Goal: Task Accomplishment & Management: Complete application form

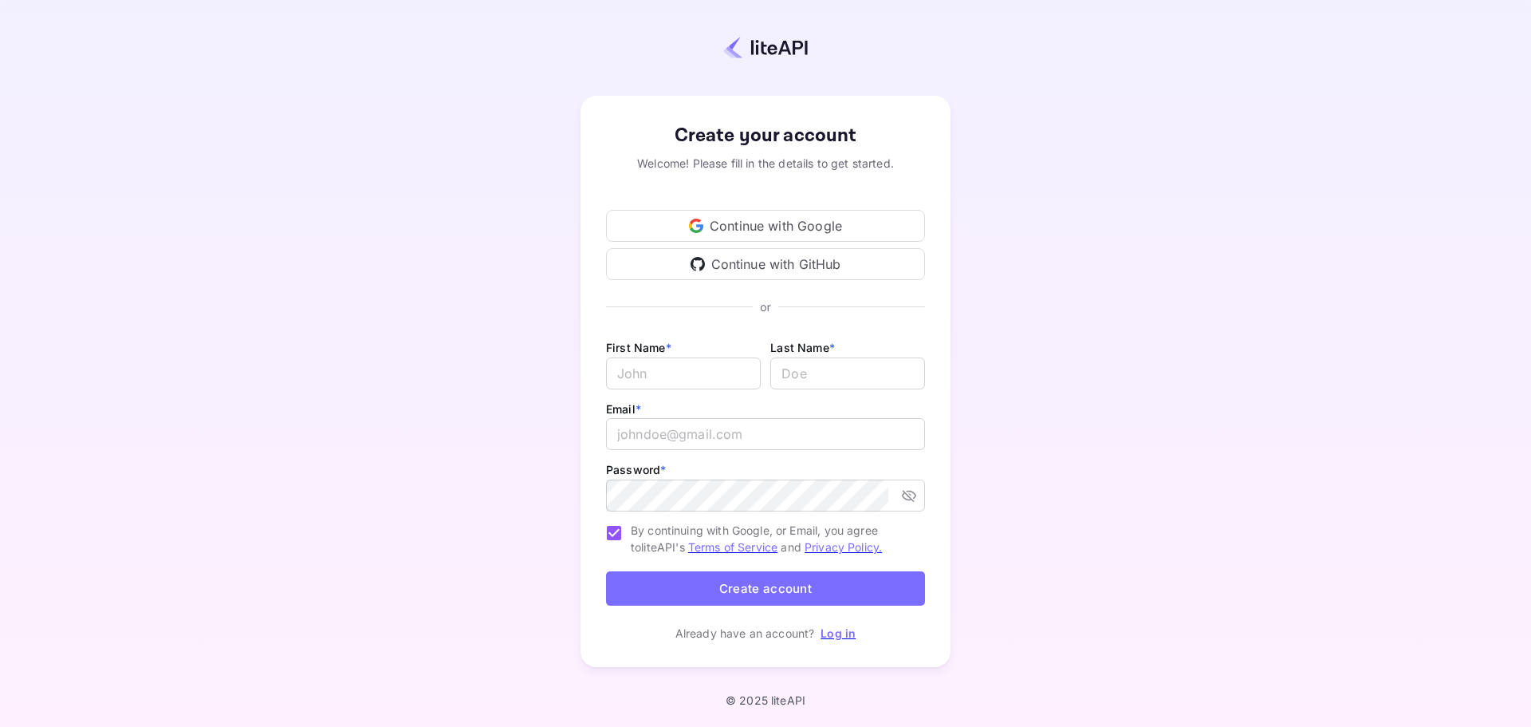
click at [800, 225] on div "Continue with Google" at bounding box center [765, 226] width 319 height 32
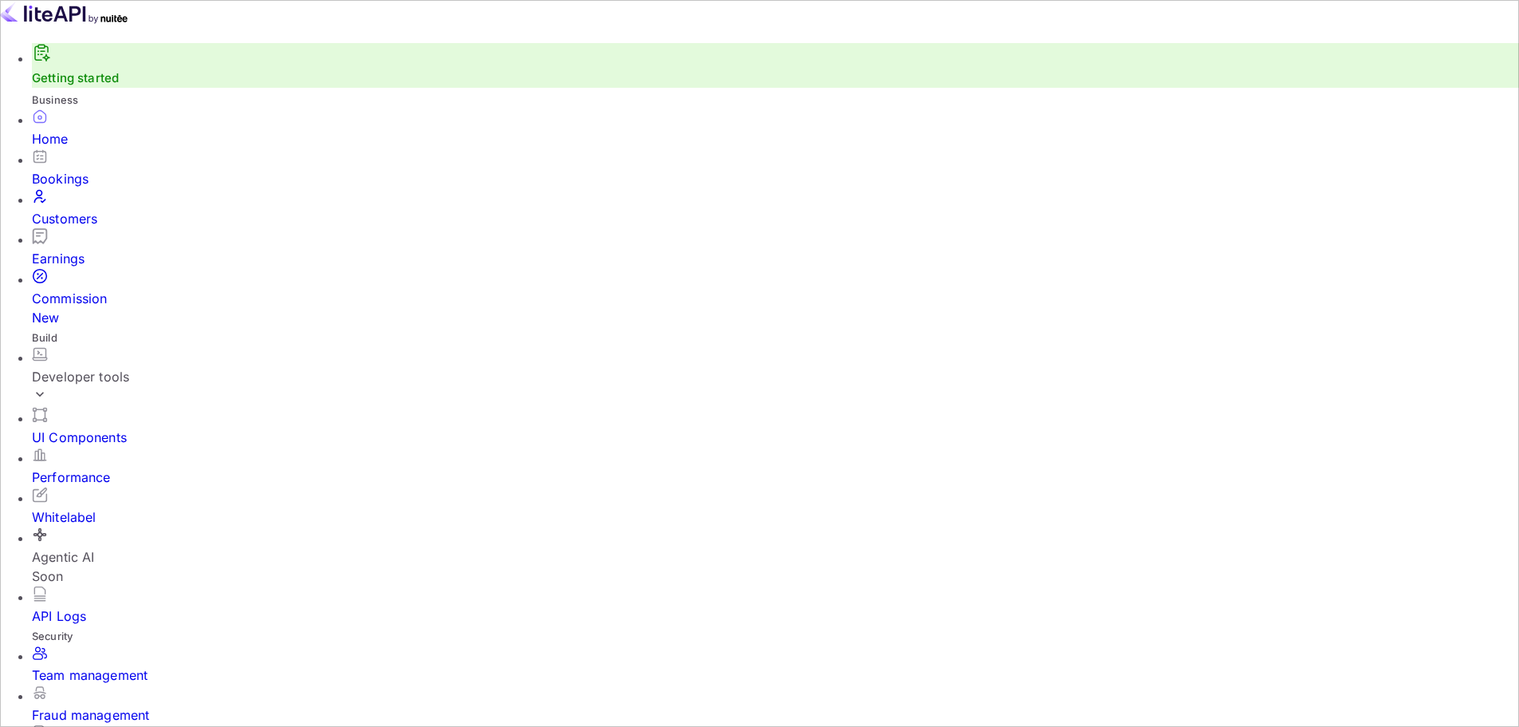
click at [120, 367] on div "Developer tools" at bounding box center [776, 376] width 1488 height 19
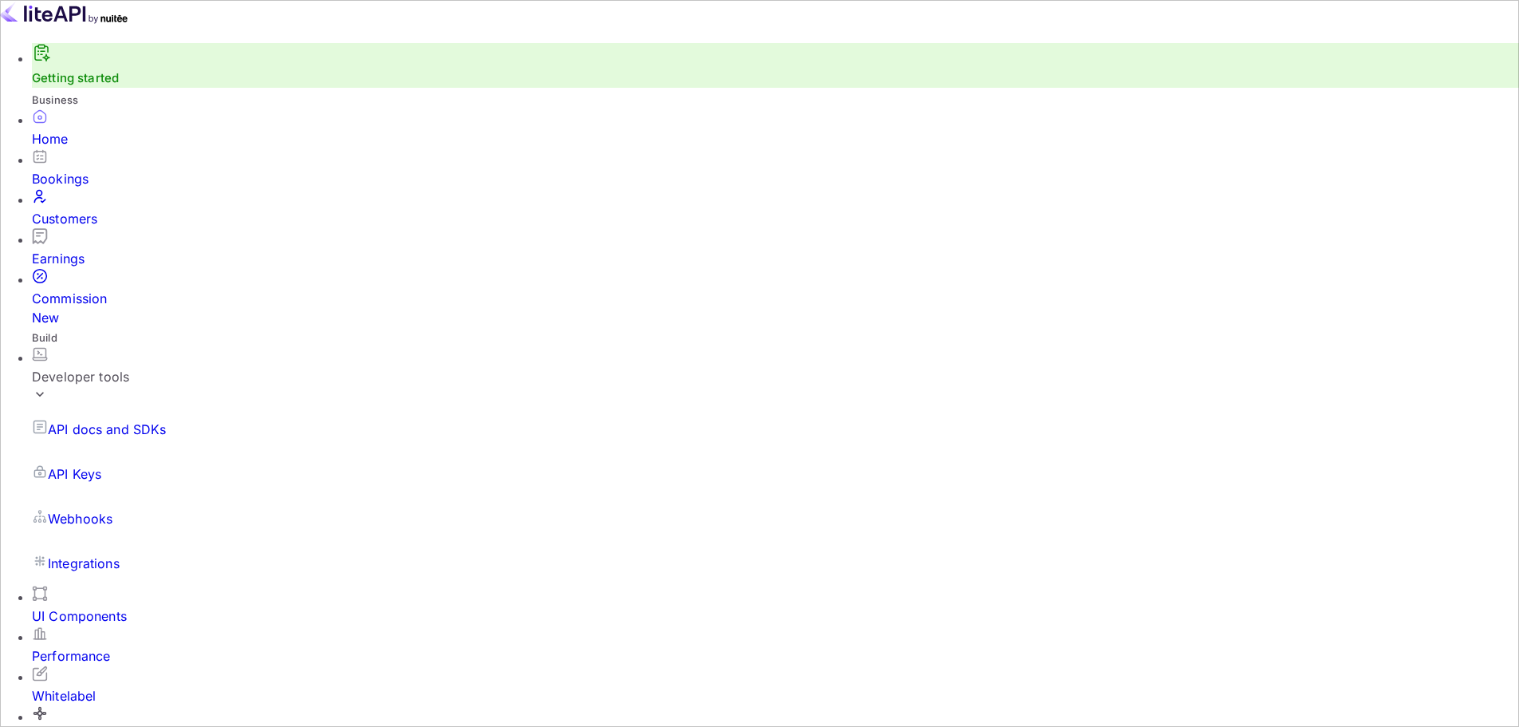
click at [120, 367] on div "Developer tools" at bounding box center [776, 376] width 1488 height 19
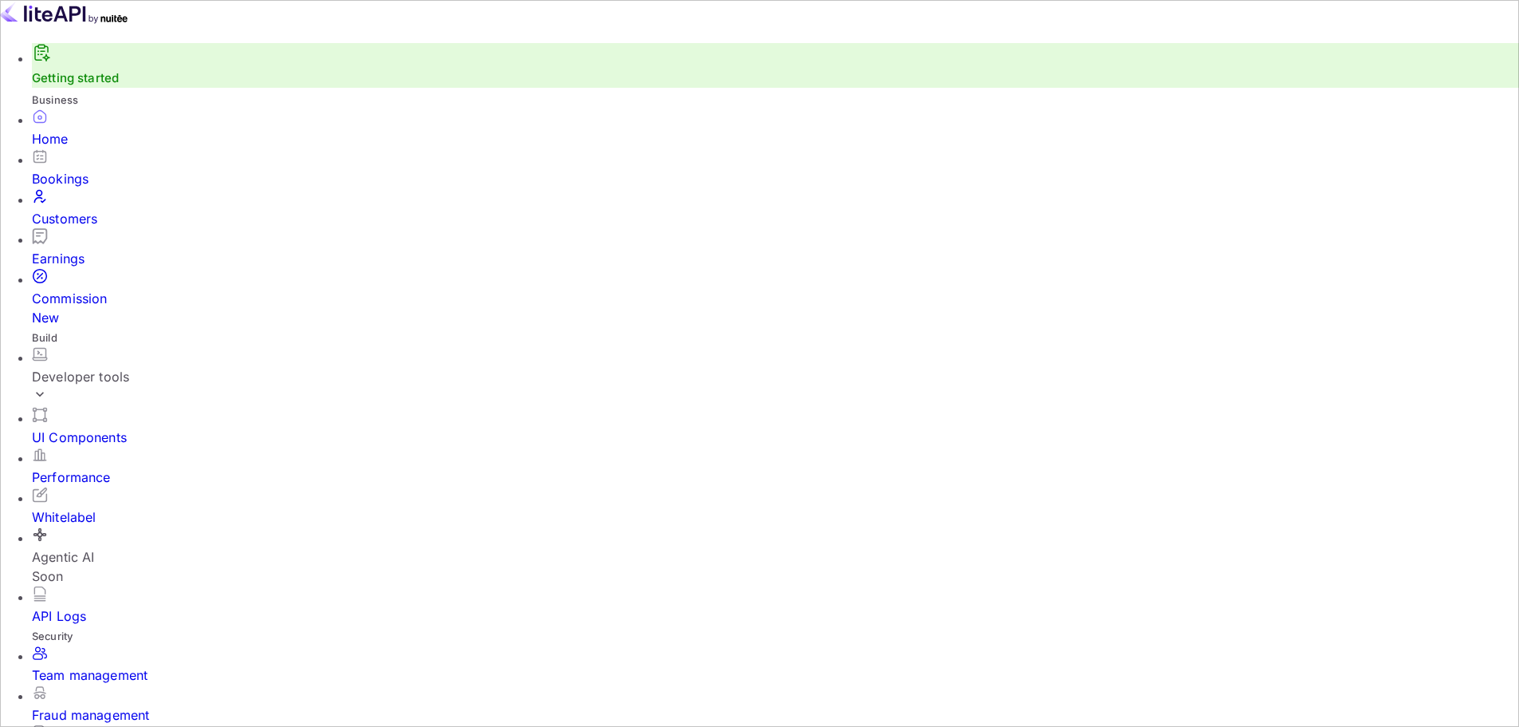
scroll to position [74, 0]
click at [111, 507] on div "Whitelabel" at bounding box center [776, 516] width 1488 height 19
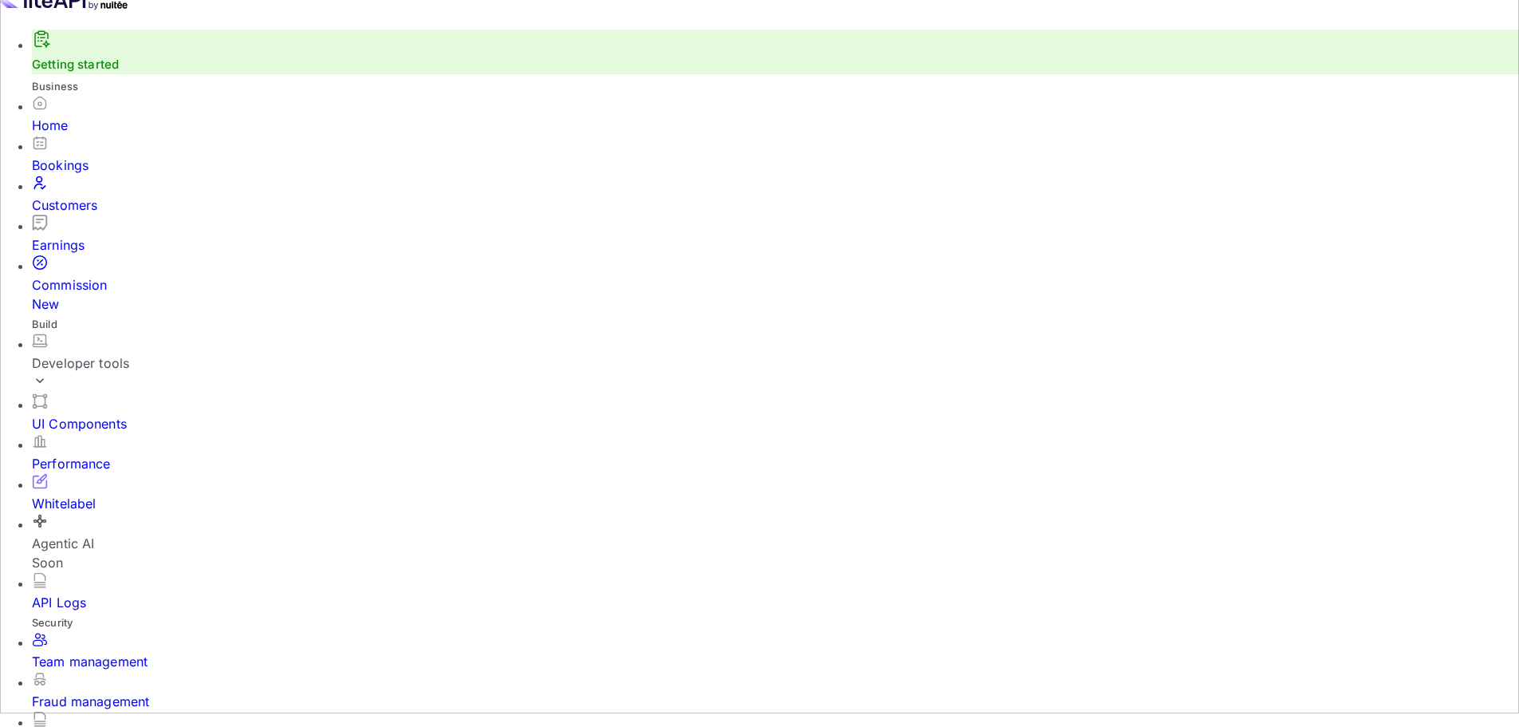
scroll to position [18, 0]
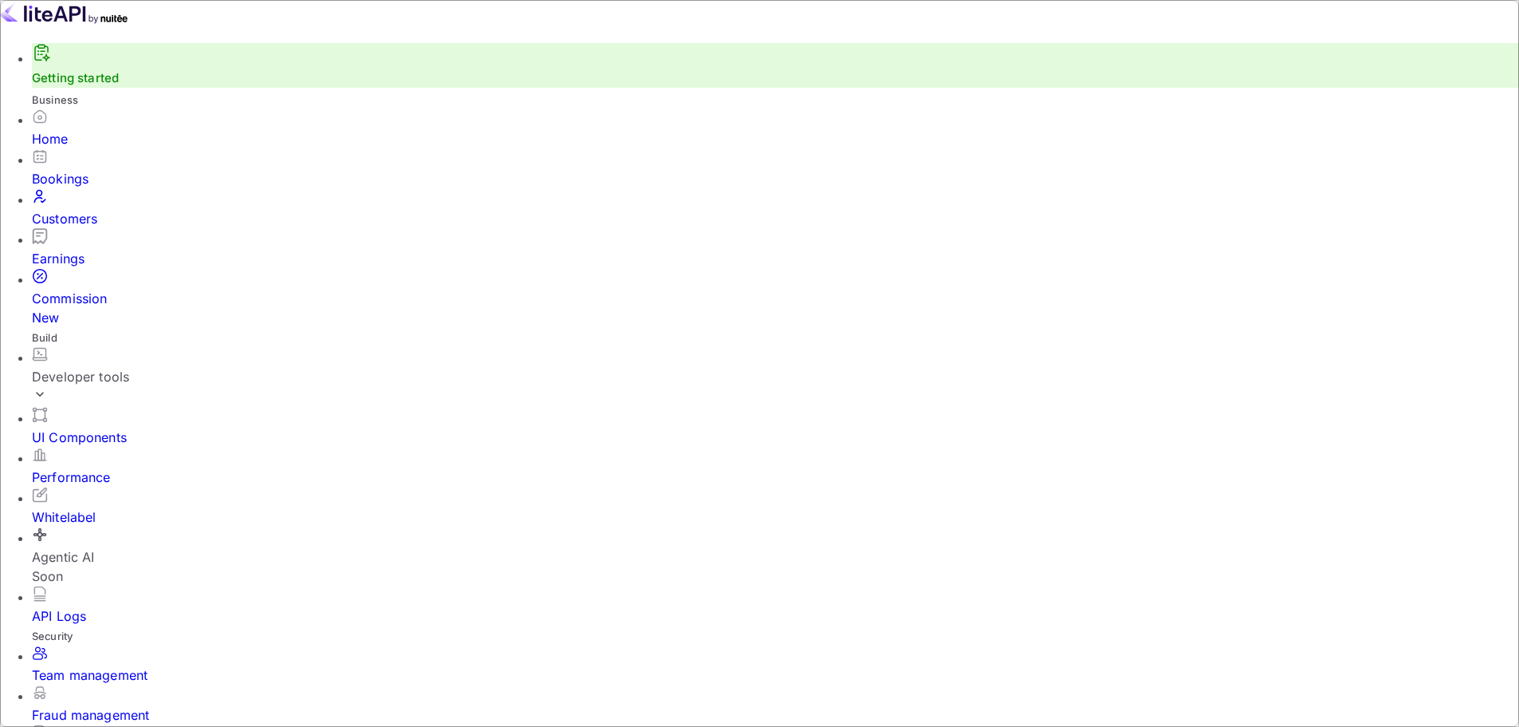
click at [74, 129] on div "Home" at bounding box center [776, 138] width 1488 height 19
click at [69, 169] on div "Bookings" at bounding box center [776, 178] width 1488 height 19
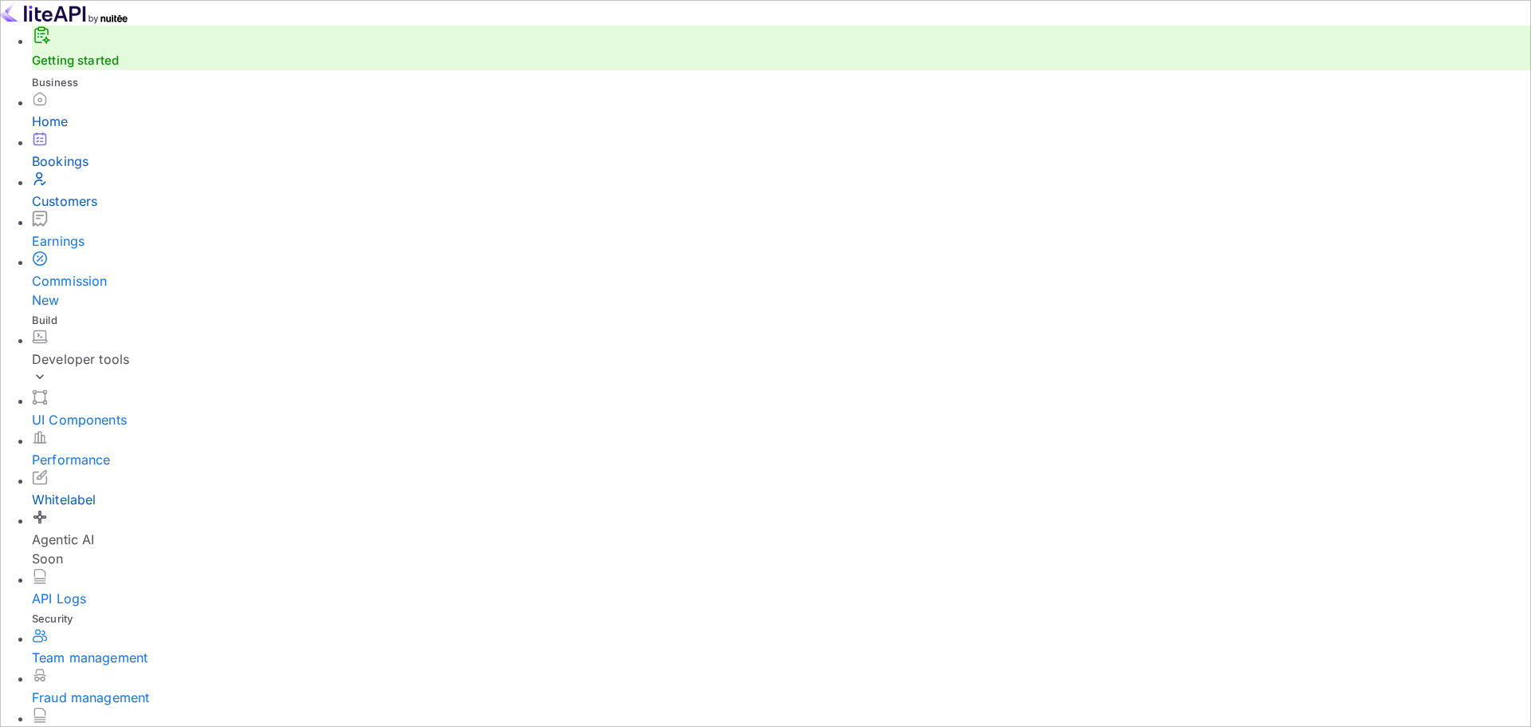
click at [87, 191] on div "Customers" at bounding box center [782, 200] width 1500 height 19
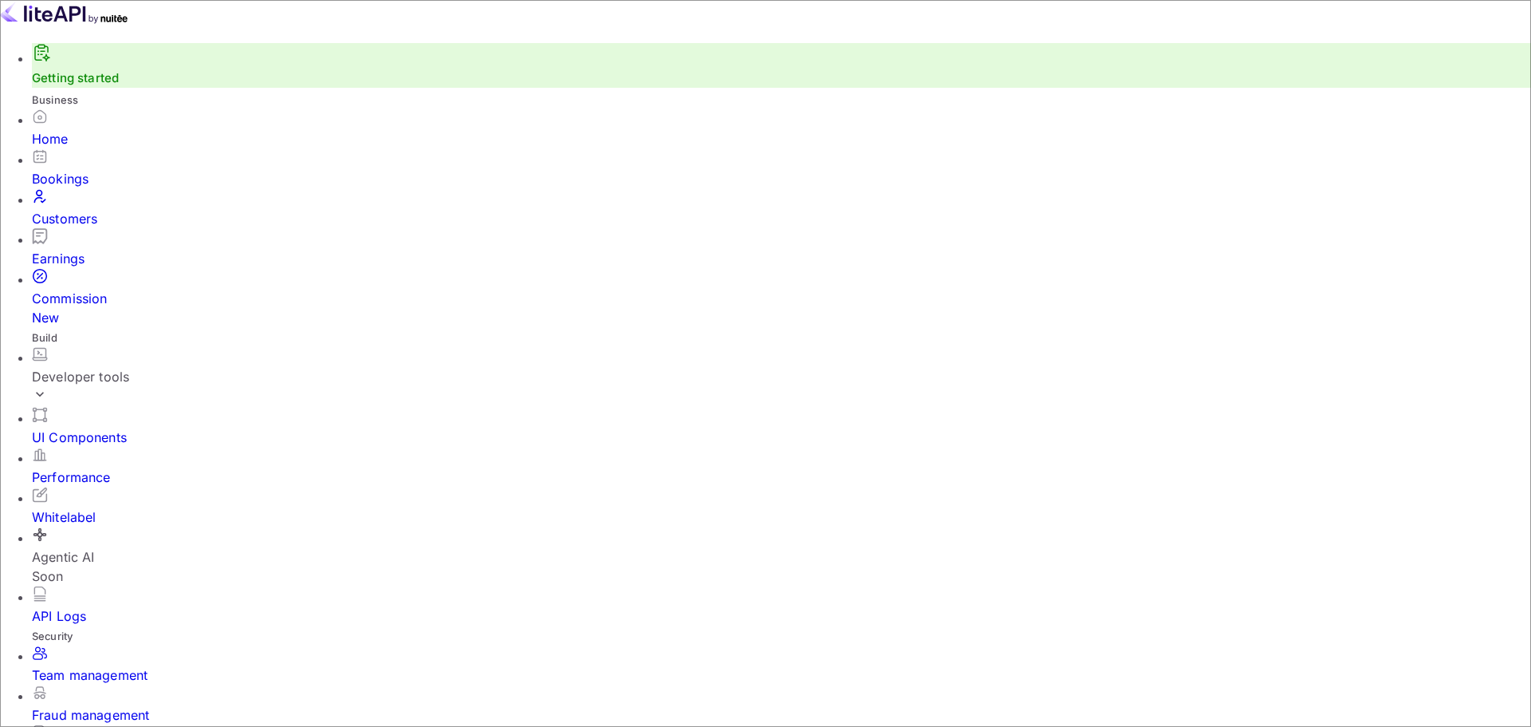
click at [106, 249] on div "Earnings" at bounding box center [782, 258] width 1500 height 19
click at [108, 289] on div "Commission New" at bounding box center [782, 308] width 1500 height 38
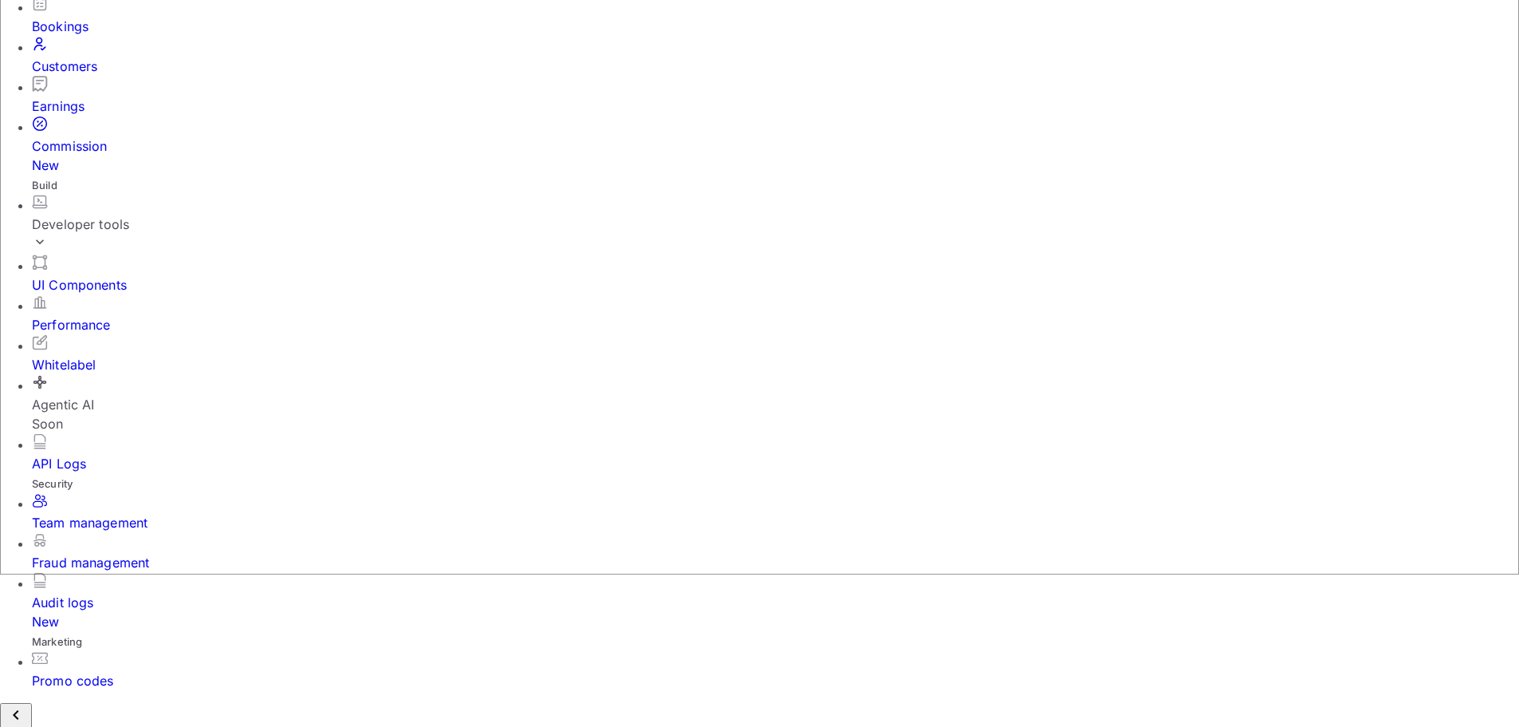
scroll to position [160, 0]
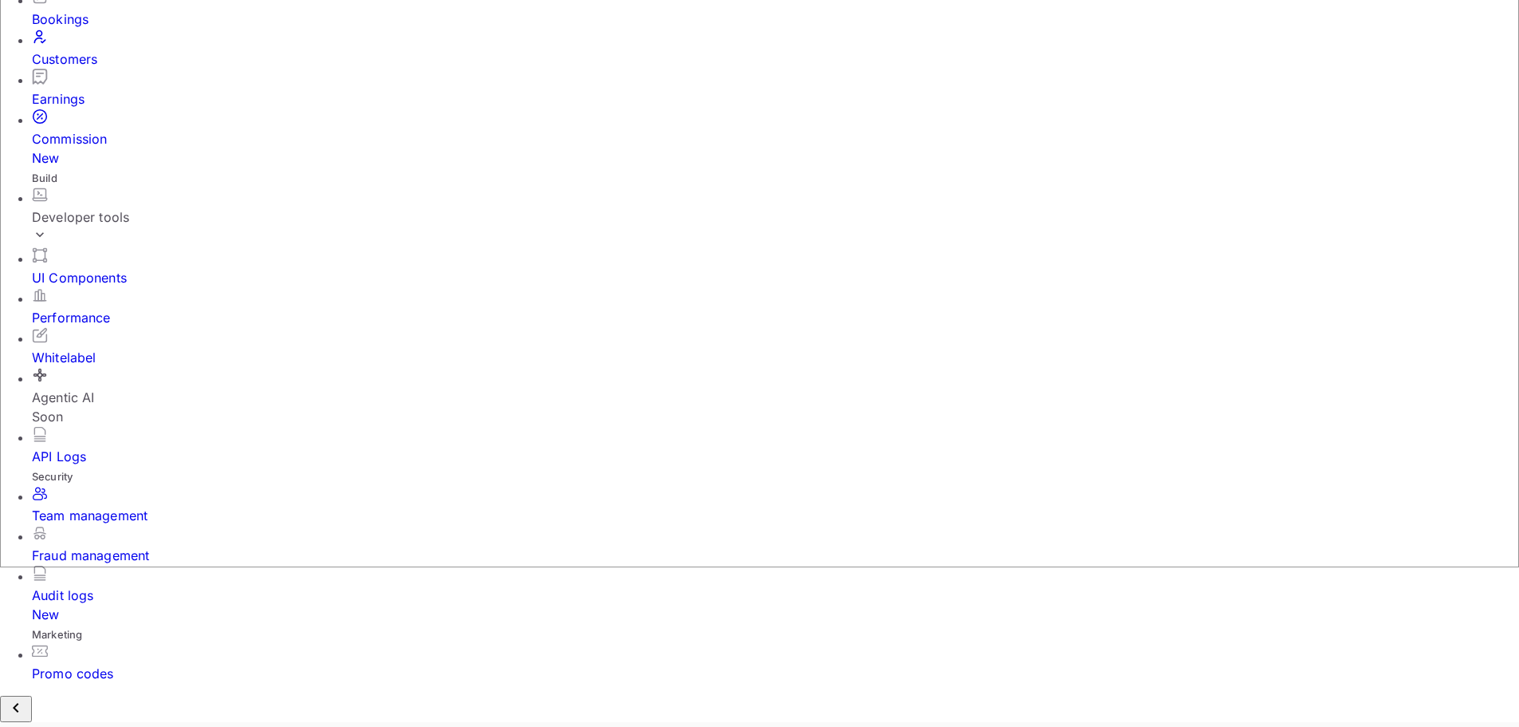
drag, startPoint x: 276, startPoint y: 348, endPoint x: 228, endPoint y: 348, distance: 47.9
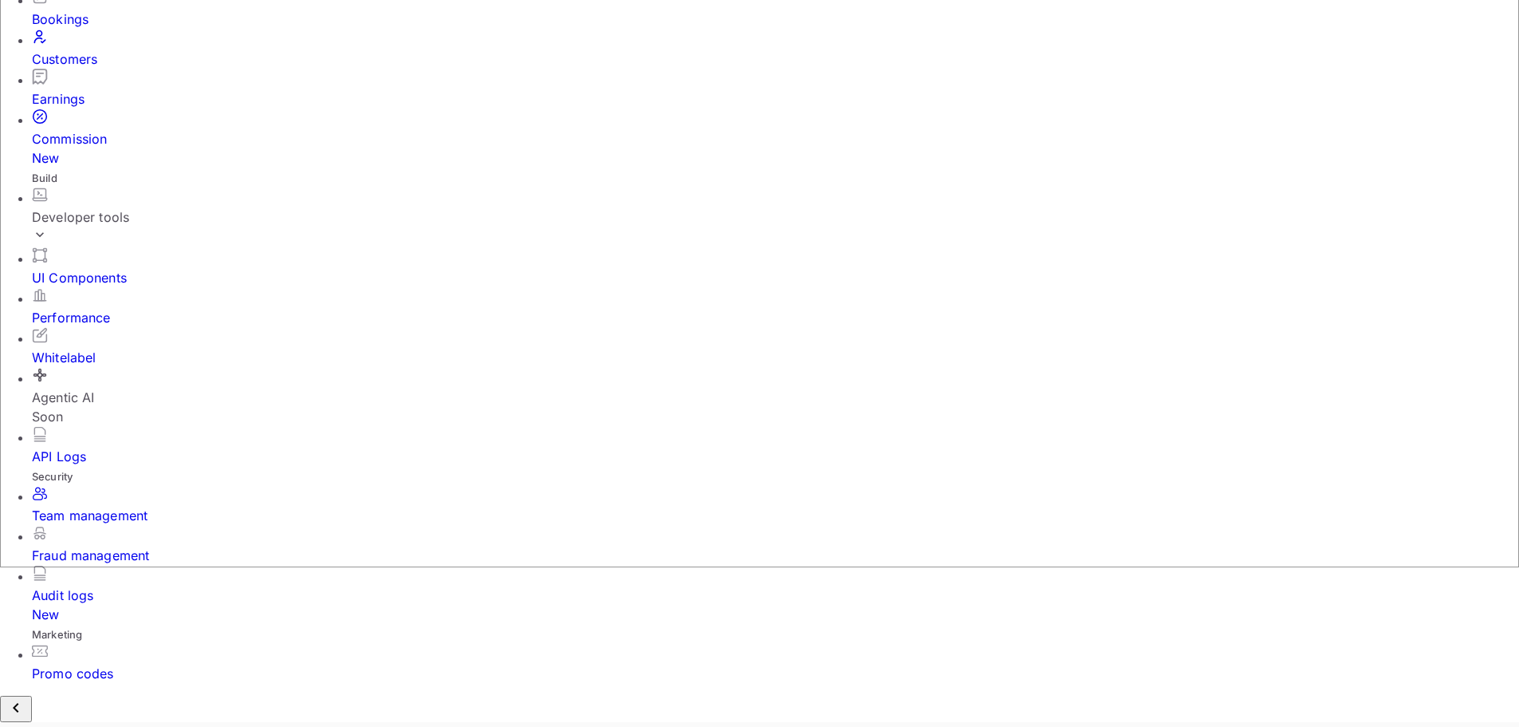
type input "7"
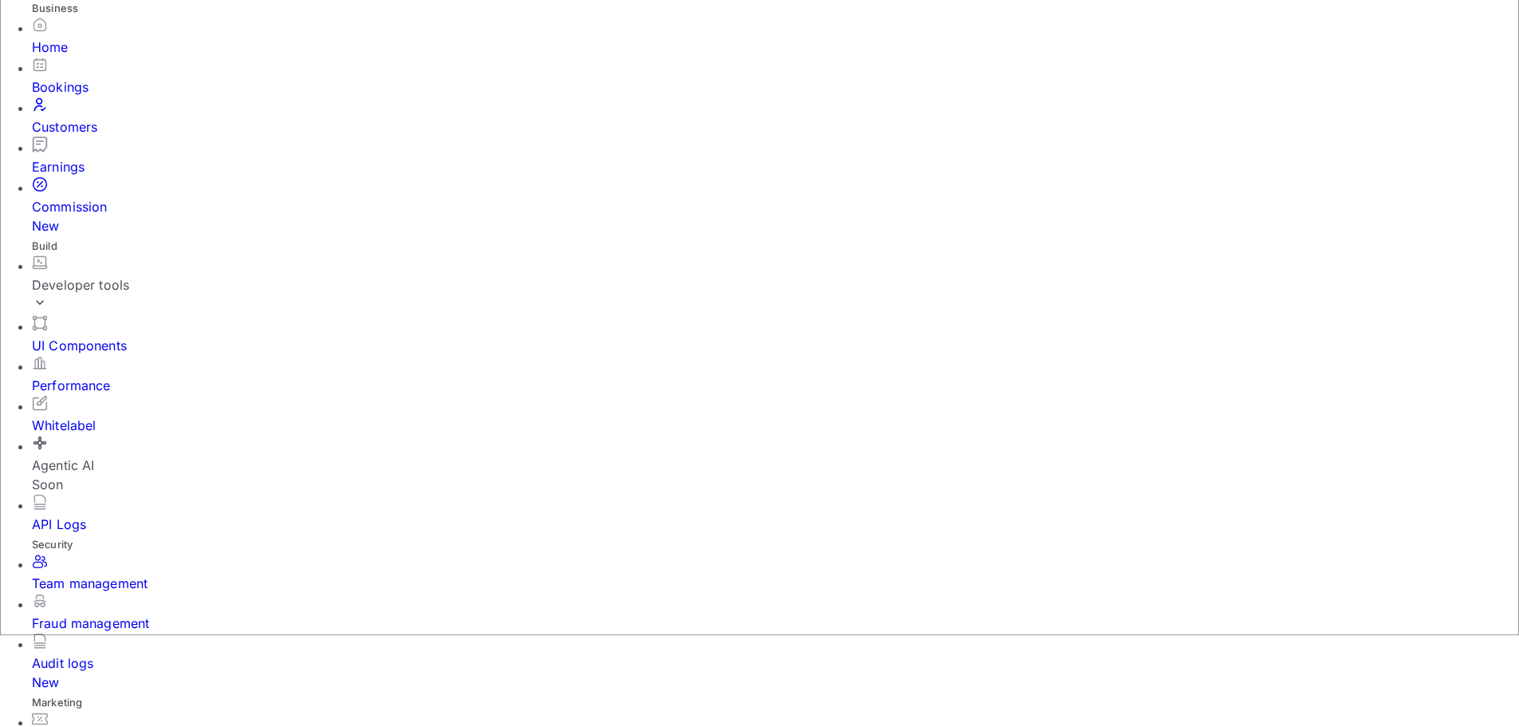
scroll to position [0, 0]
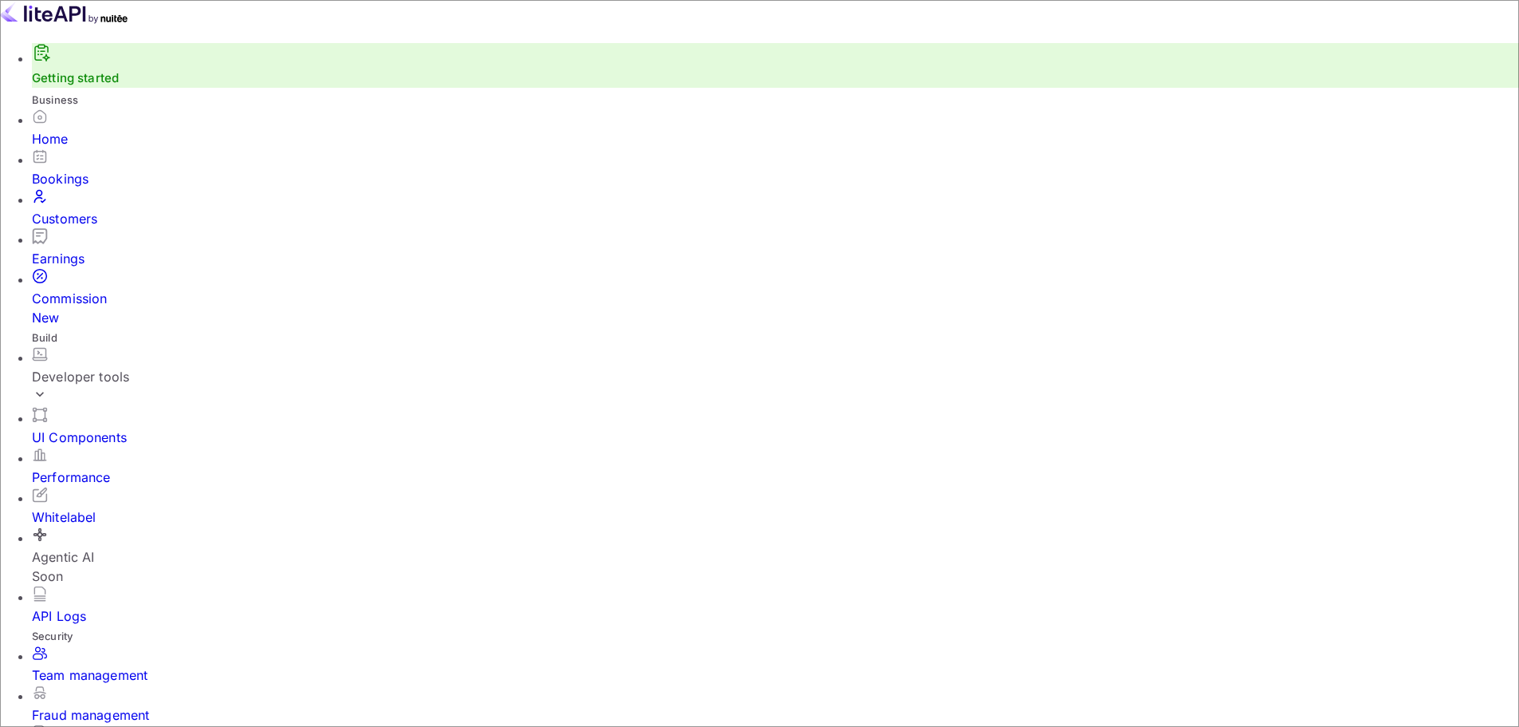
click at [110, 467] on div "Performance" at bounding box center [776, 476] width 1488 height 19
click at [64, 367] on div "Developer tools" at bounding box center [776, 376] width 1488 height 19
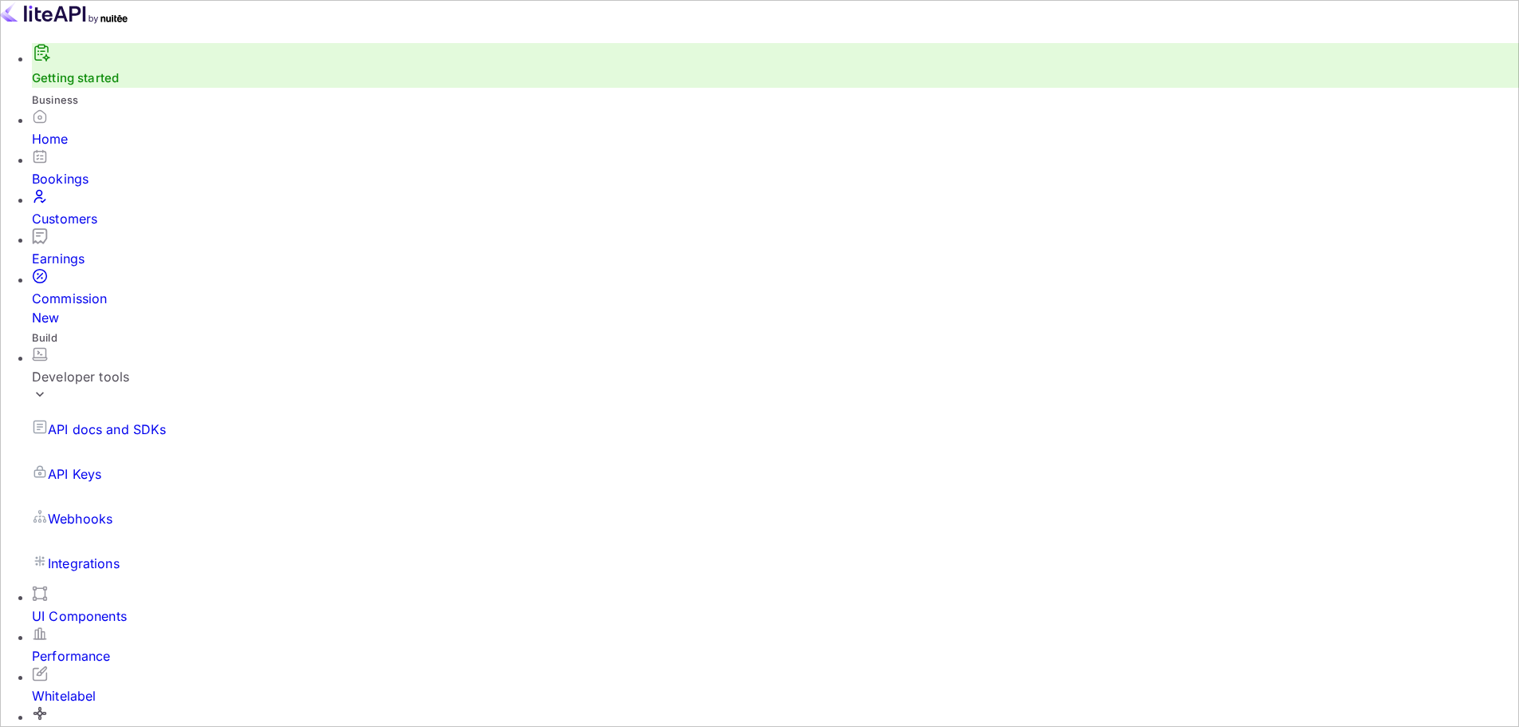
click at [138, 420] on p "API docs and SDKs" at bounding box center [107, 429] width 119 height 19
click at [77, 367] on div "Developer tools" at bounding box center [782, 376] width 1500 height 19
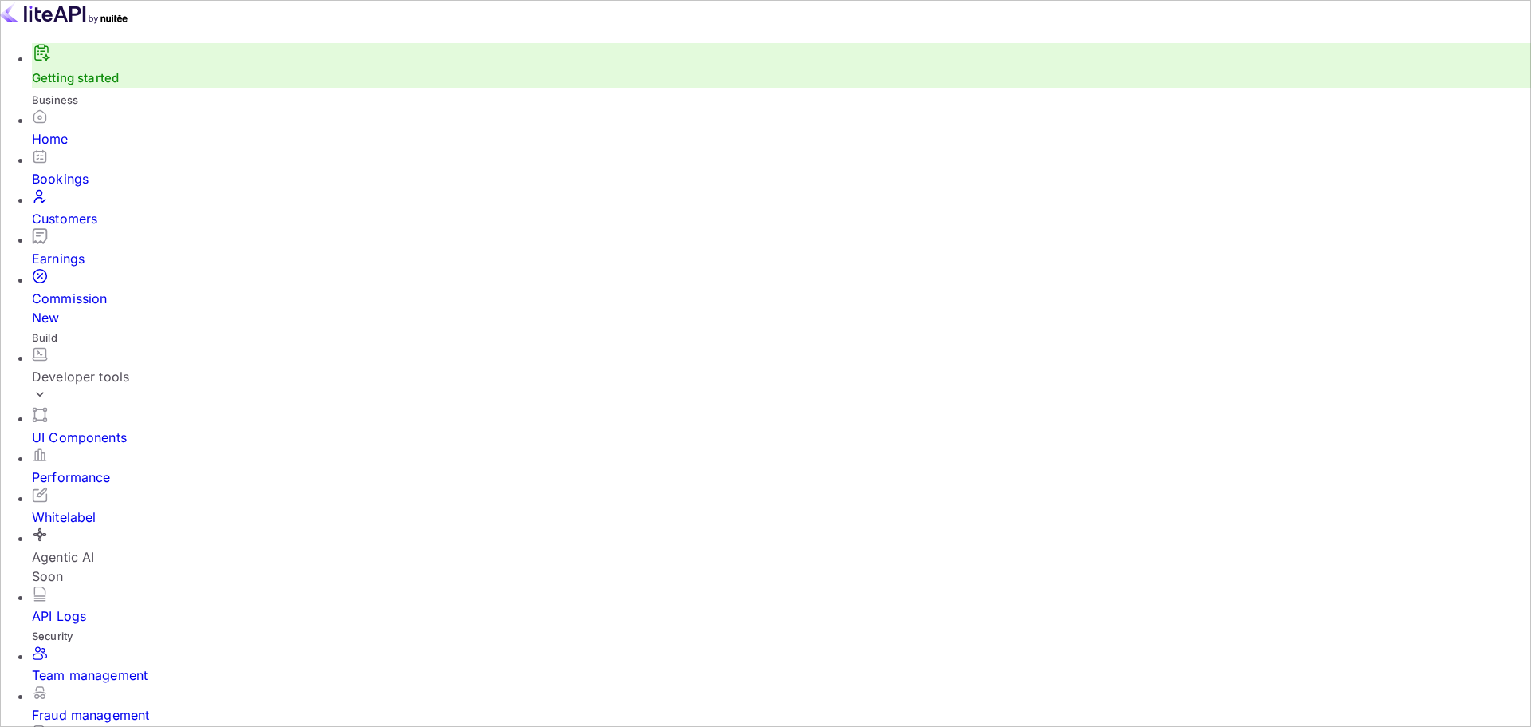
click at [70, 585] on div "API Logs" at bounding box center [782, 605] width 1500 height 40
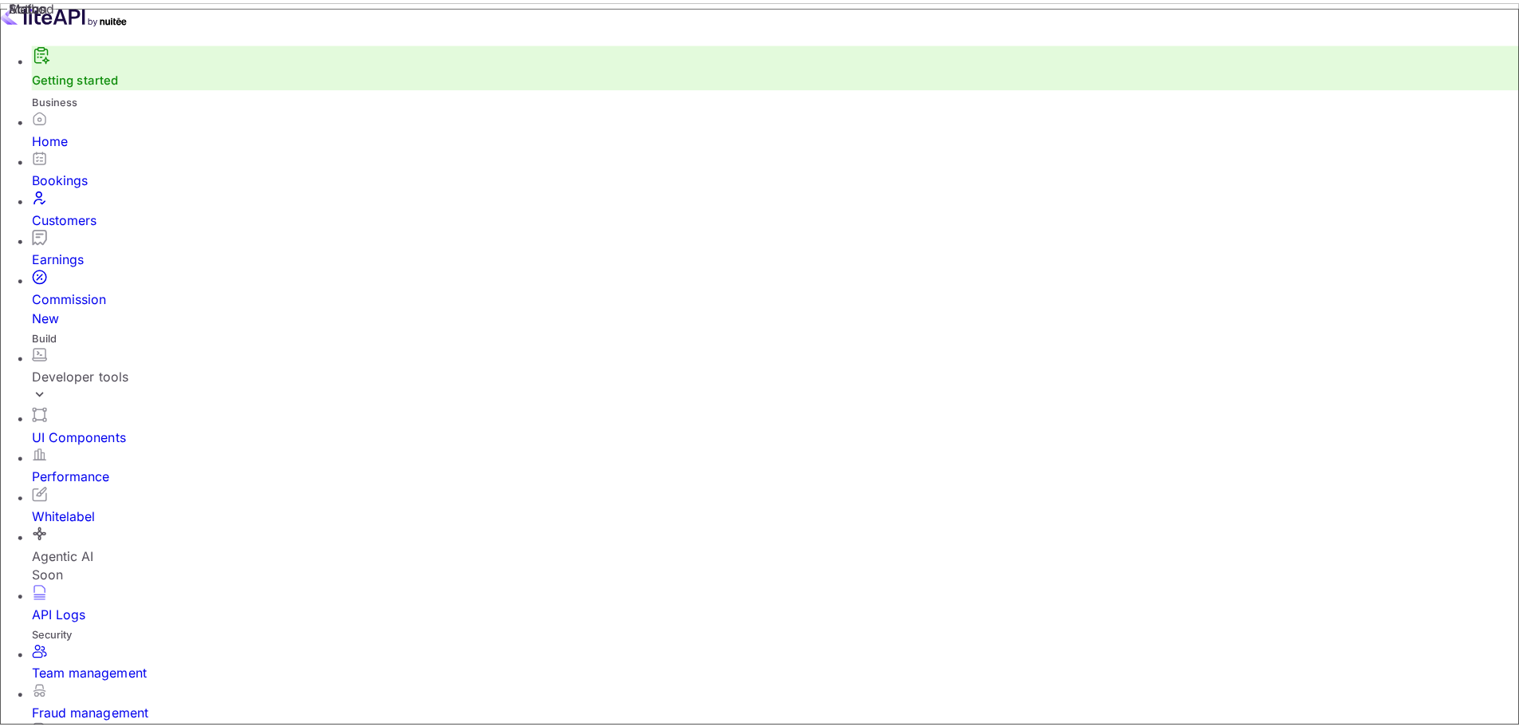
scroll to position [0, 0]
click at [100, 428] on div "UI Components" at bounding box center [782, 437] width 1500 height 19
click at [86, 705] on div "Fraud management" at bounding box center [776, 714] width 1488 height 19
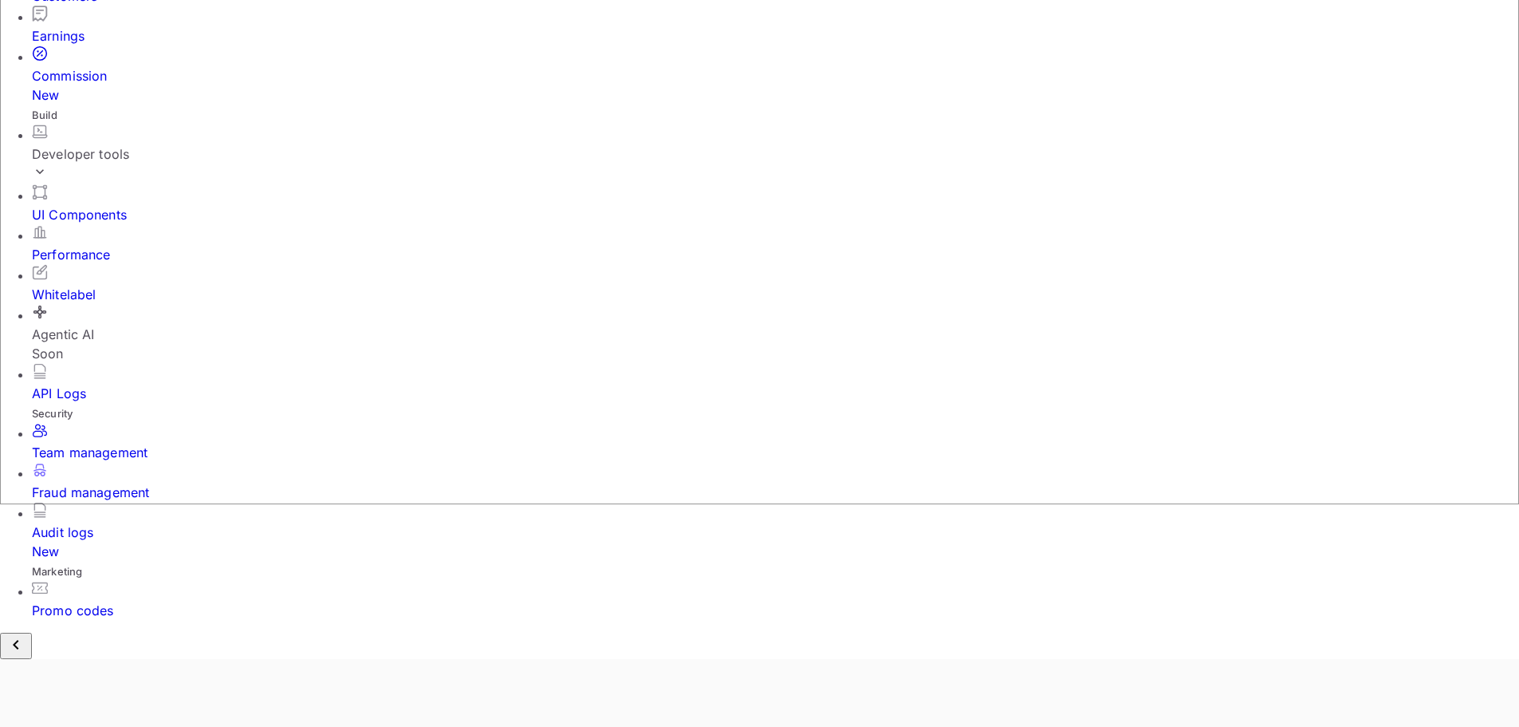
scroll to position [319, 0]
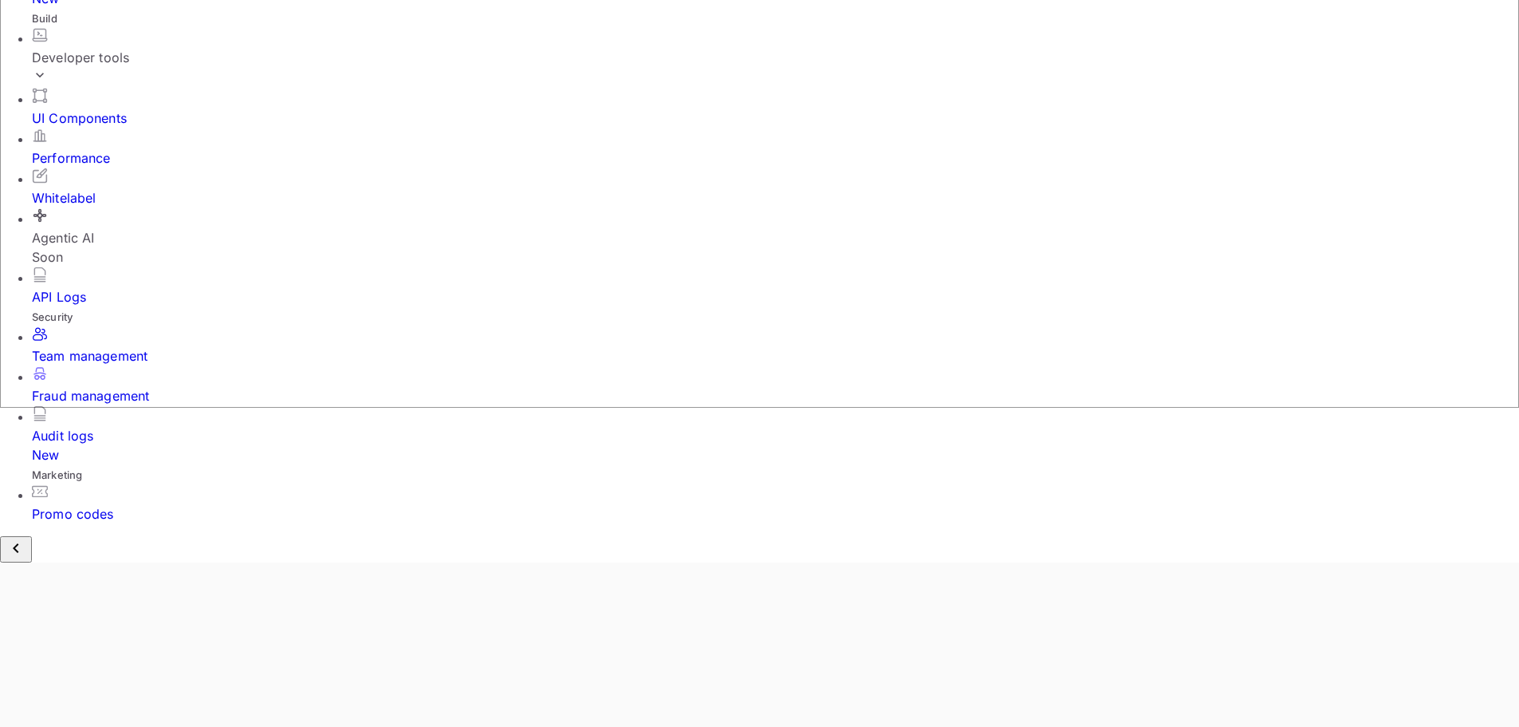
click at [72, 523] on div "Promo codes" at bounding box center [776, 513] width 1488 height 19
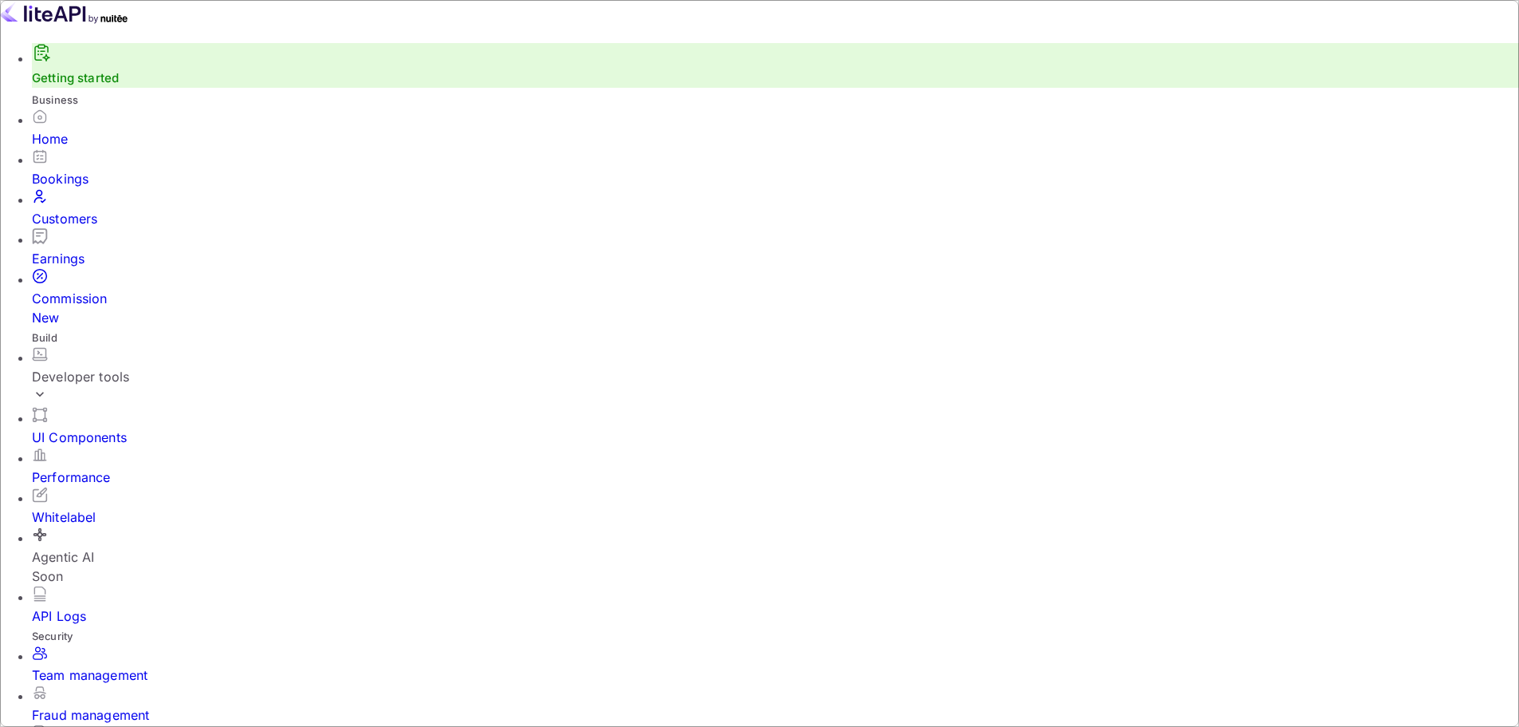
click at [98, 447] on div "Performance" at bounding box center [776, 467] width 1488 height 40
click at [81, 507] on div "Whitelabel" at bounding box center [776, 516] width 1488 height 19
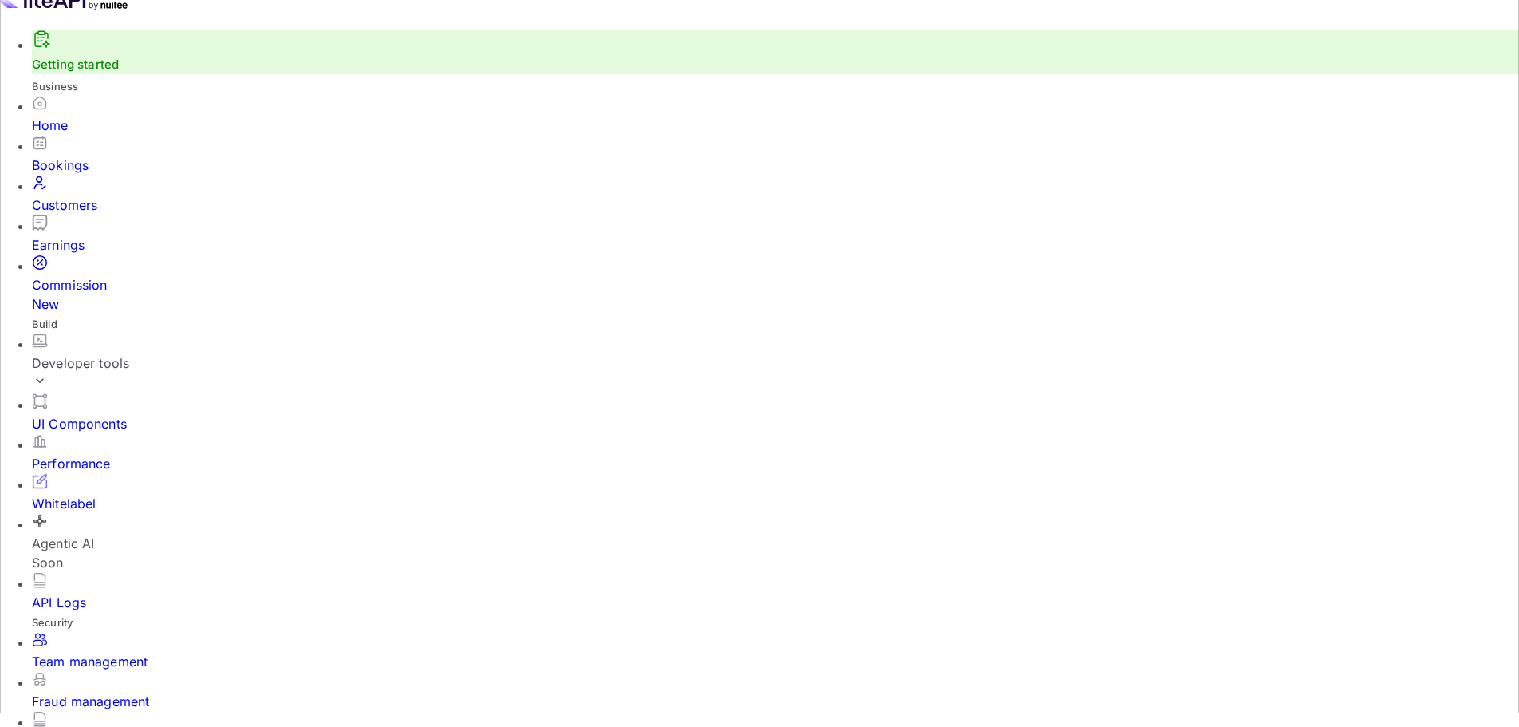
scroll to position [18, 0]
click at [71, 131] on div "Home" at bounding box center [776, 121] width 1488 height 19
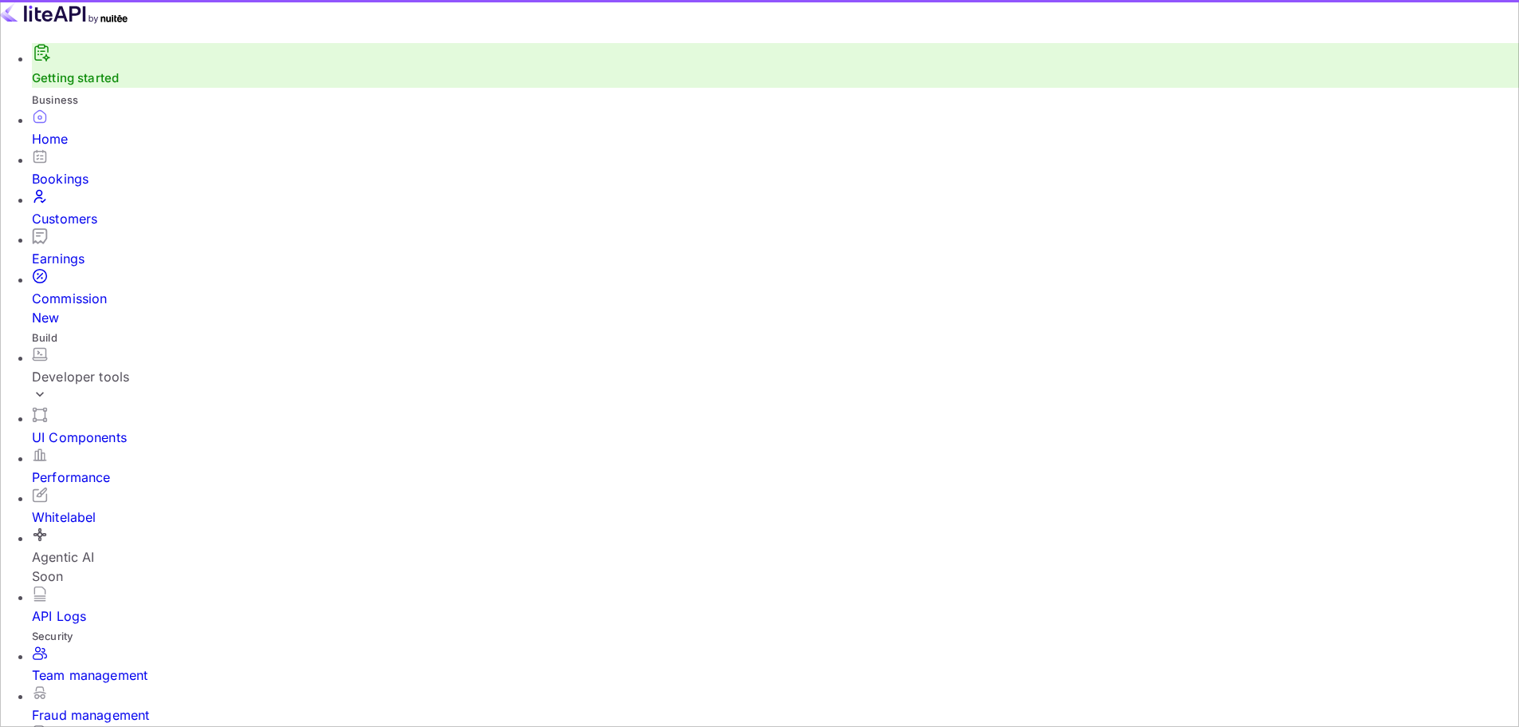
scroll to position [247, 402]
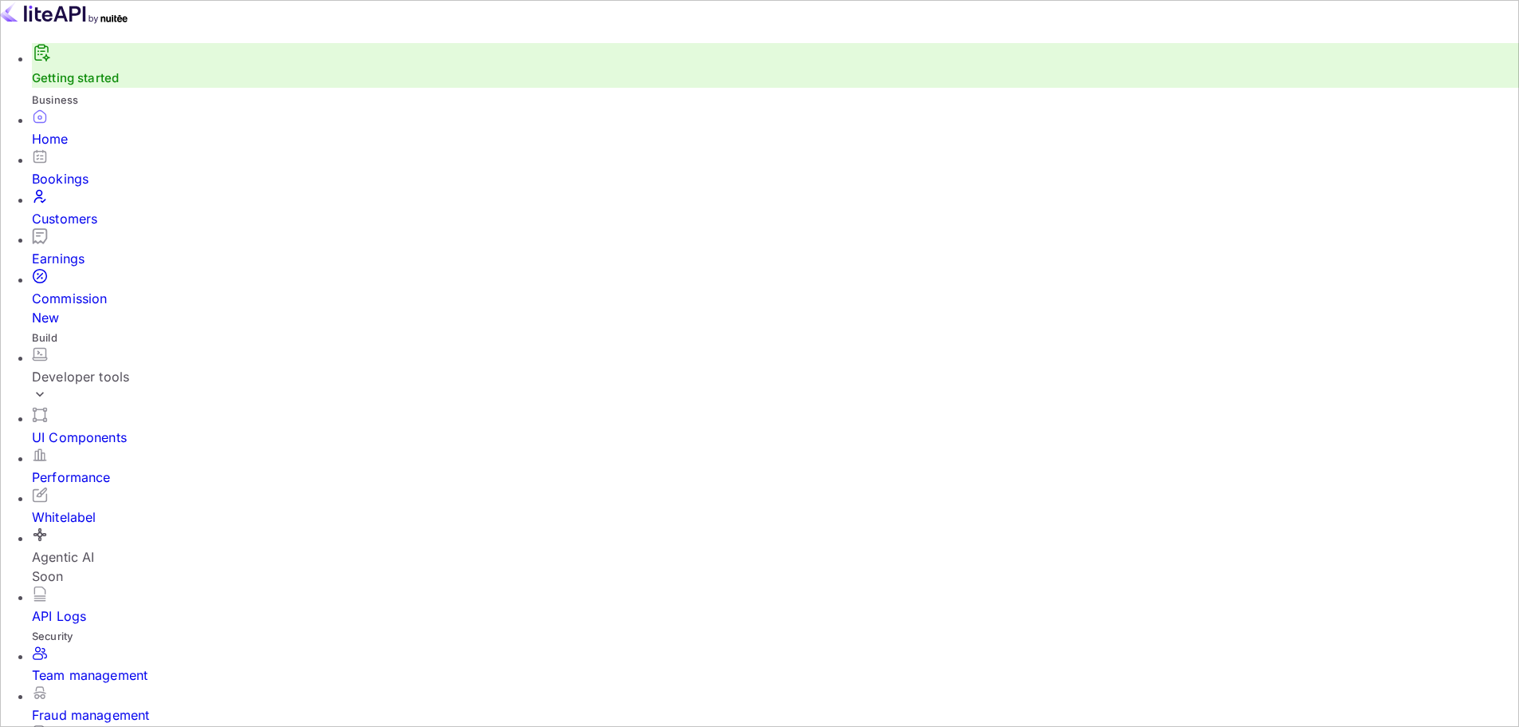
click at [99, 218] on div "Customers" at bounding box center [776, 218] width 1488 height 19
click at [90, 289] on div "Commission New" at bounding box center [782, 308] width 1500 height 38
click at [68, 367] on div "Developer tools" at bounding box center [782, 376] width 1500 height 19
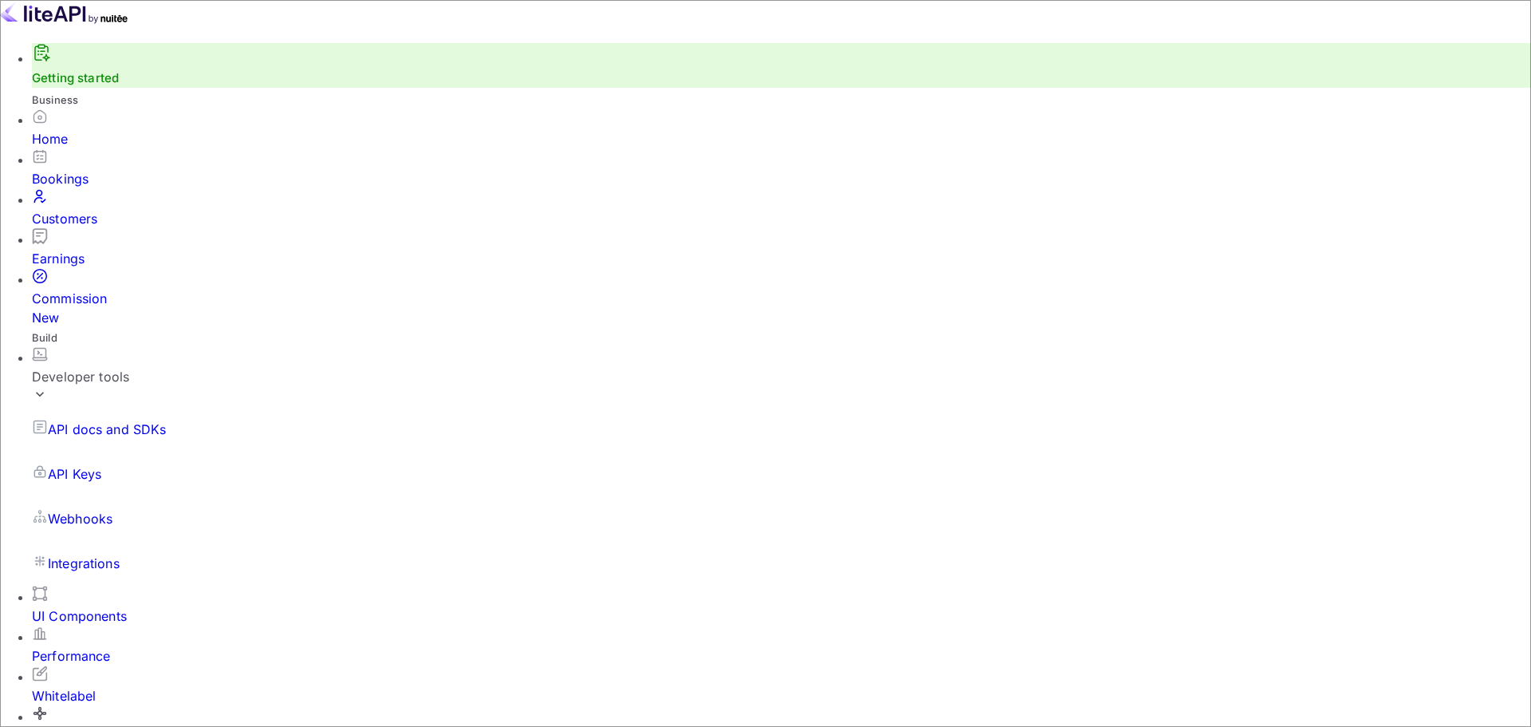
click at [148, 420] on p "API docs and SDKs" at bounding box center [107, 429] width 119 height 19
click at [101, 554] on p "Integrations" at bounding box center [84, 563] width 72 height 19
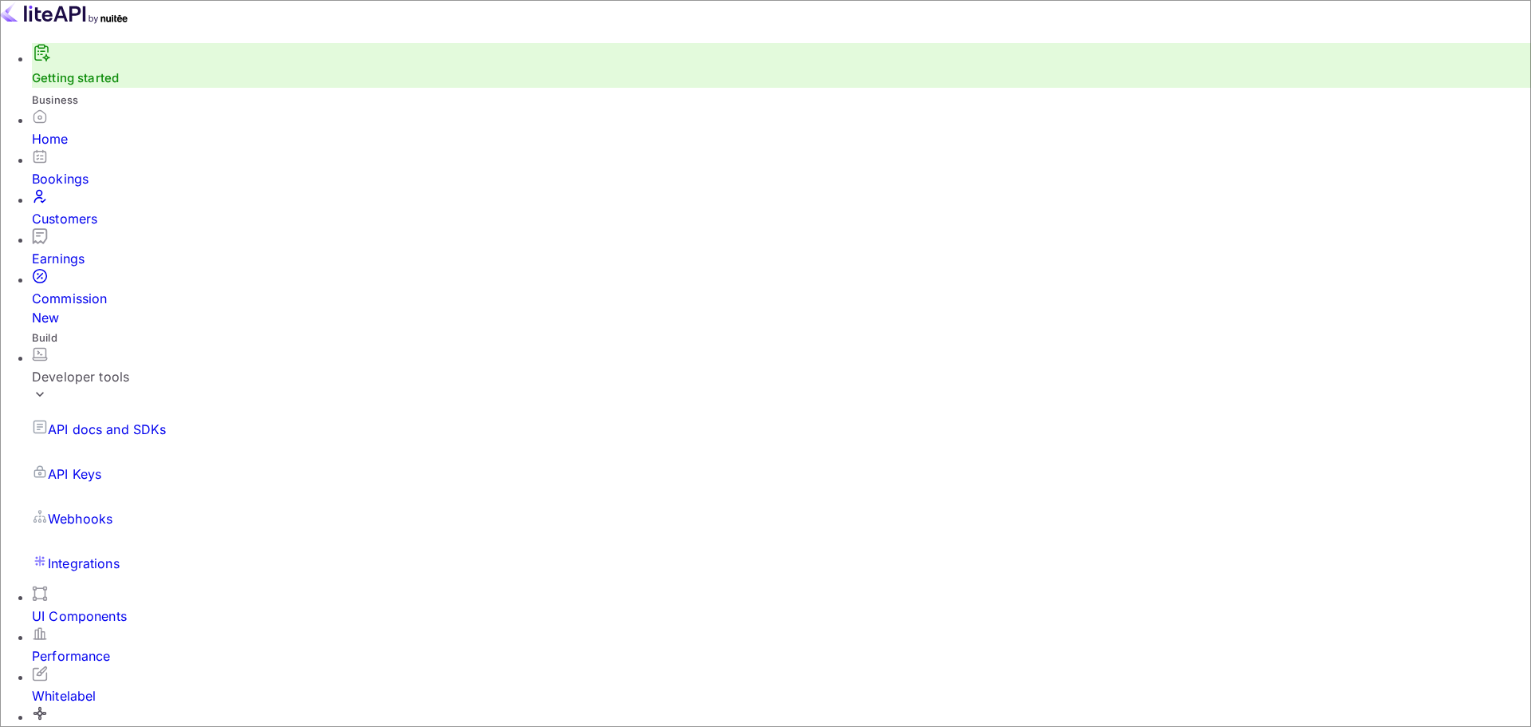
select select "All Categories"
click at [72, 686] on div "Whitelabel" at bounding box center [782, 695] width 1500 height 19
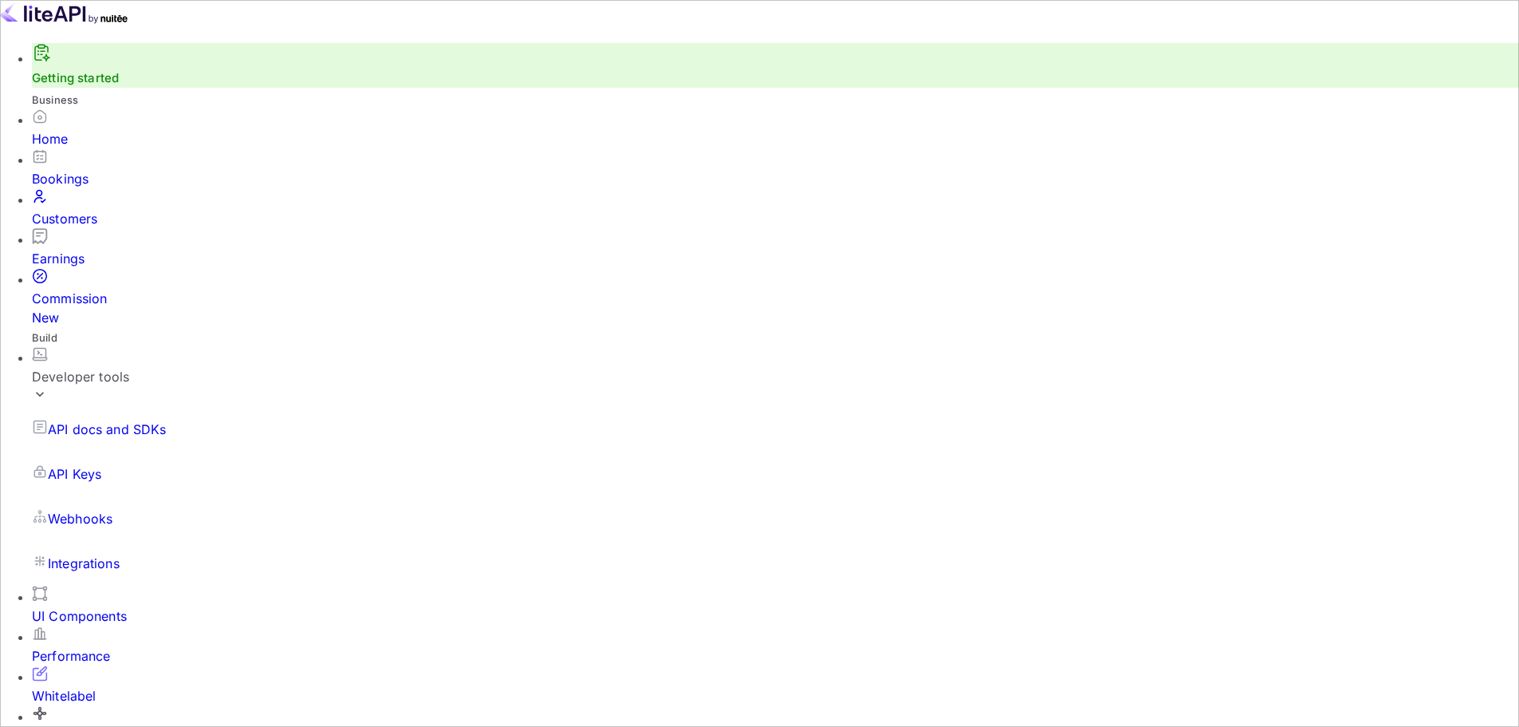
scroll to position [18, 0]
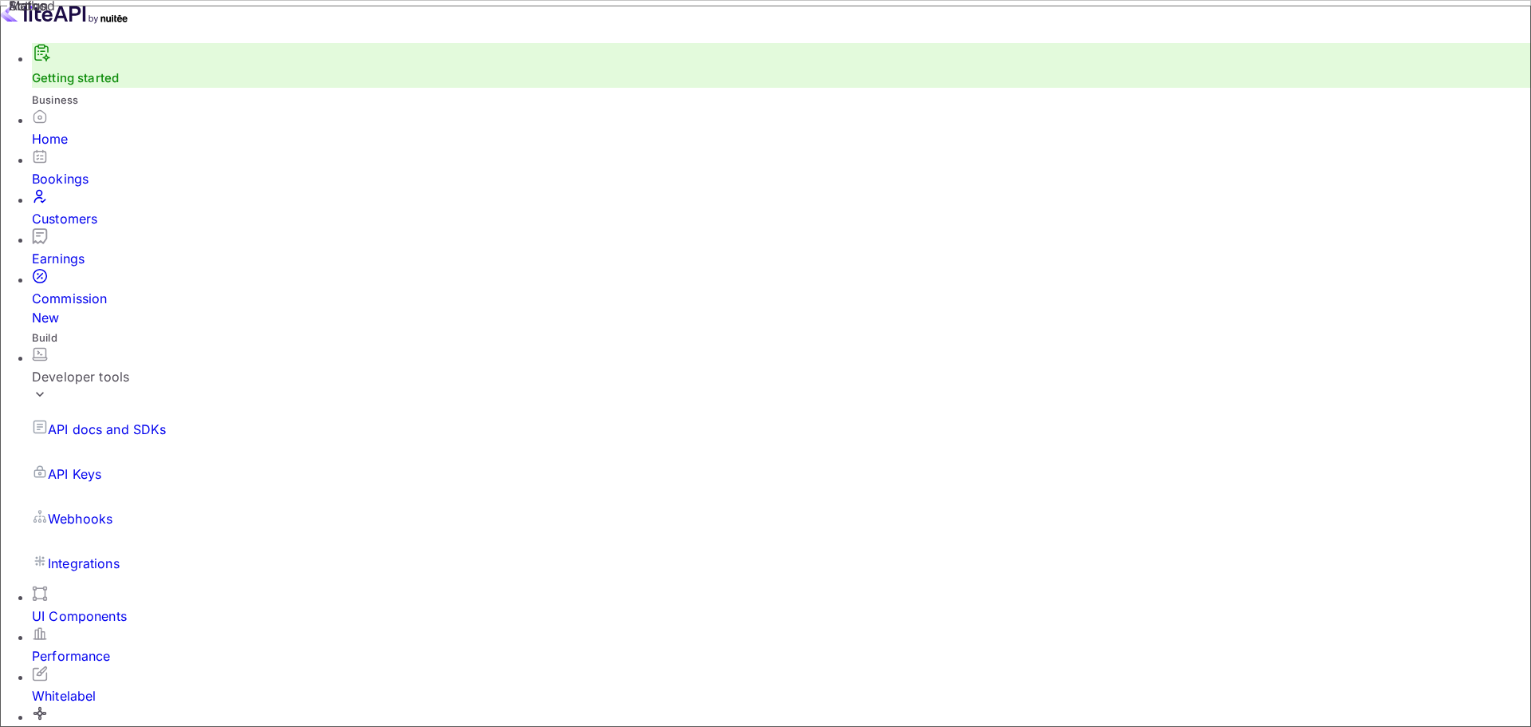
click at [77, 407] on div "API docs and SDKs API Keys Webhooks Integrations" at bounding box center [782, 496] width 1500 height 179
click at [77, 464] on p "API Keys" at bounding box center [74, 473] width 53 height 19
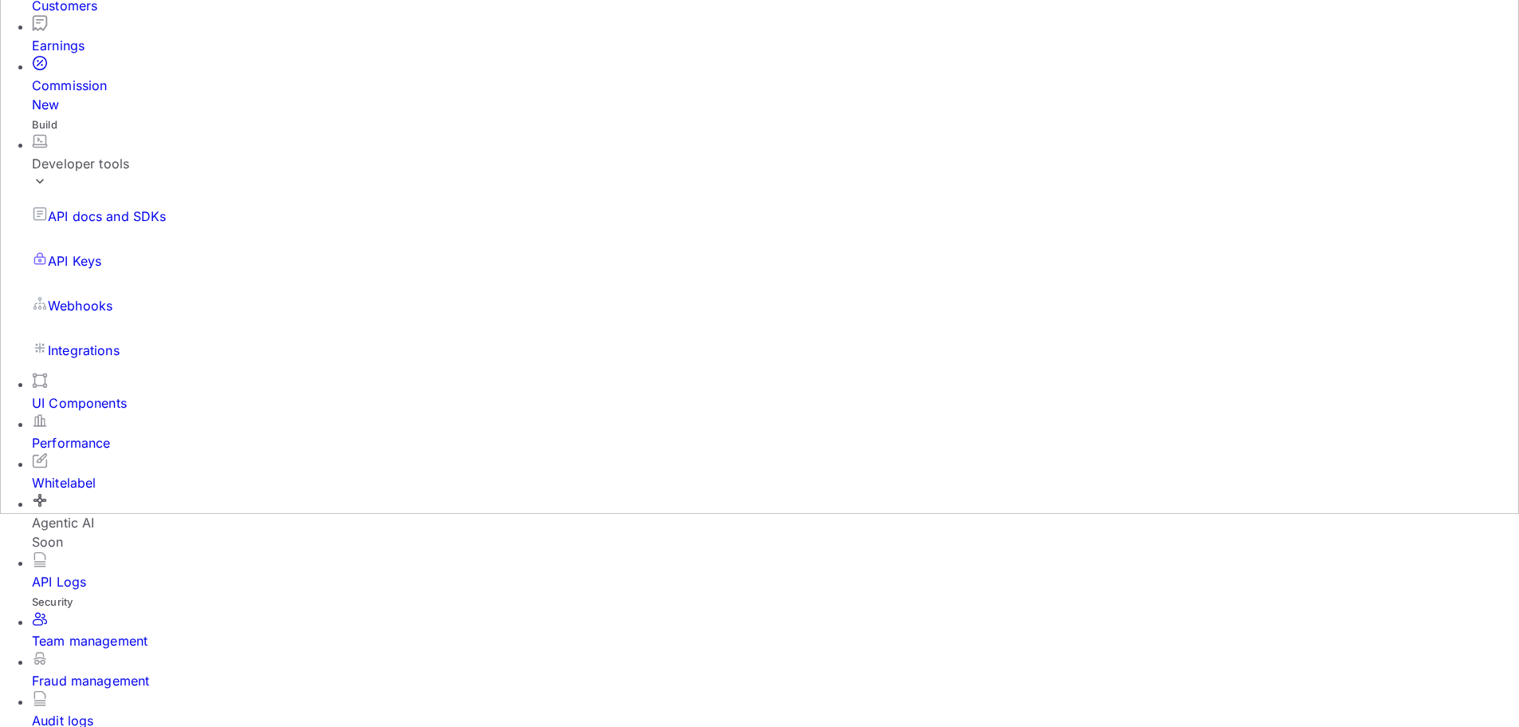
scroll to position [231, 0]
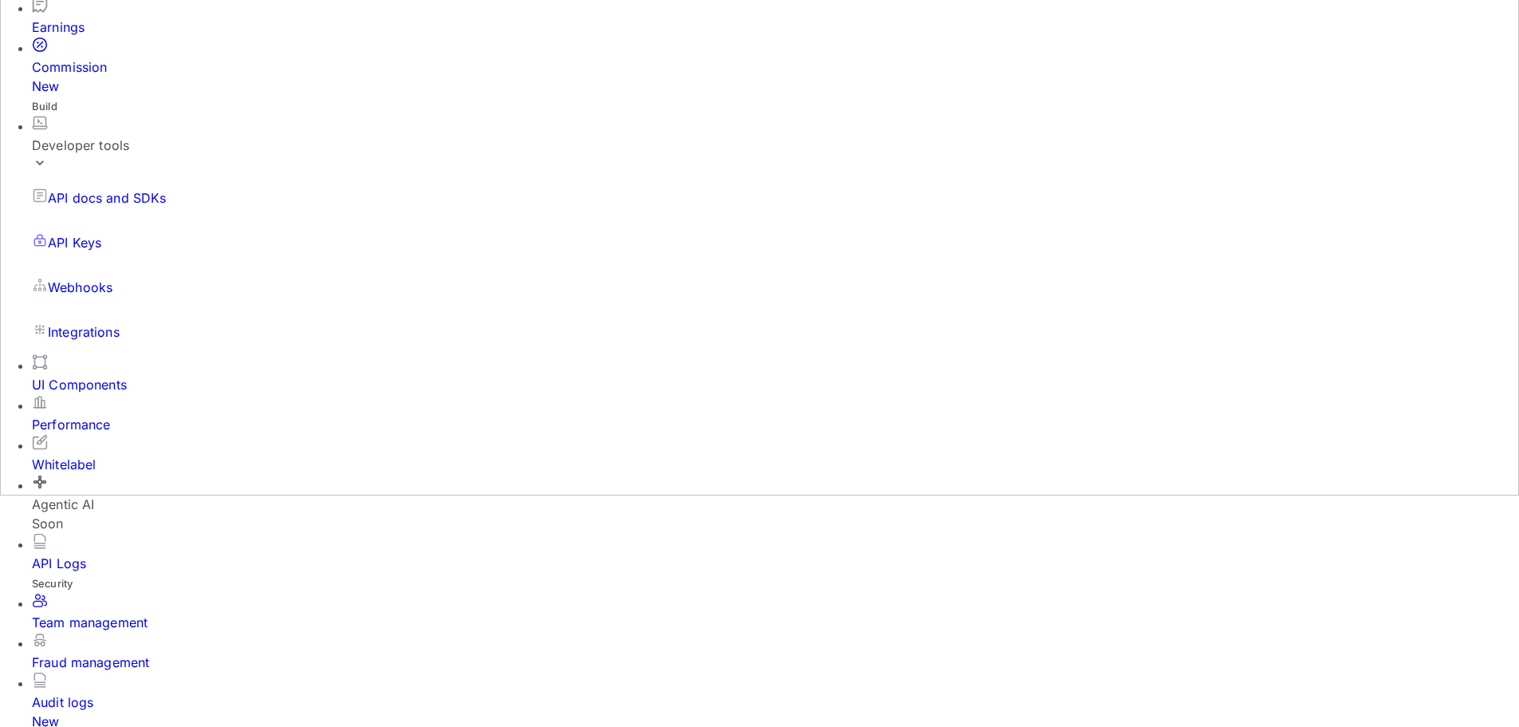
click at [120, 455] on div "Whitelabel" at bounding box center [776, 464] width 1488 height 19
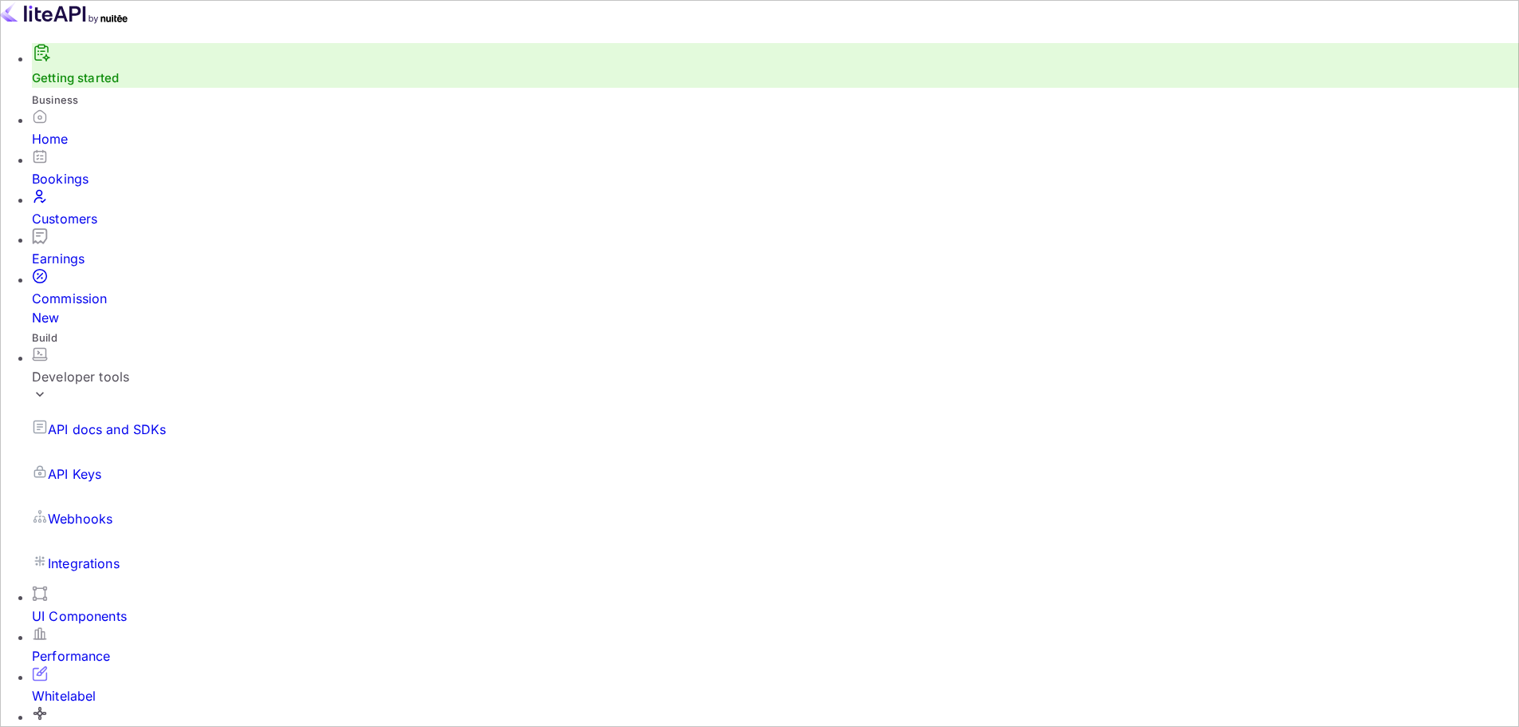
copy p "Whitelabel"
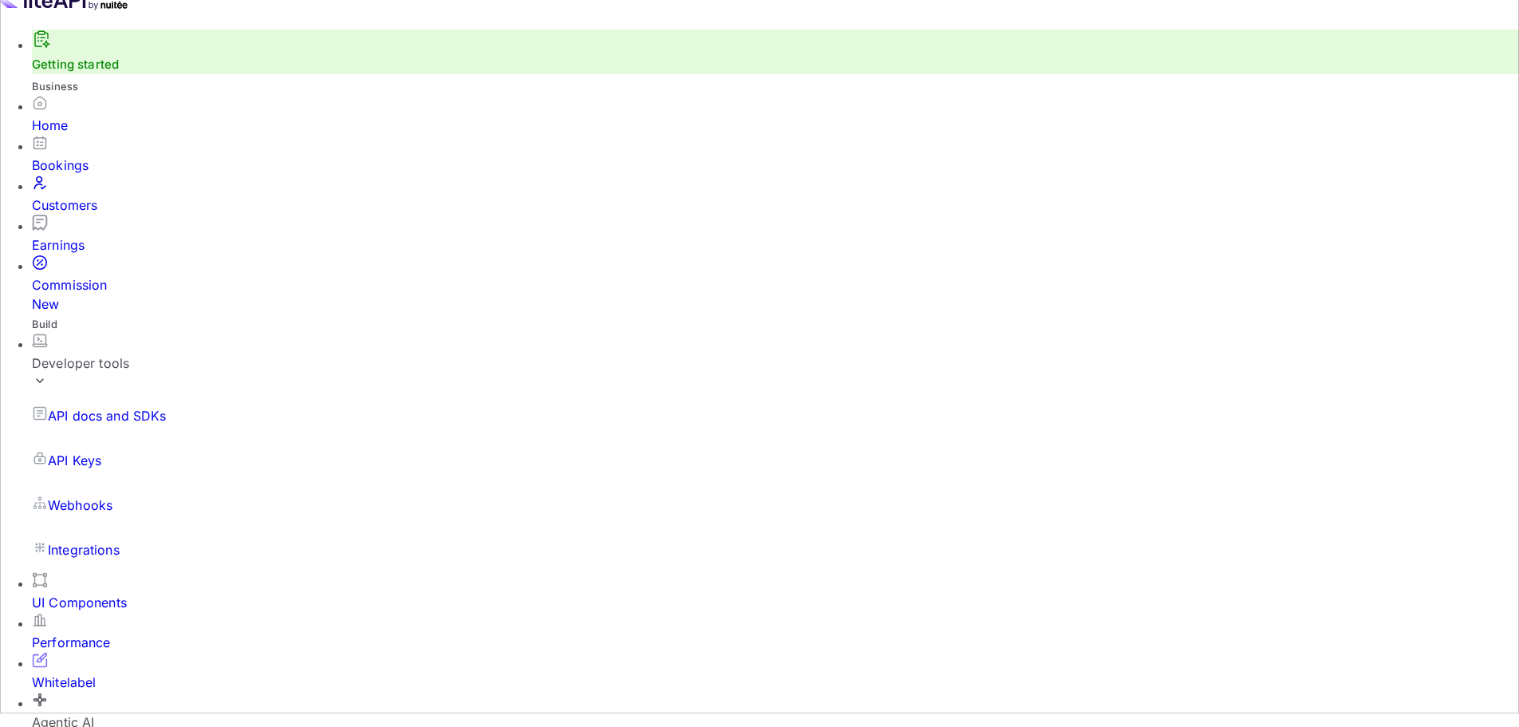
scroll to position [18, 0]
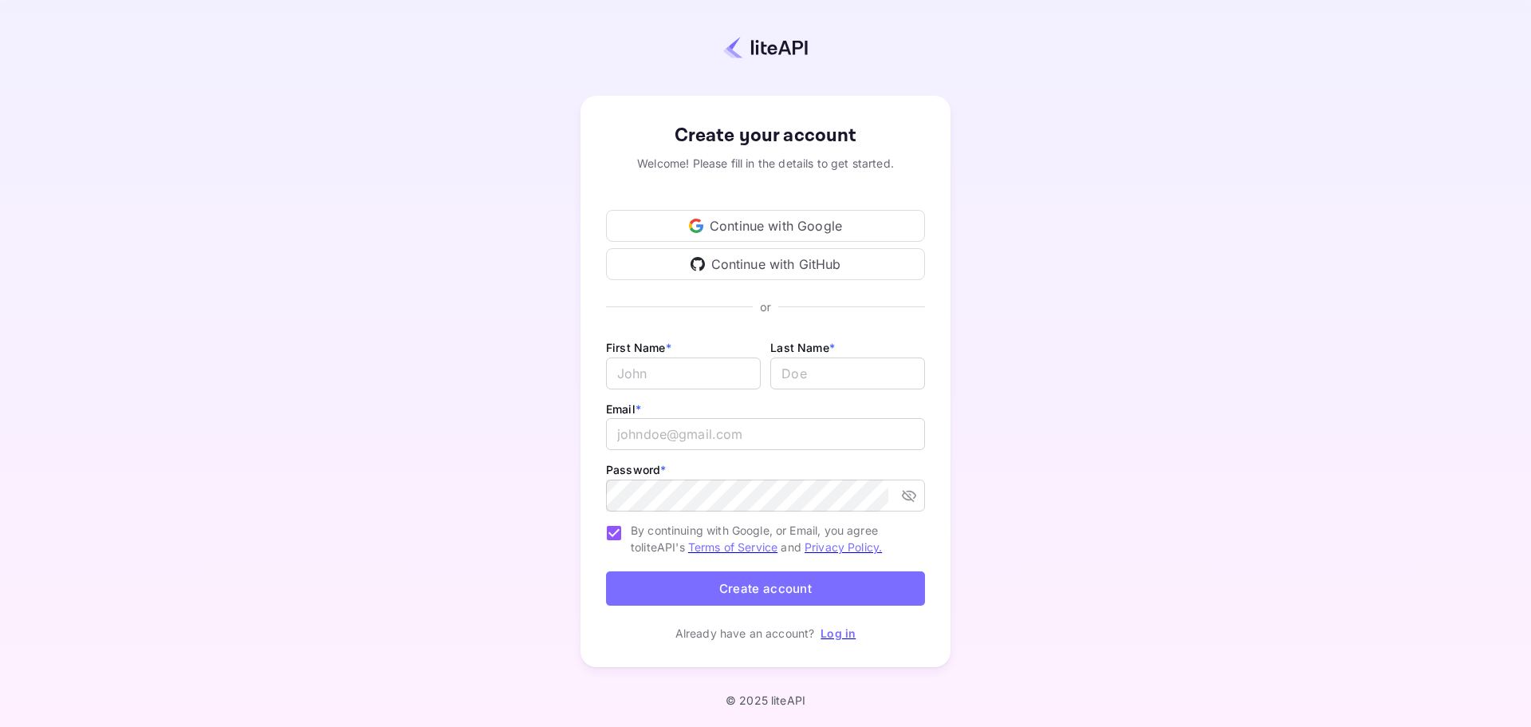
drag, startPoint x: 0, startPoint y: 0, endPoint x: 745, endPoint y: 229, distance: 779.4
click at [745, 229] on div "Continue with Google" at bounding box center [765, 226] width 319 height 32
click at [829, 631] on link "Log in" at bounding box center [838, 633] width 35 height 14
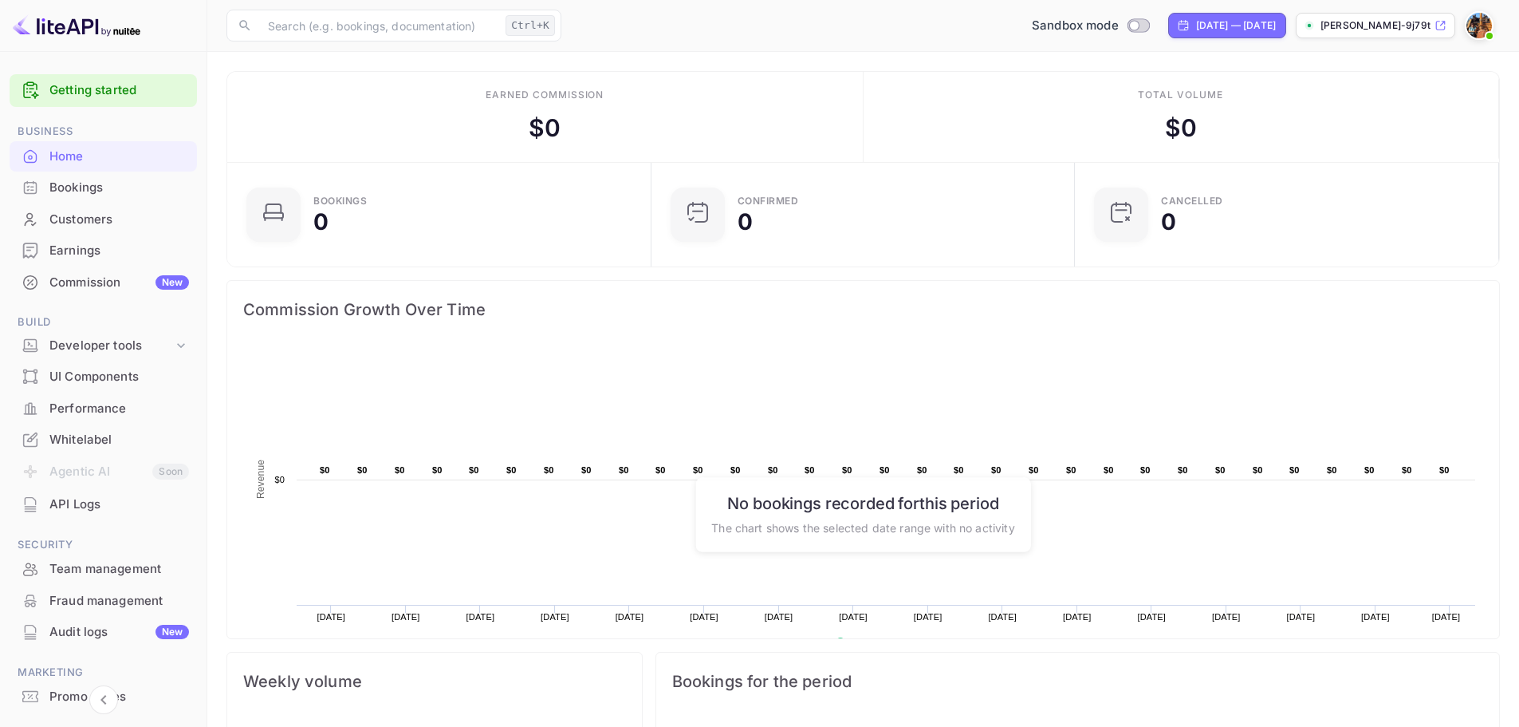
scroll to position [74, 0]
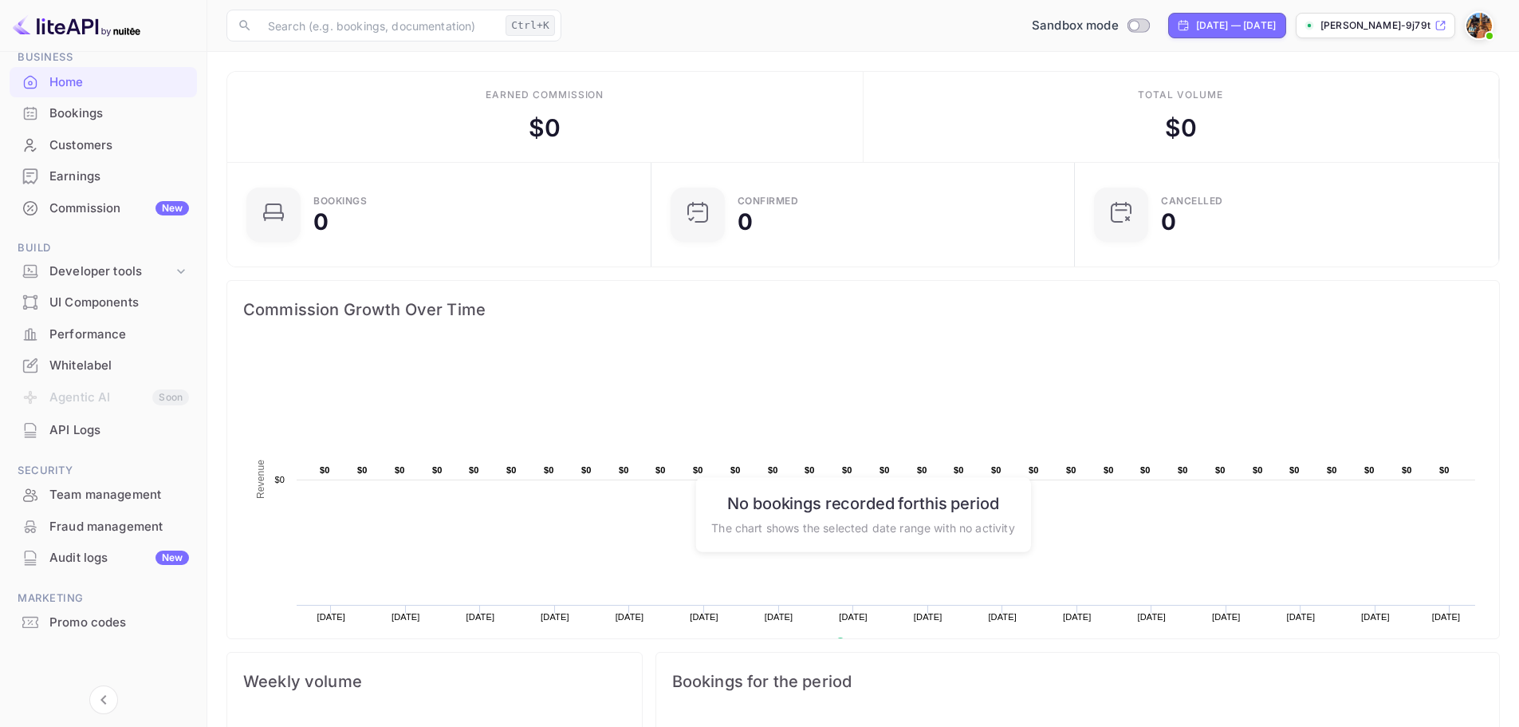
click at [95, 366] on div "Whitelabel" at bounding box center [119, 366] width 140 height 18
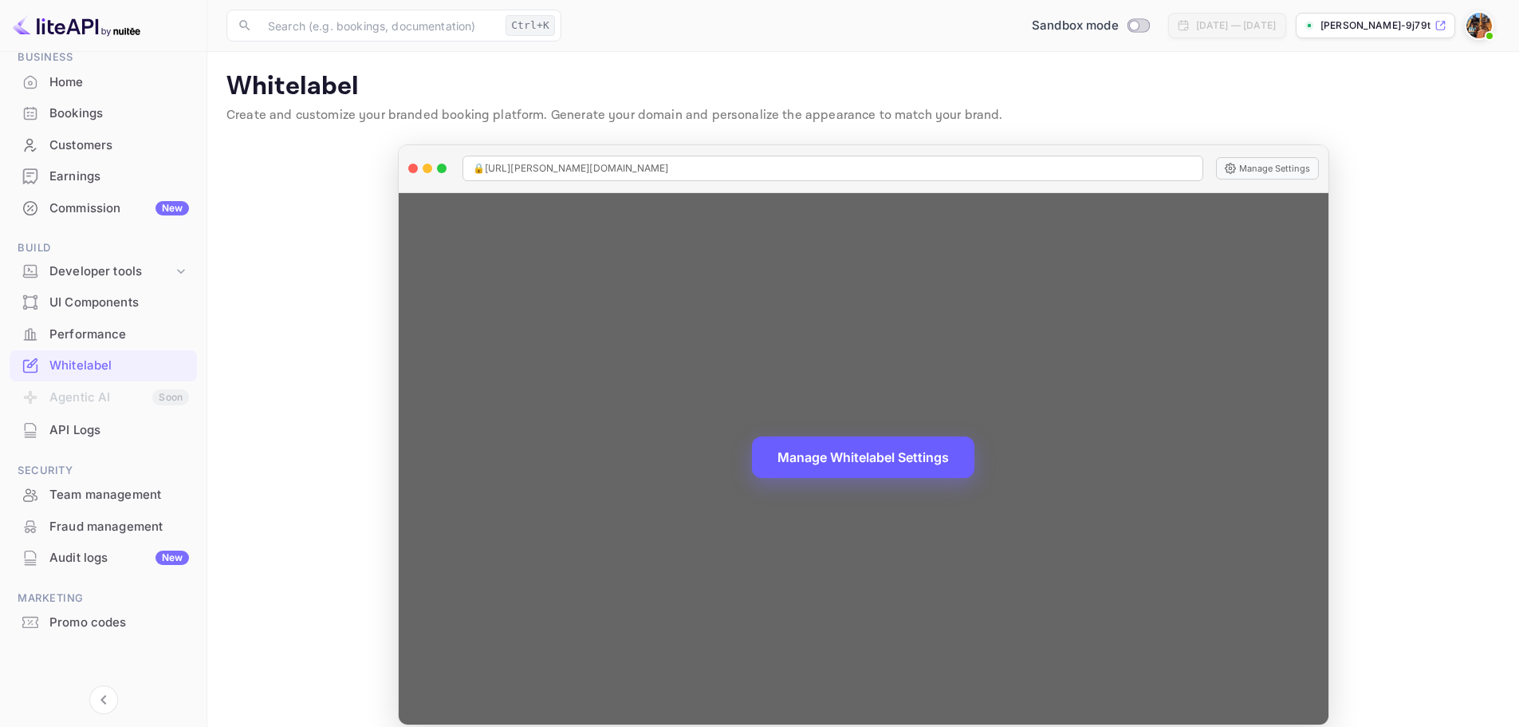
click at [863, 461] on button "Manage Whitelabel Settings" at bounding box center [863, 456] width 223 height 41
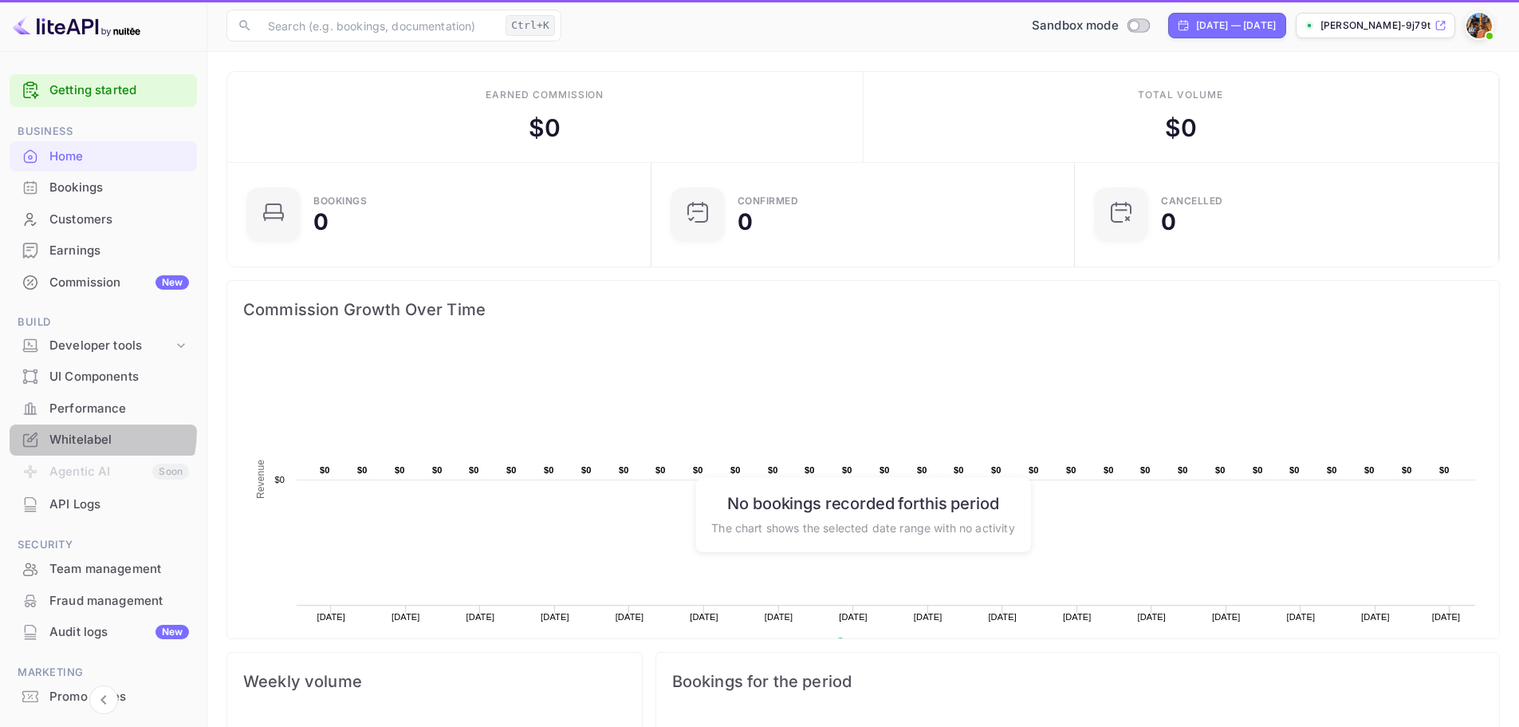
click at [77, 431] on div "Whitelabel" at bounding box center [119, 440] width 140 height 18
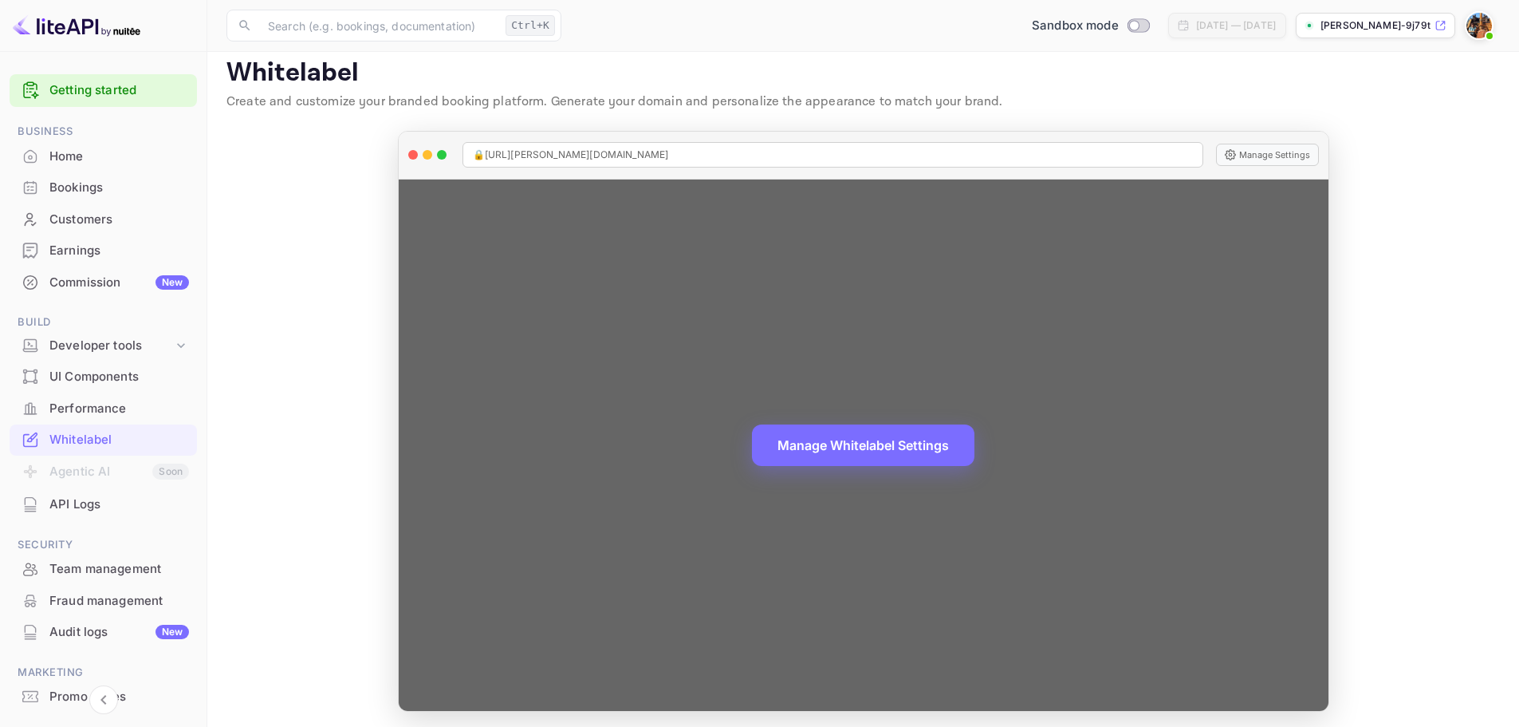
scroll to position [18, 0]
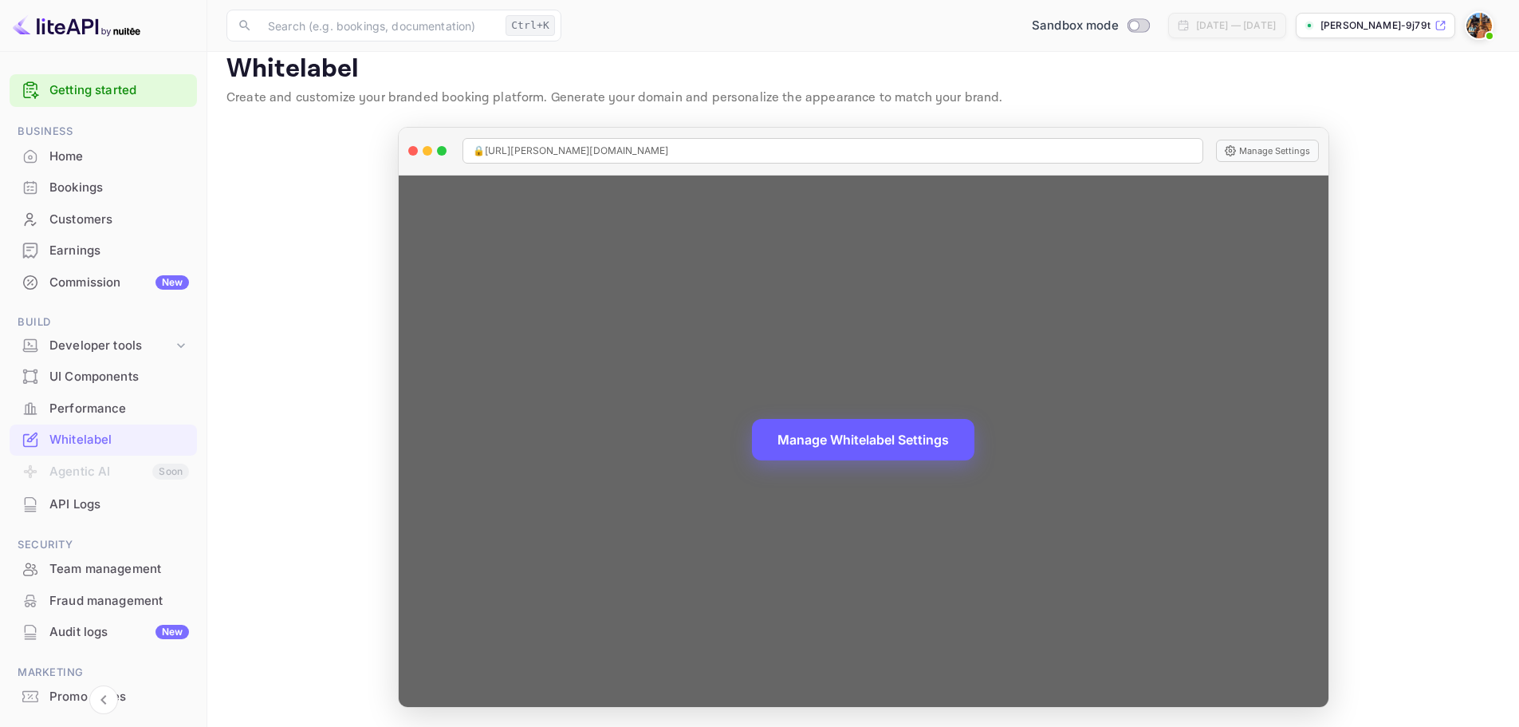
click at [838, 440] on button "Manage Whitelabel Settings" at bounding box center [863, 439] width 223 height 41
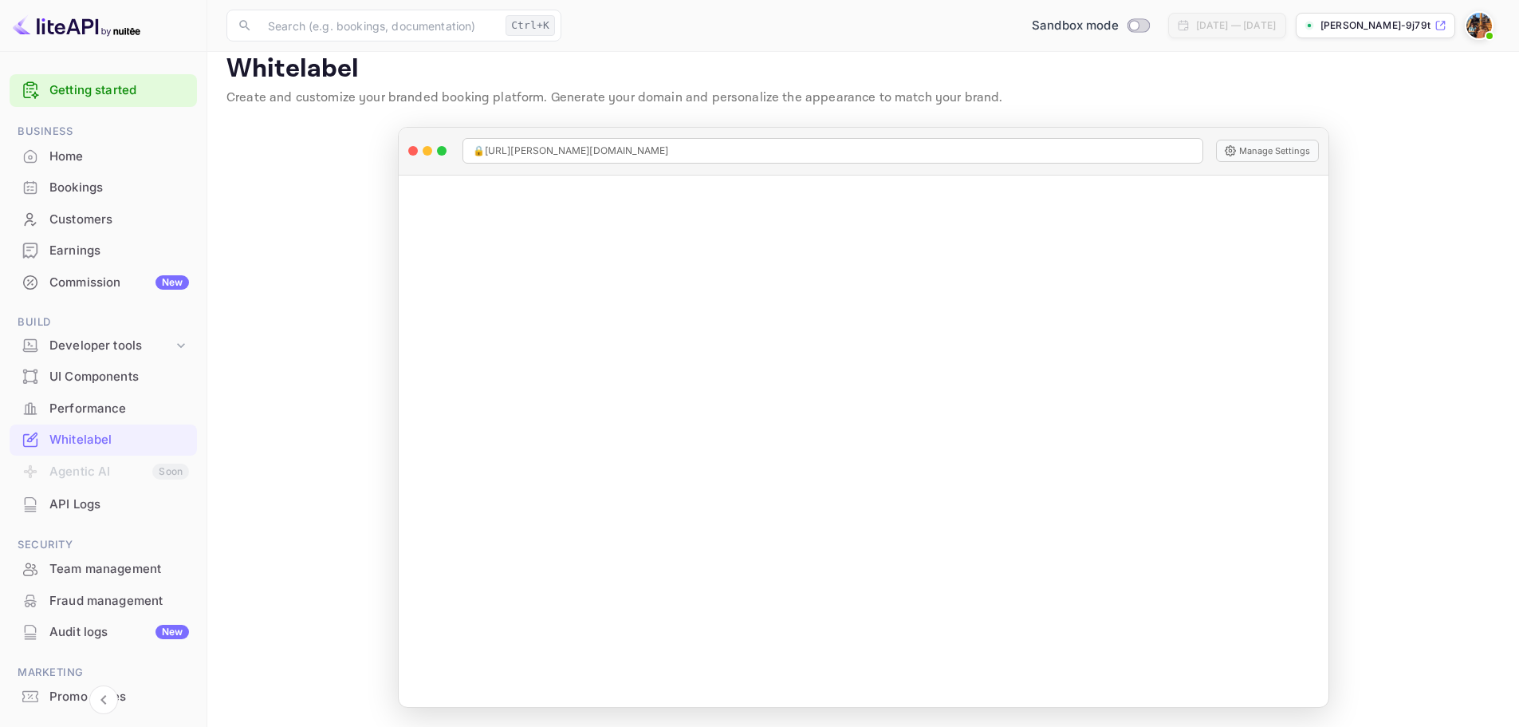
click at [253, 75] on p "Whitelabel" at bounding box center [864, 69] width 1274 height 32
copy p "Whitelabel"
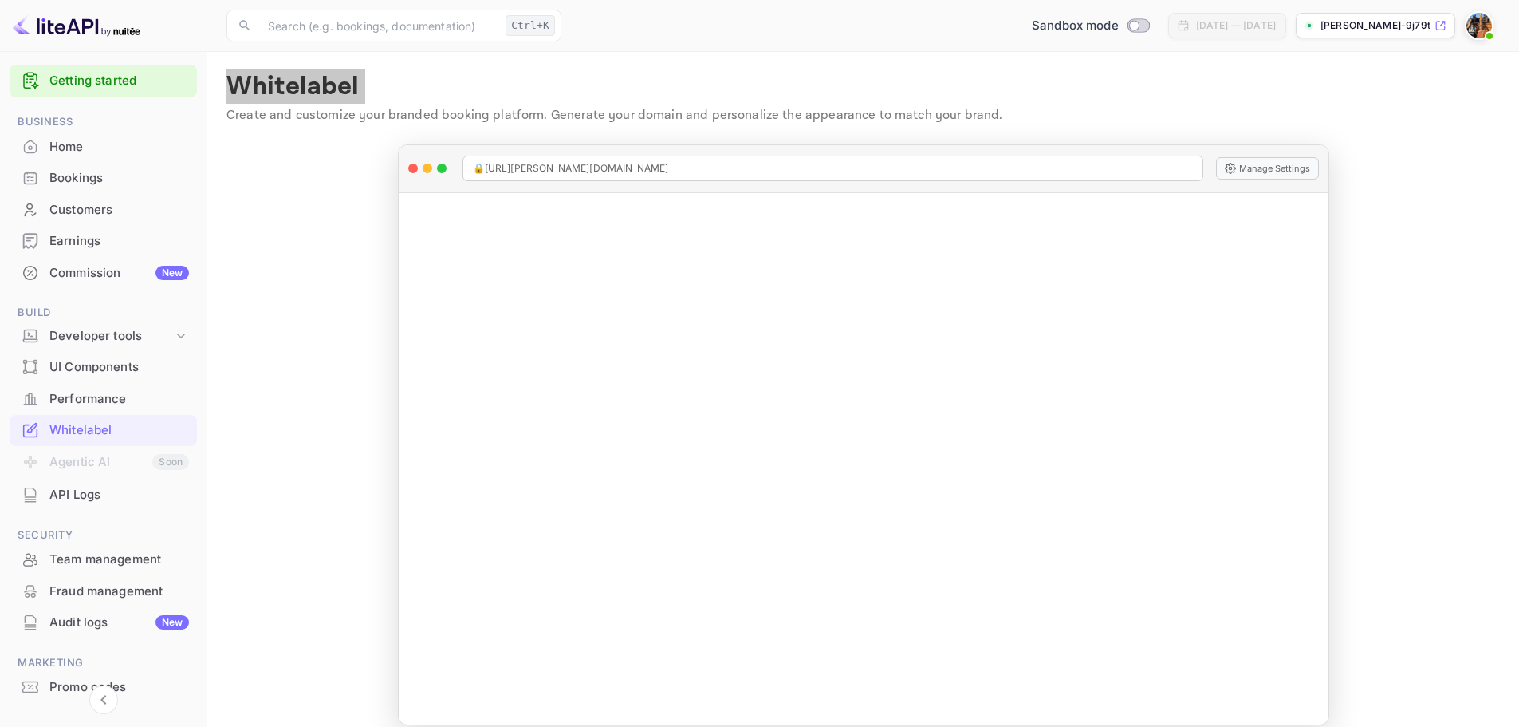
scroll to position [0, 0]
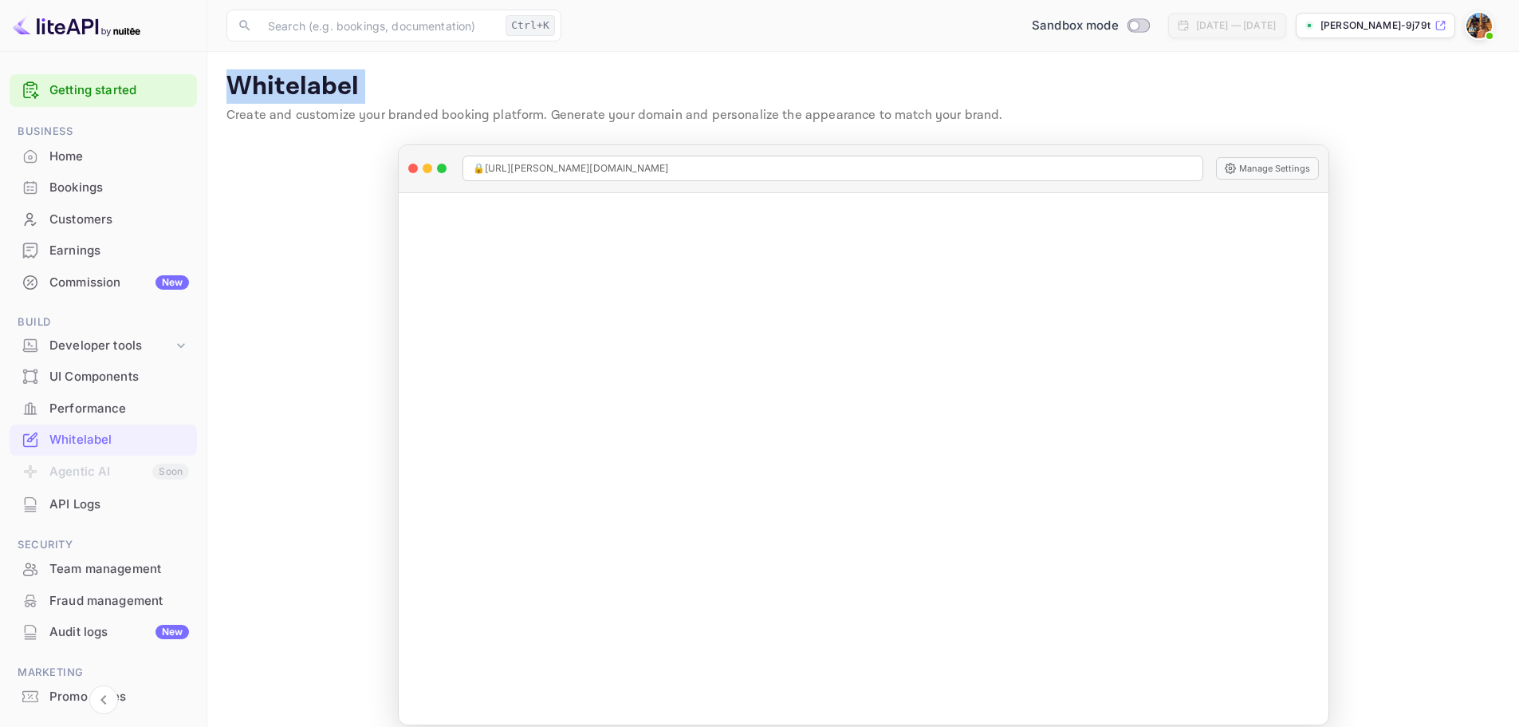
click at [1469, 24] on img at bounding box center [1480, 26] width 26 height 26
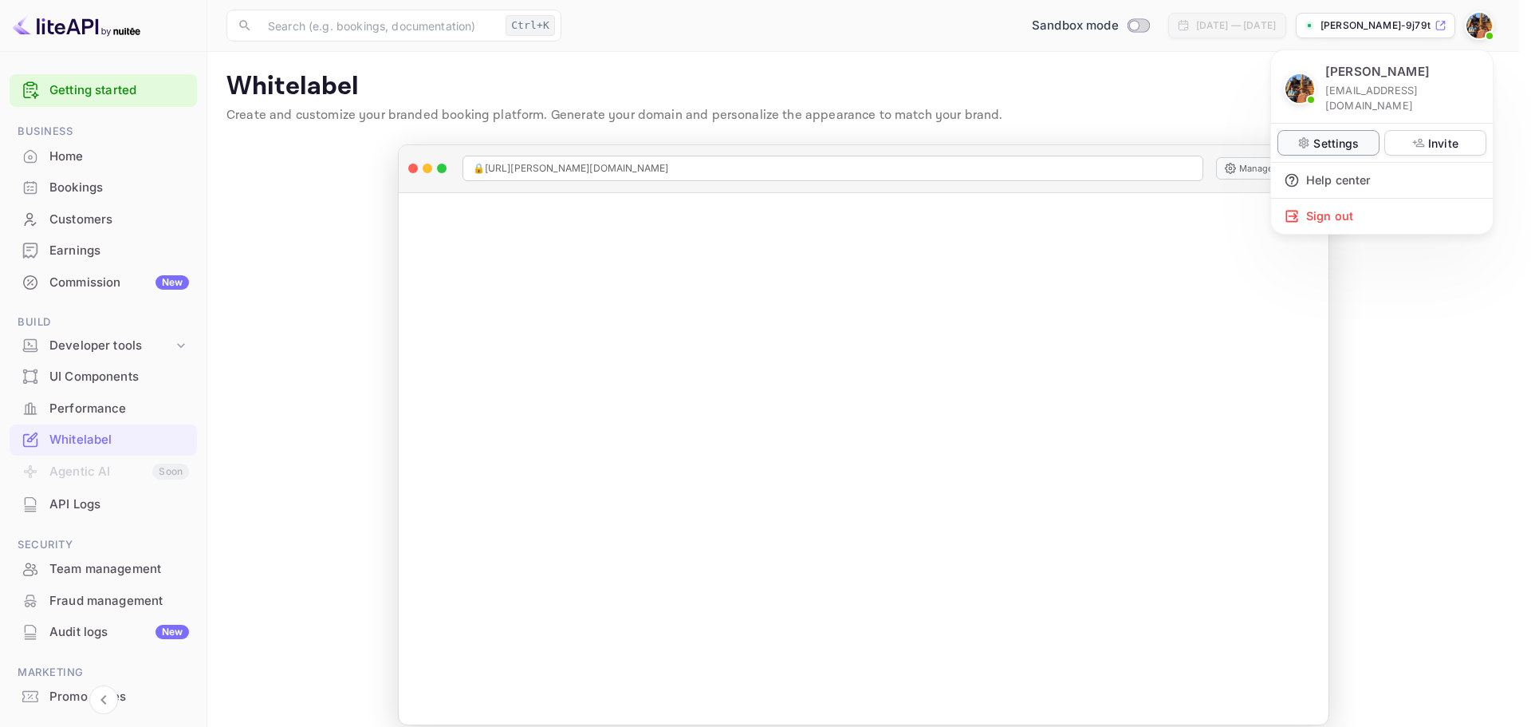
click at [1326, 135] on p "Settings" at bounding box center [1336, 143] width 45 height 17
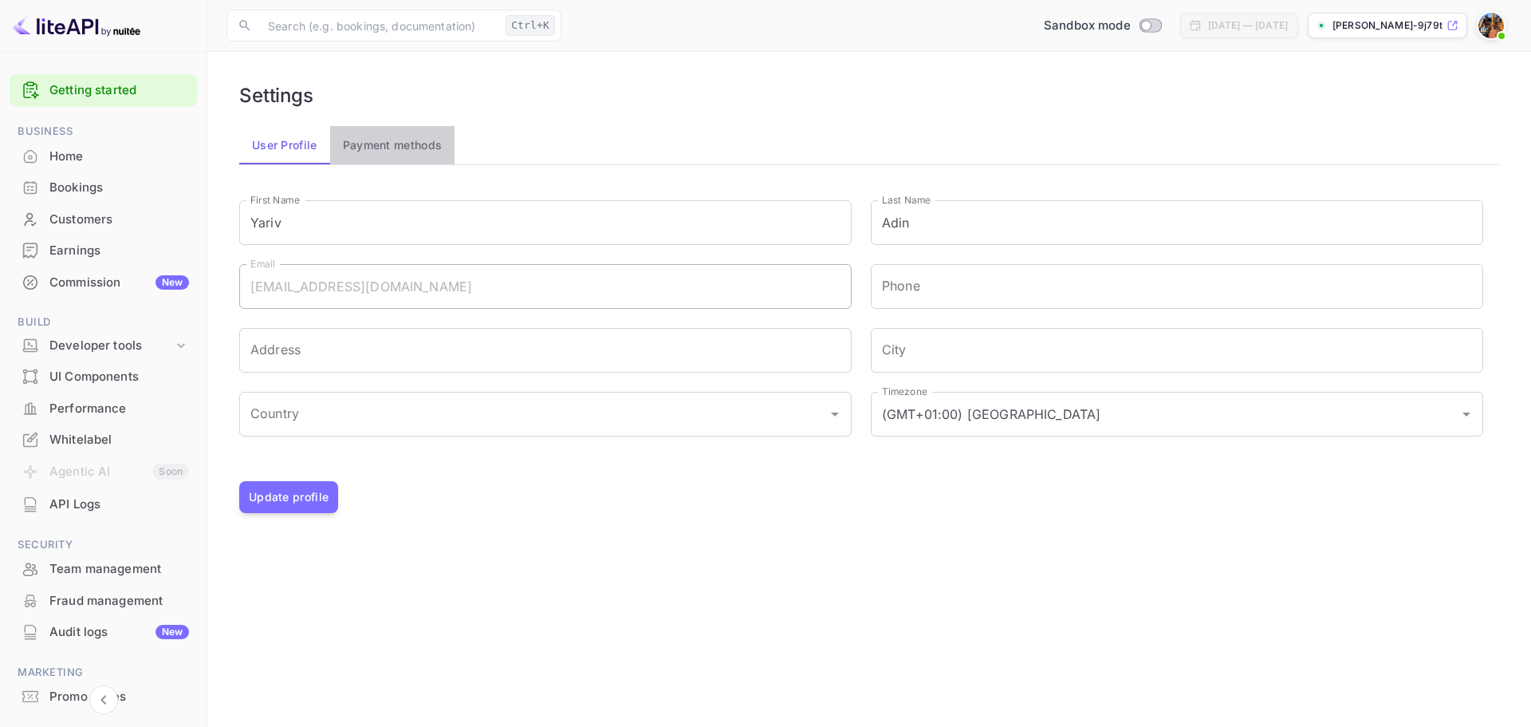
click at [372, 144] on button "Payment methods" at bounding box center [392, 145] width 125 height 38
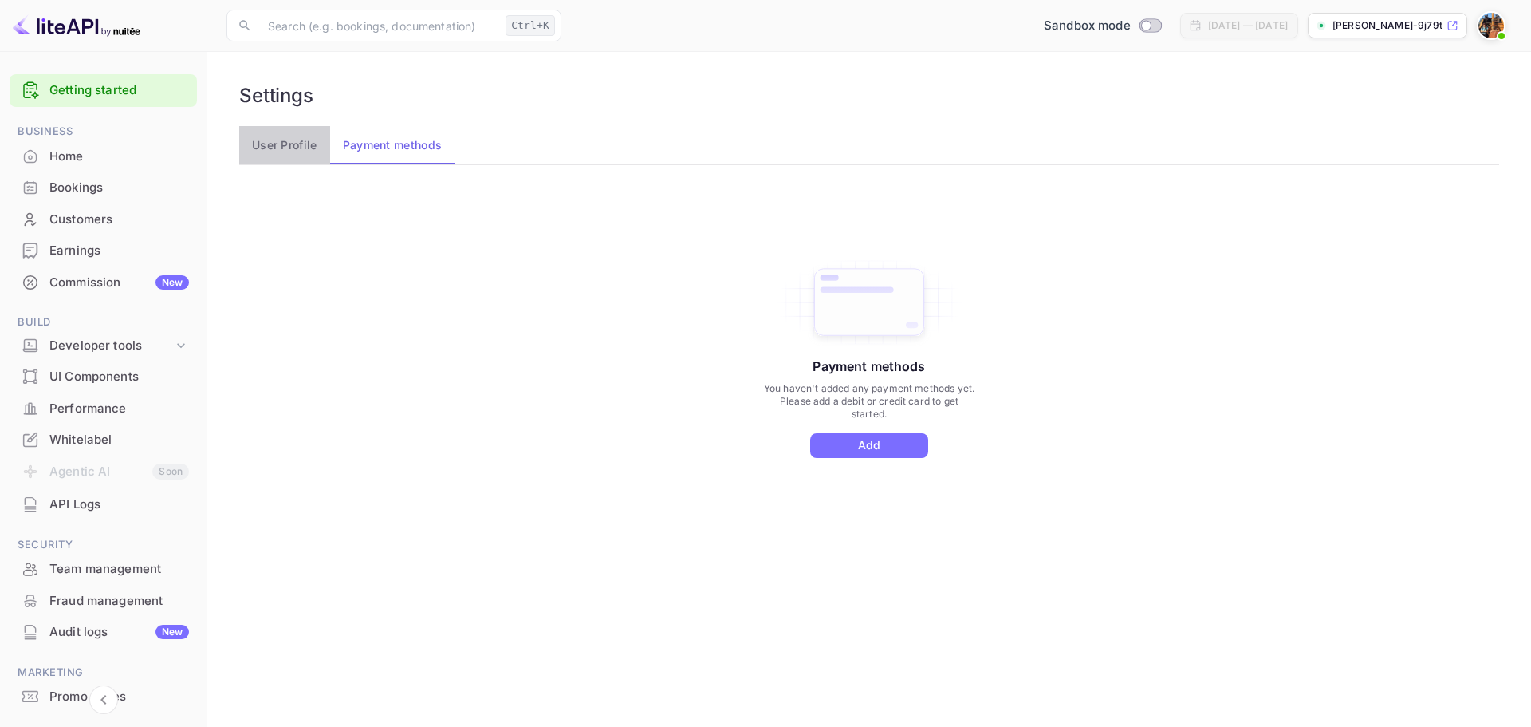
click at [299, 161] on button "User Profile" at bounding box center [284, 145] width 91 height 38
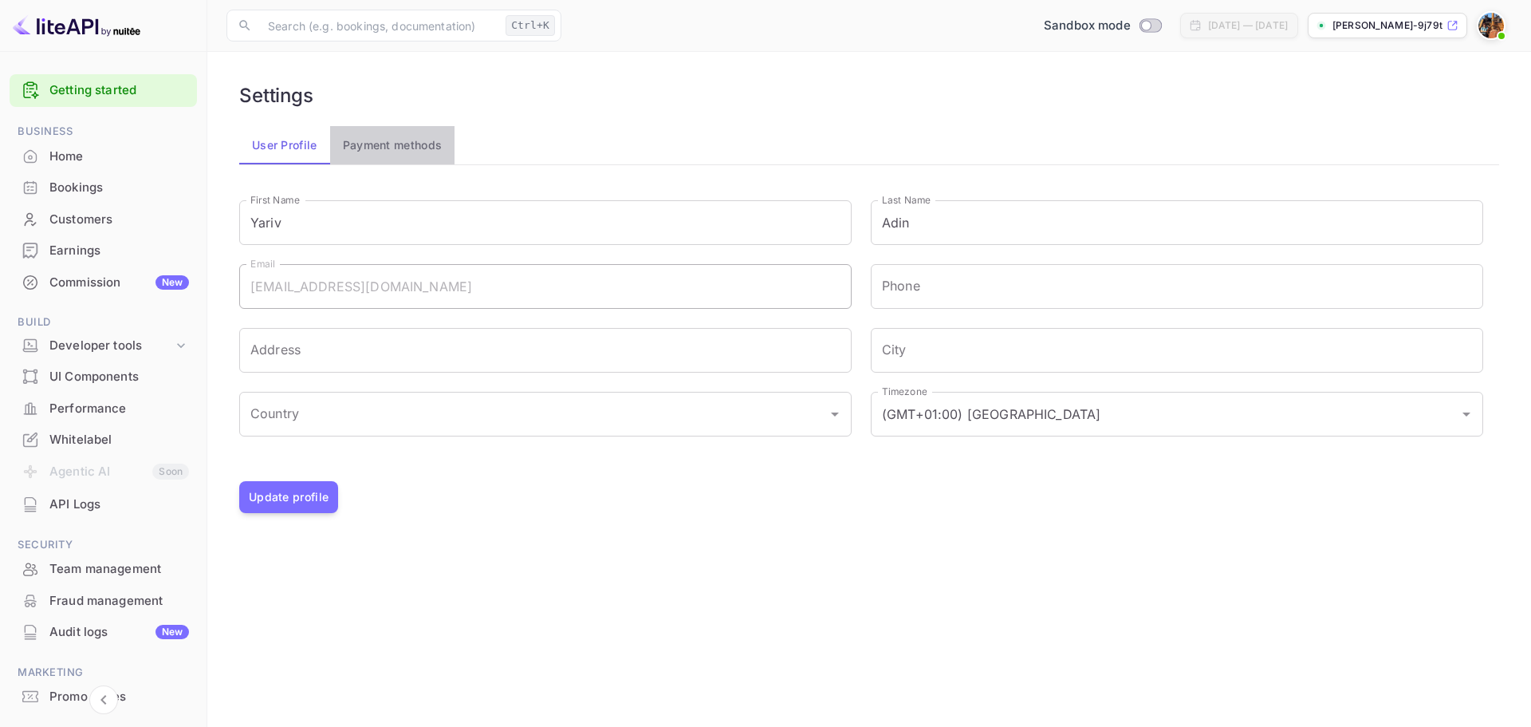
click at [397, 141] on button "Payment methods" at bounding box center [392, 145] width 125 height 38
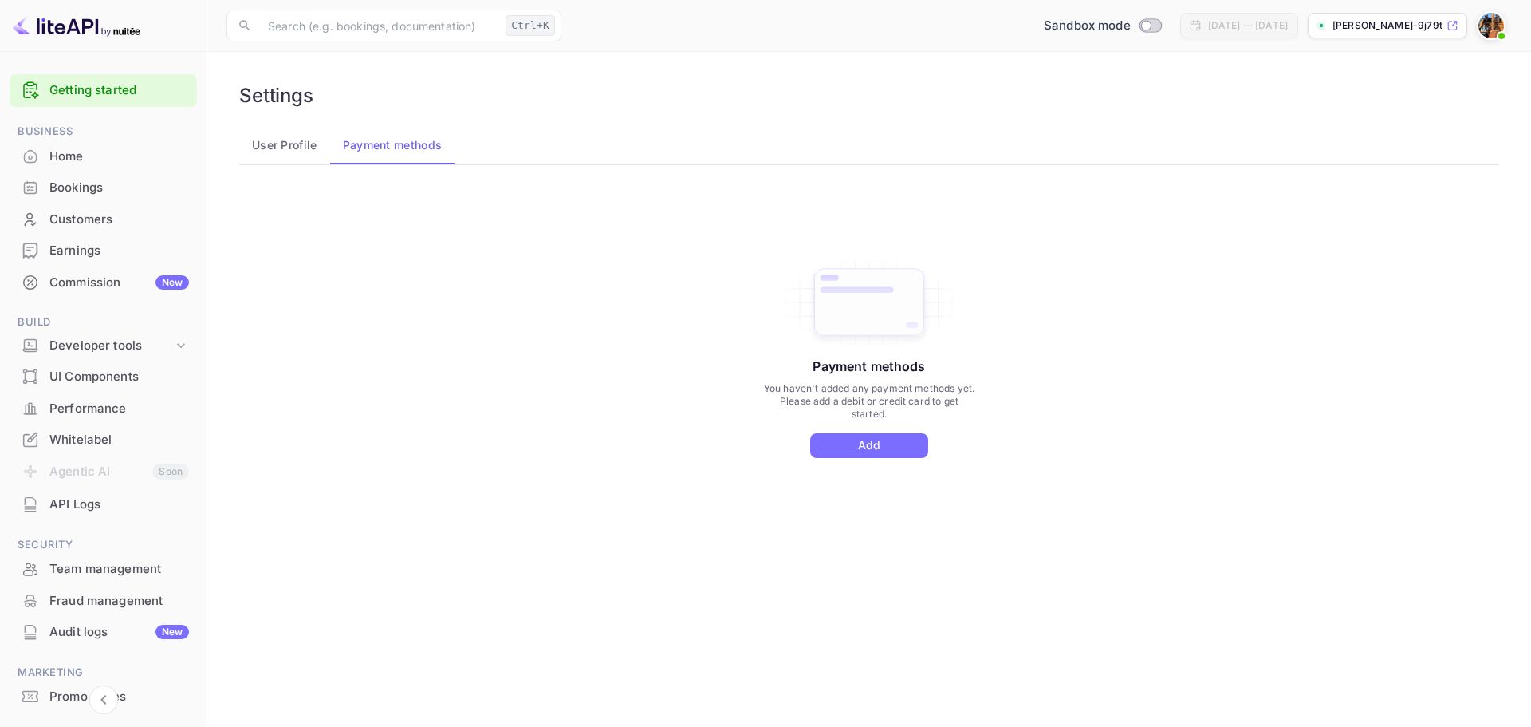
click at [291, 144] on button "User Profile" at bounding box center [284, 145] width 91 height 38
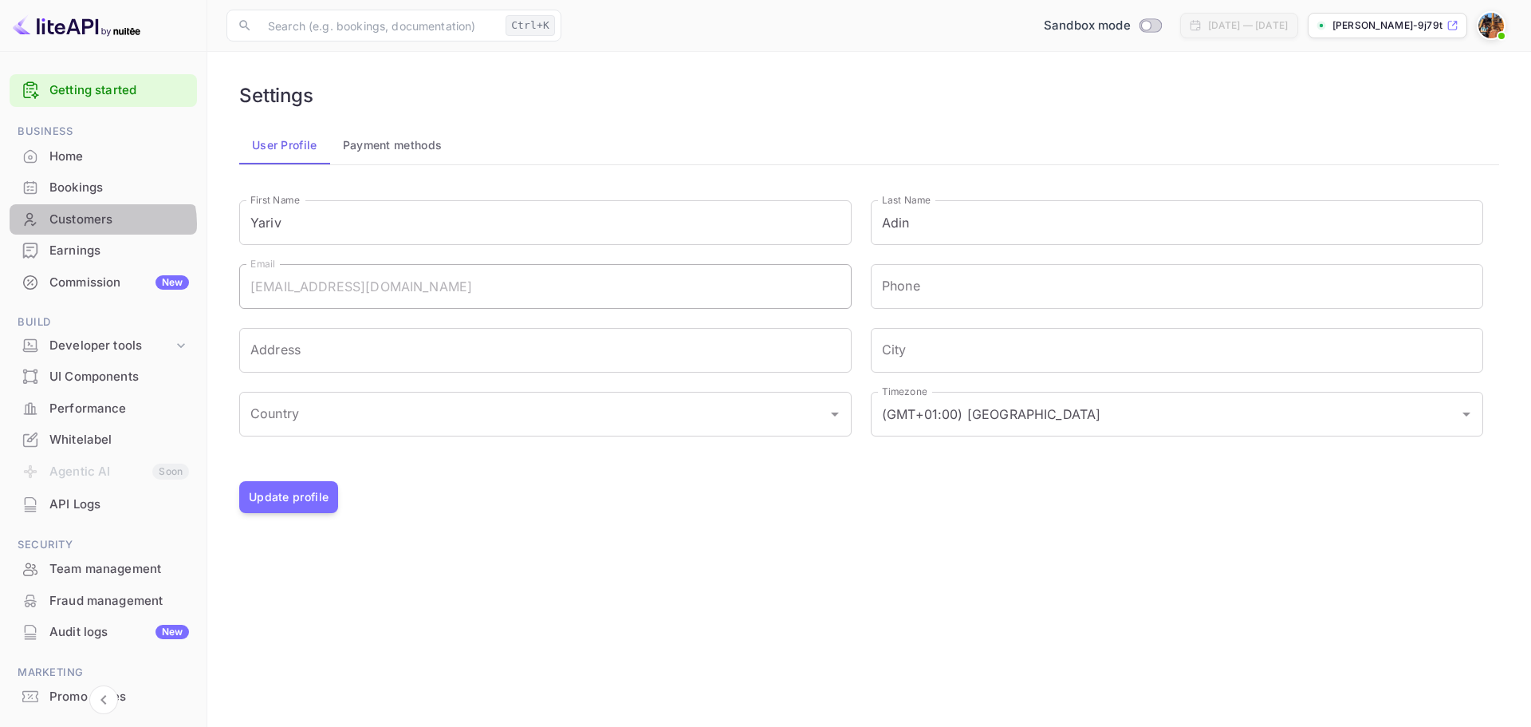
click at [96, 223] on div "Customers" at bounding box center [119, 220] width 140 height 18
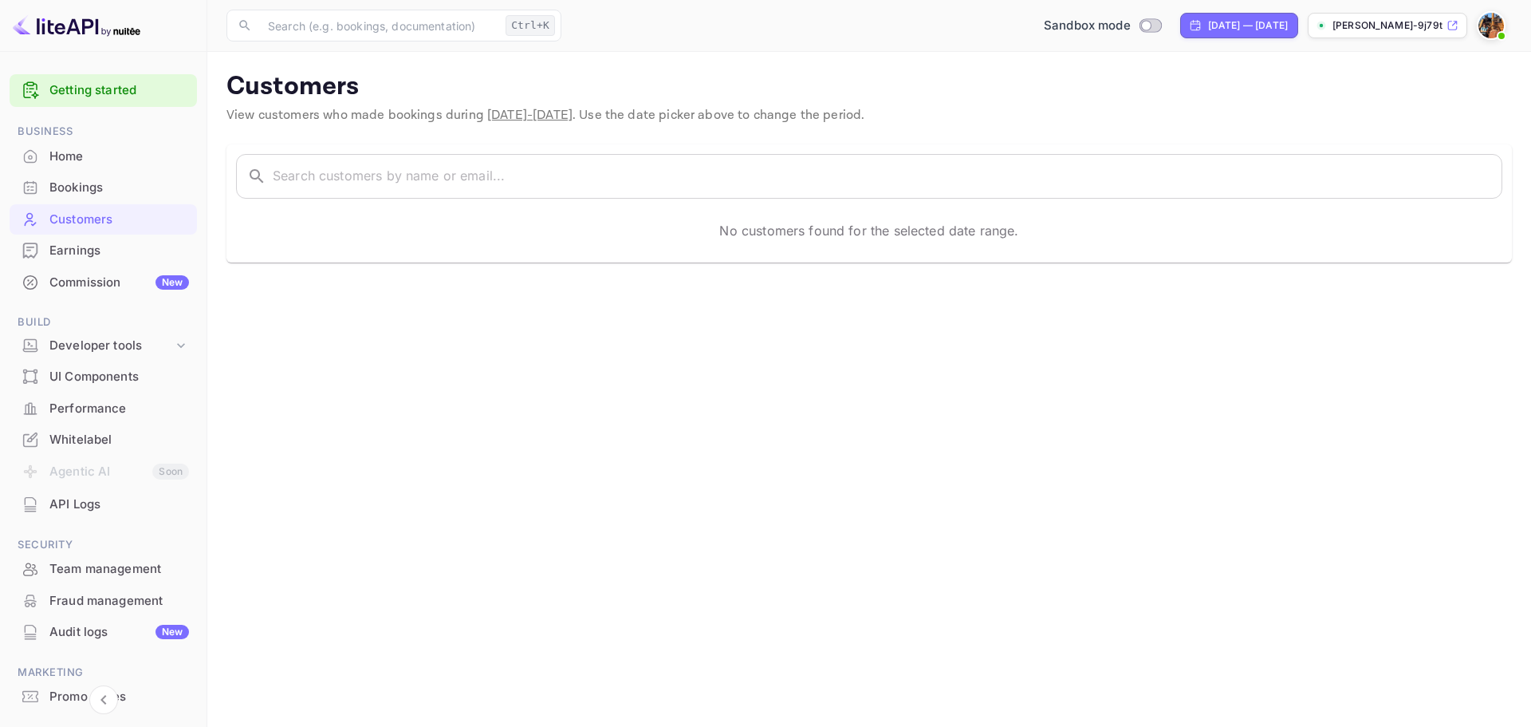
click at [89, 188] on div "Bookings" at bounding box center [119, 188] width 140 height 18
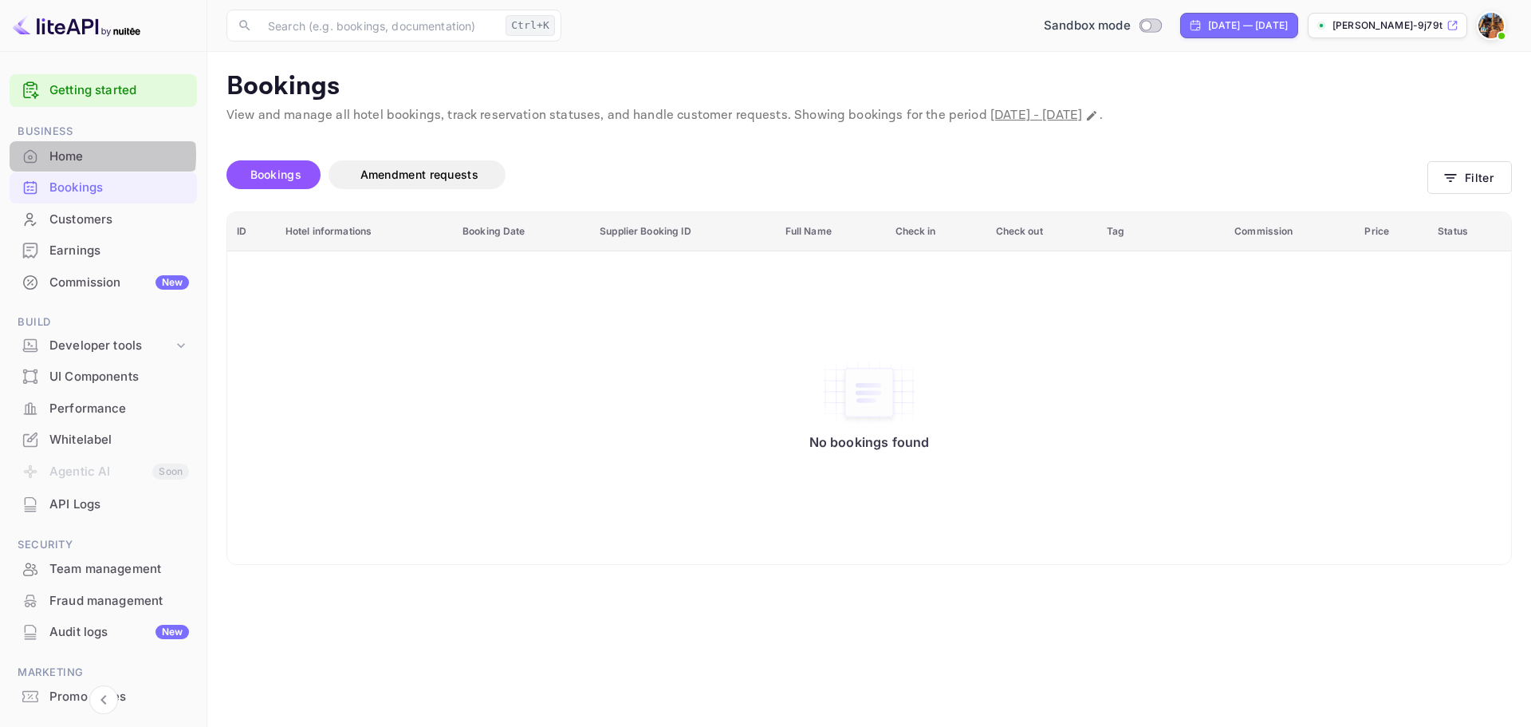
click at [81, 155] on div "Home" at bounding box center [119, 157] width 140 height 18
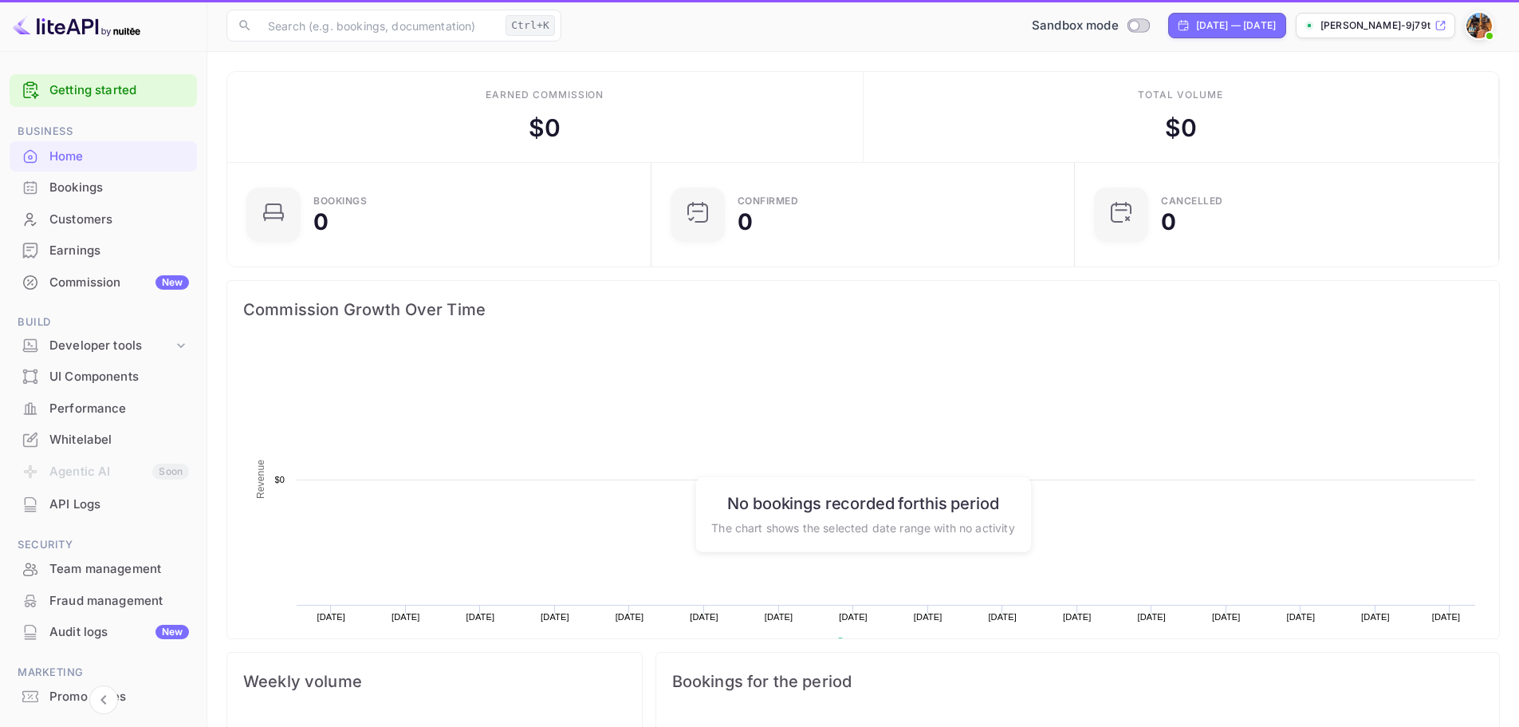
scroll to position [247, 402]
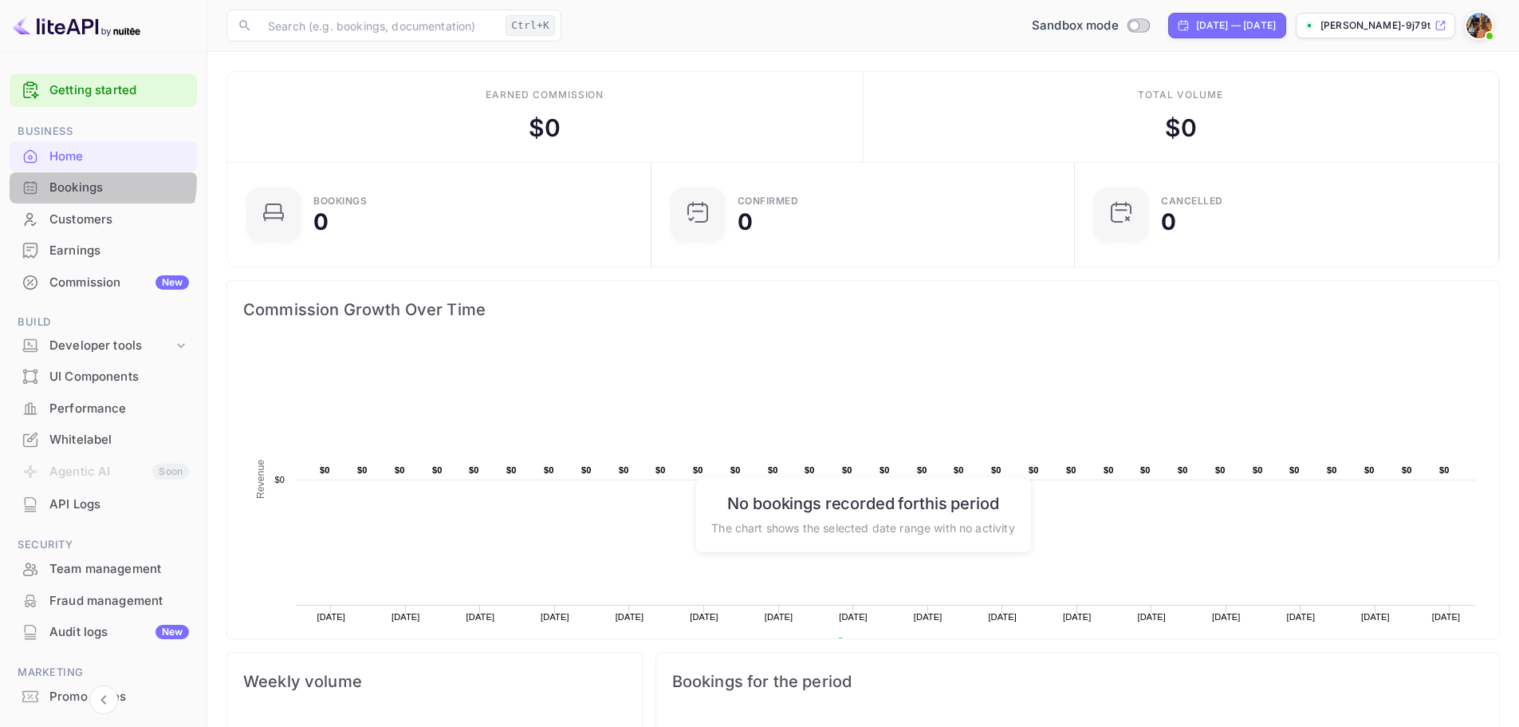
click at [82, 180] on div "Bookings" at bounding box center [119, 188] width 140 height 18
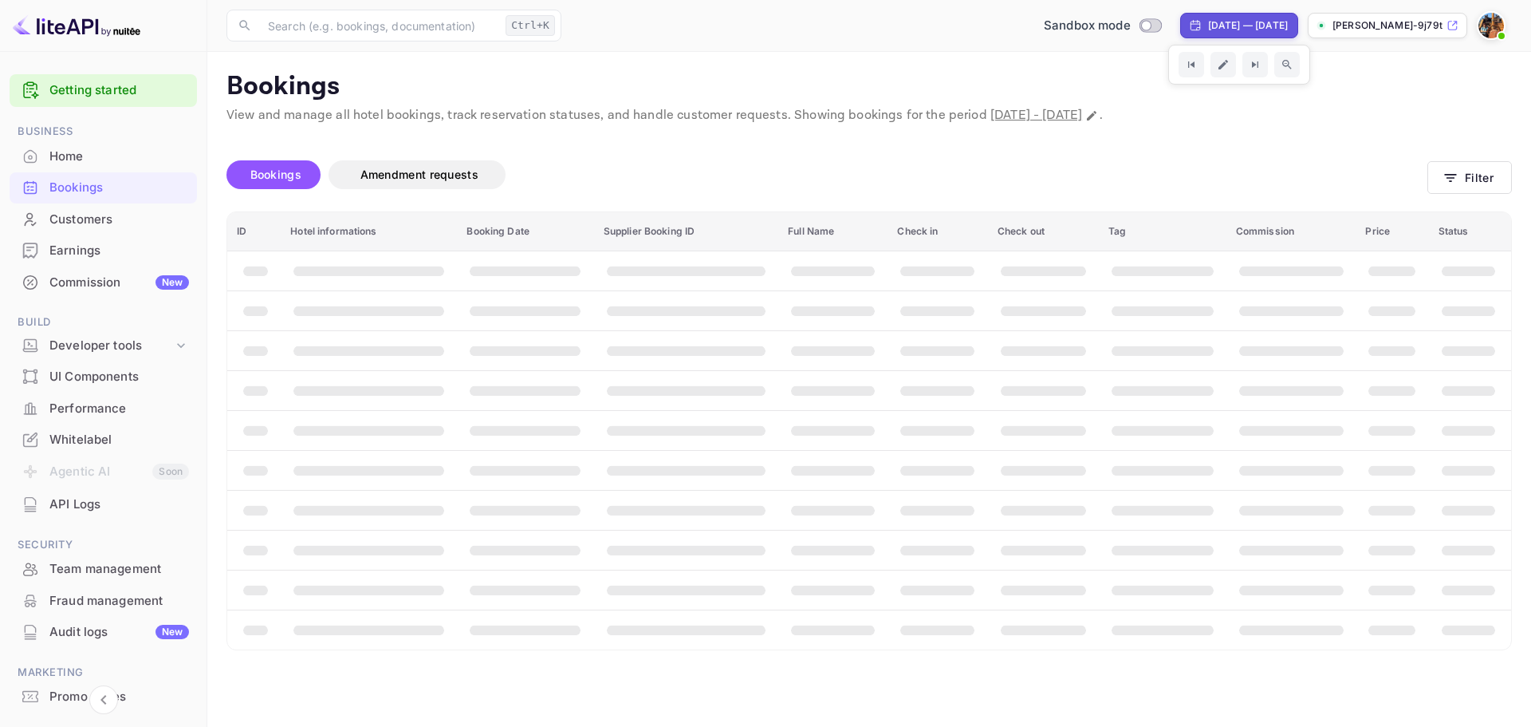
click at [1484, 33] on img at bounding box center [1492, 26] width 26 height 26
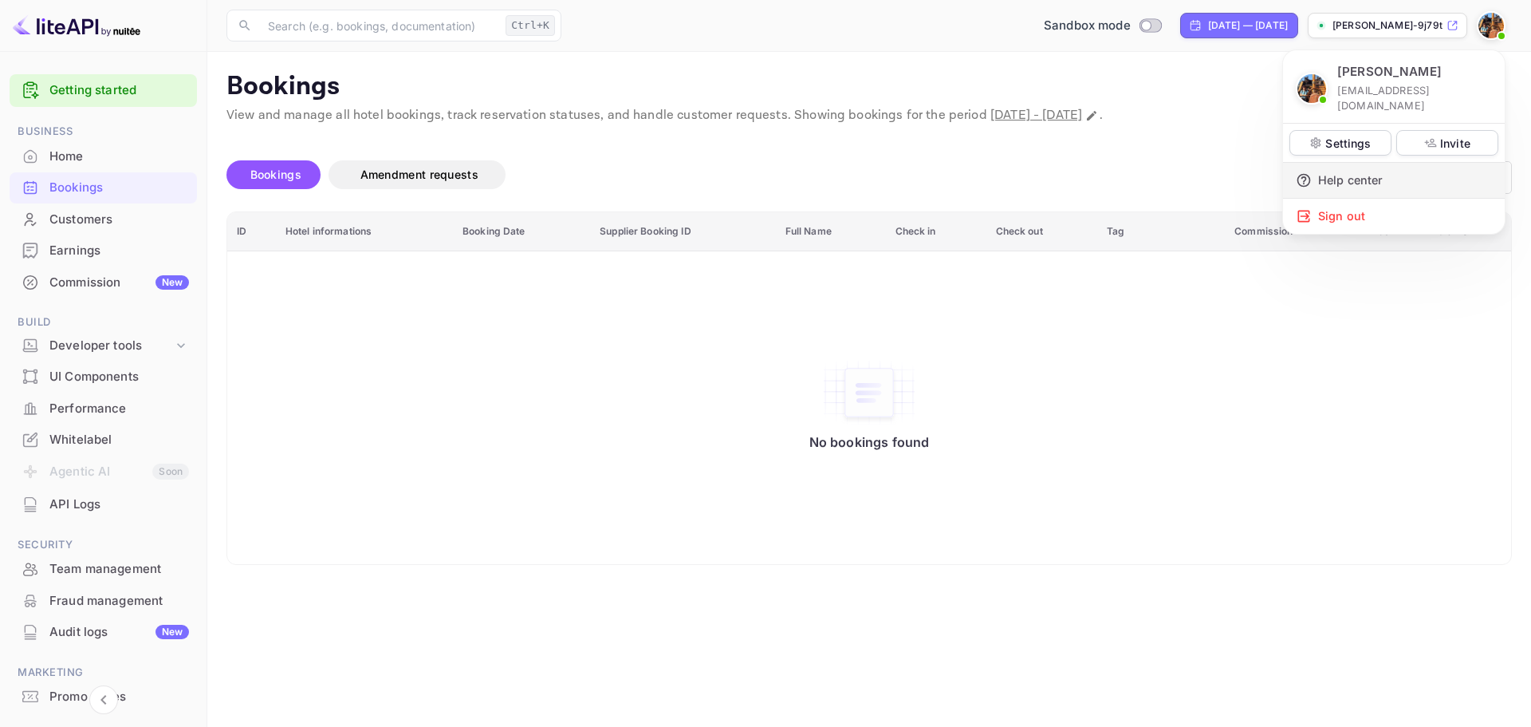
click at [1374, 165] on div "Help center" at bounding box center [1394, 180] width 222 height 35
click at [80, 432] on div at bounding box center [765, 363] width 1531 height 727
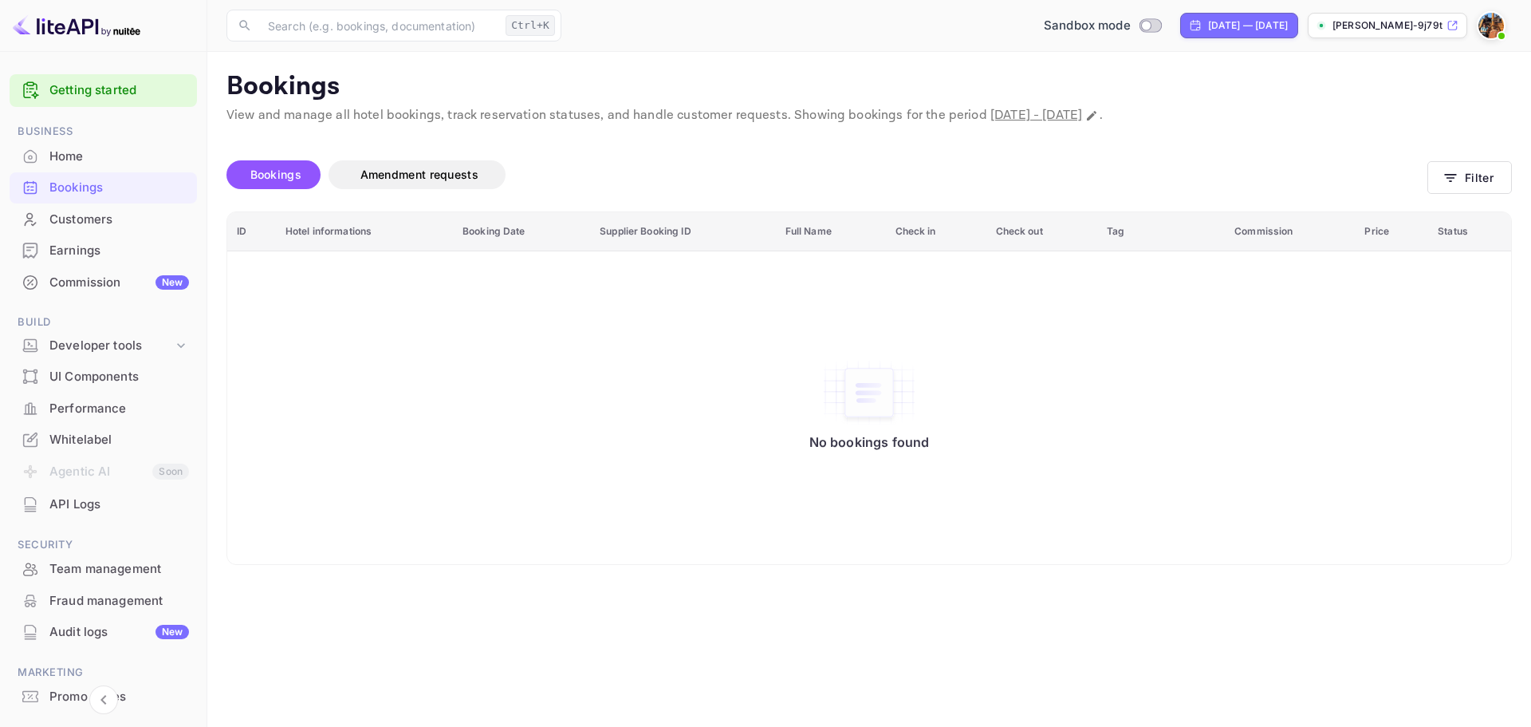
click at [81, 436] on div "Whitelabel" at bounding box center [119, 440] width 140 height 18
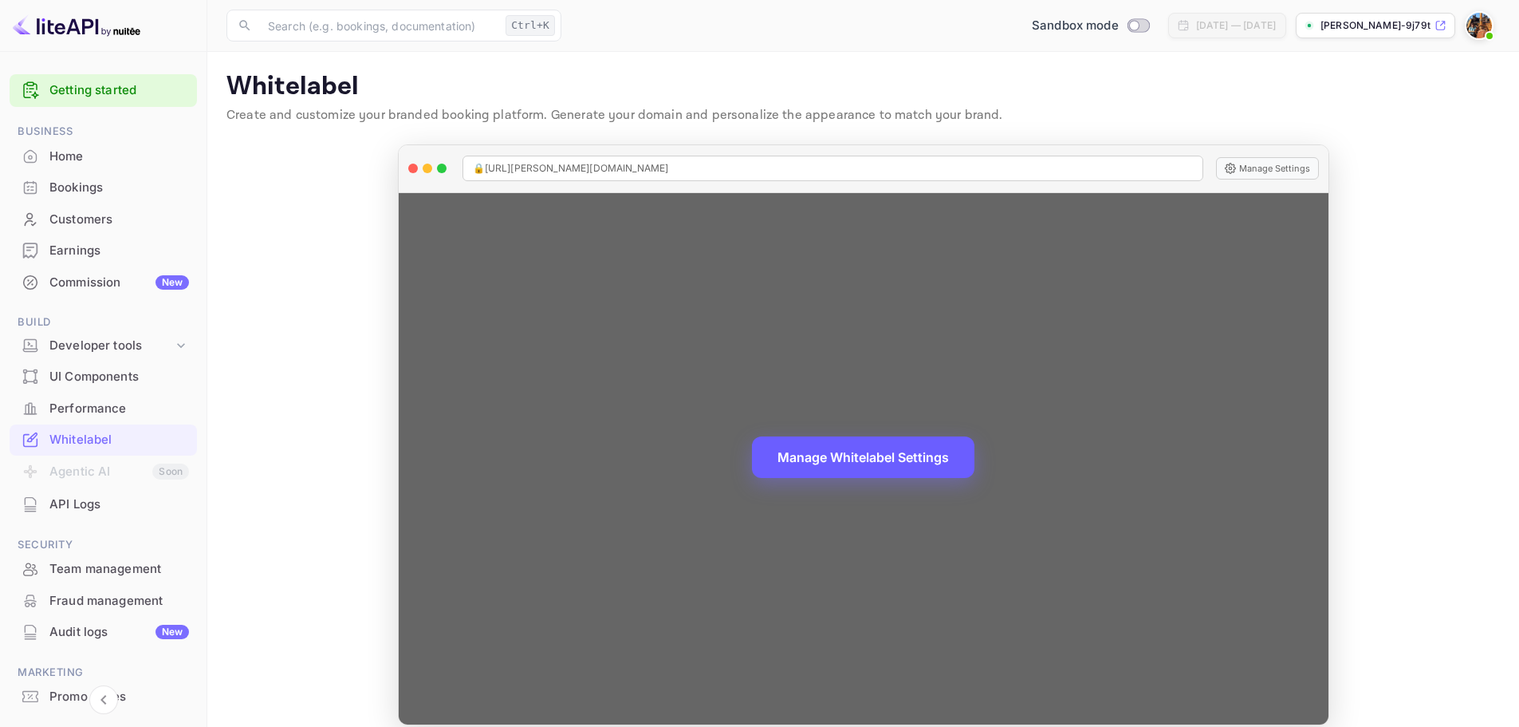
click at [898, 451] on button "Manage Whitelabel Settings" at bounding box center [863, 456] width 223 height 41
click at [870, 459] on button "Manage Whitelabel Settings" at bounding box center [863, 456] width 223 height 41
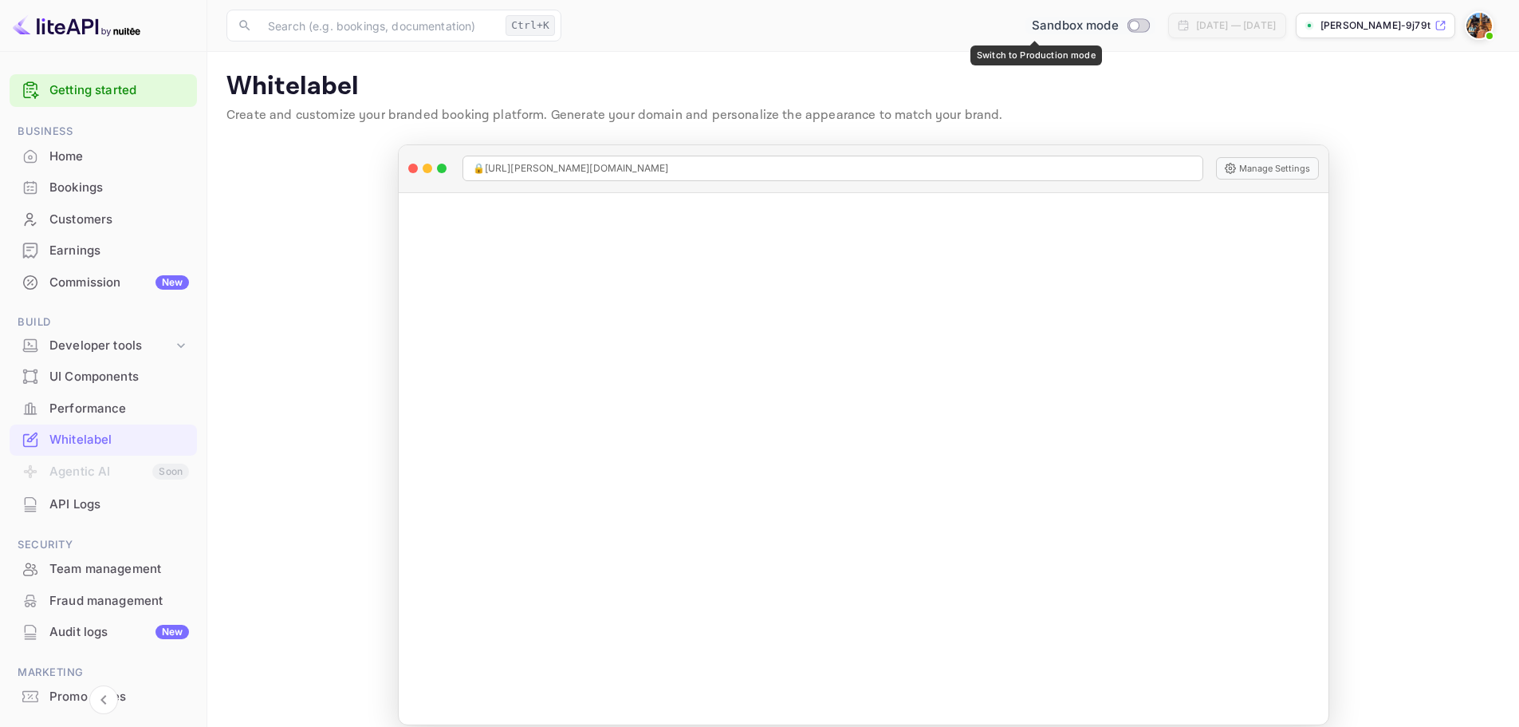
click at [1118, 29] on input "Switch to Production mode" at bounding box center [1134, 25] width 32 height 10
checkbox input "false"
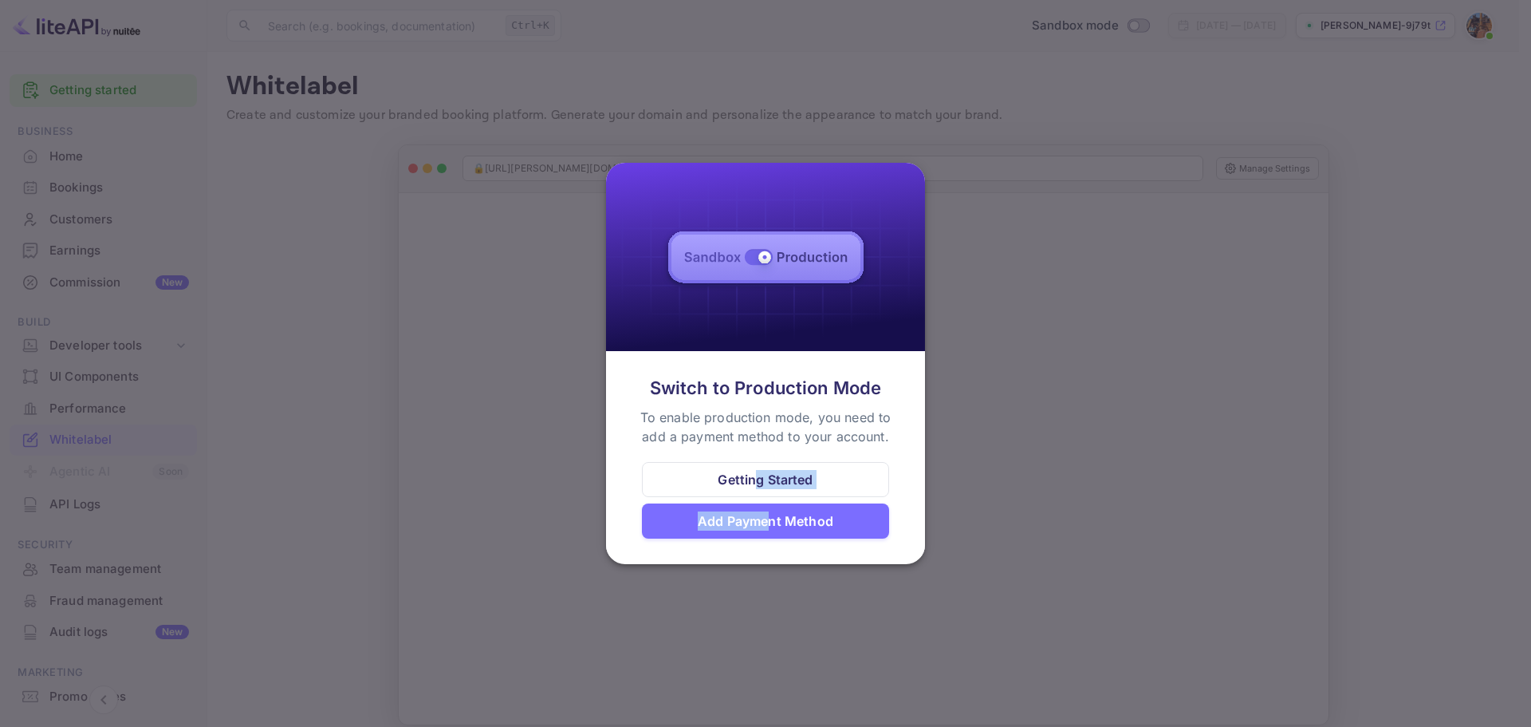
drag, startPoint x: 771, startPoint y: 532, endPoint x: 758, endPoint y: 471, distance: 61.9
click at [758, 472] on div "Getting Started Add Payment Method" at bounding box center [765, 500] width 247 height 77
click at [747, 449] on div at bounding box center [747, 449] width 0 height 0
click at [755, 471] on div "Getting Started" at bounding box center [765, 479] width 95 height 19
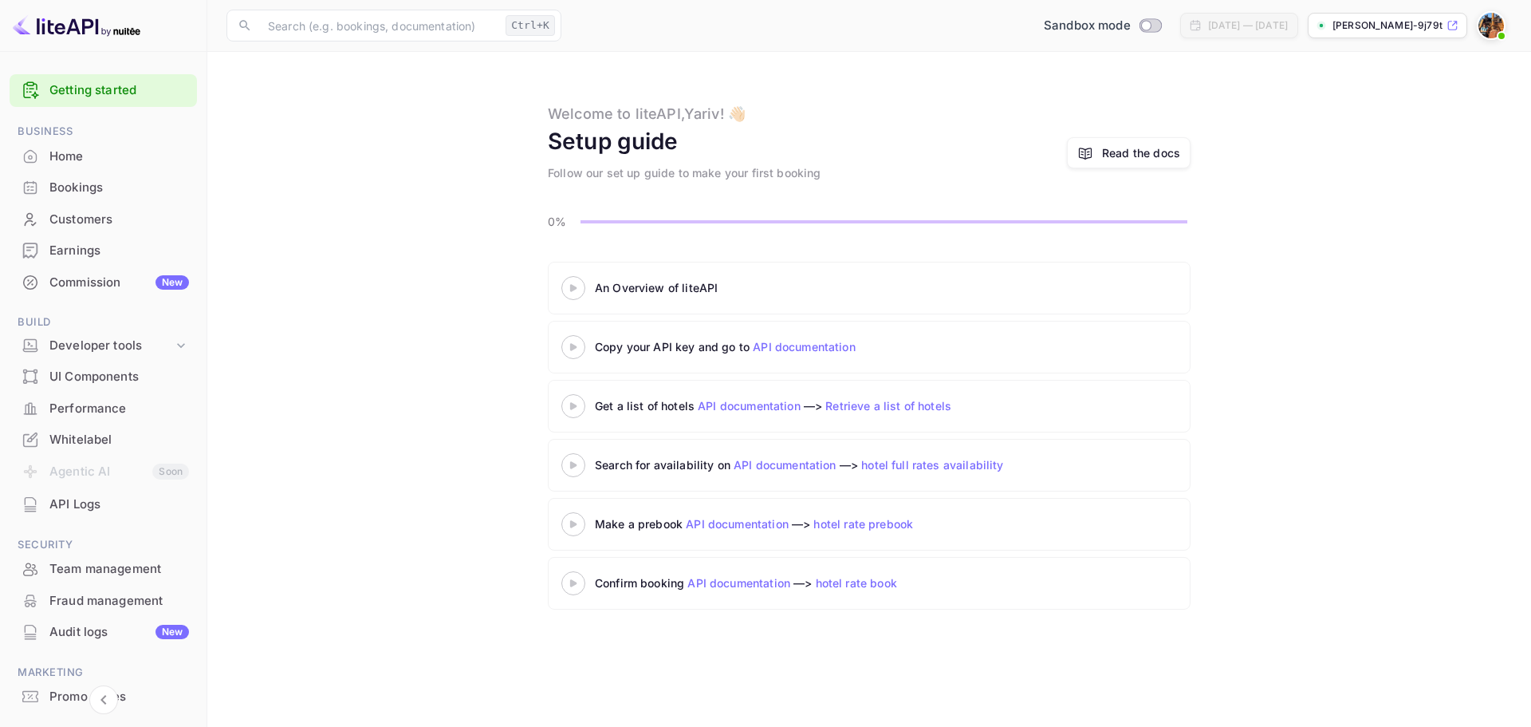
click at [850, 171] on div "Setup guide Follow our set up guide to make your first booking Read the docs" at bounding box center [869, 152] width 643 height 57
click at [127, 280] on div "Commission New" at bounding box center [119, 283] width 140 height 18
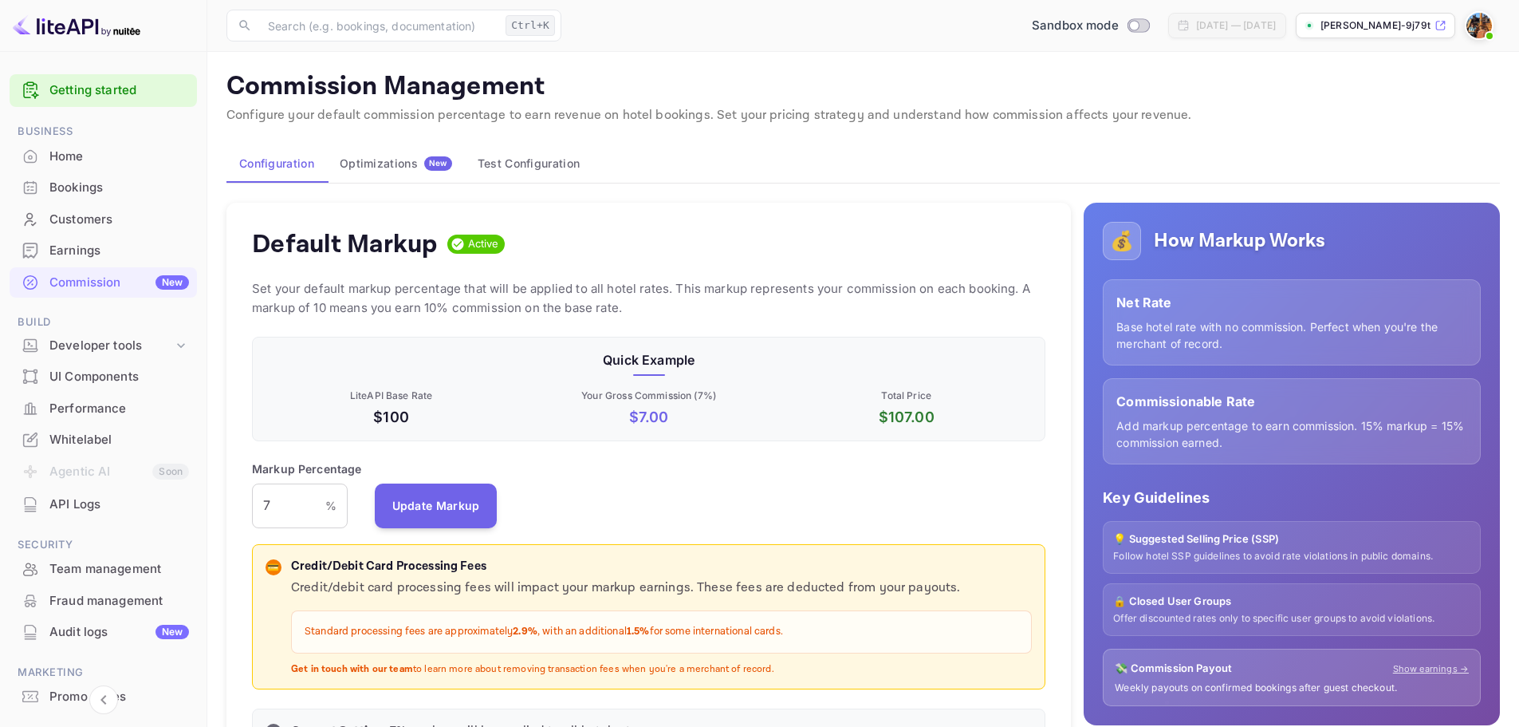
scroll to position [271, 782]
click at [40, 18] on img at bounding box center [77, 26] width 128 height 26
click at [60, 26] on img at bounding box center [77, 26] width 128 height 26
click at [53, 152] on div "Home" at bounding box center [119, 157] width 140 height 18
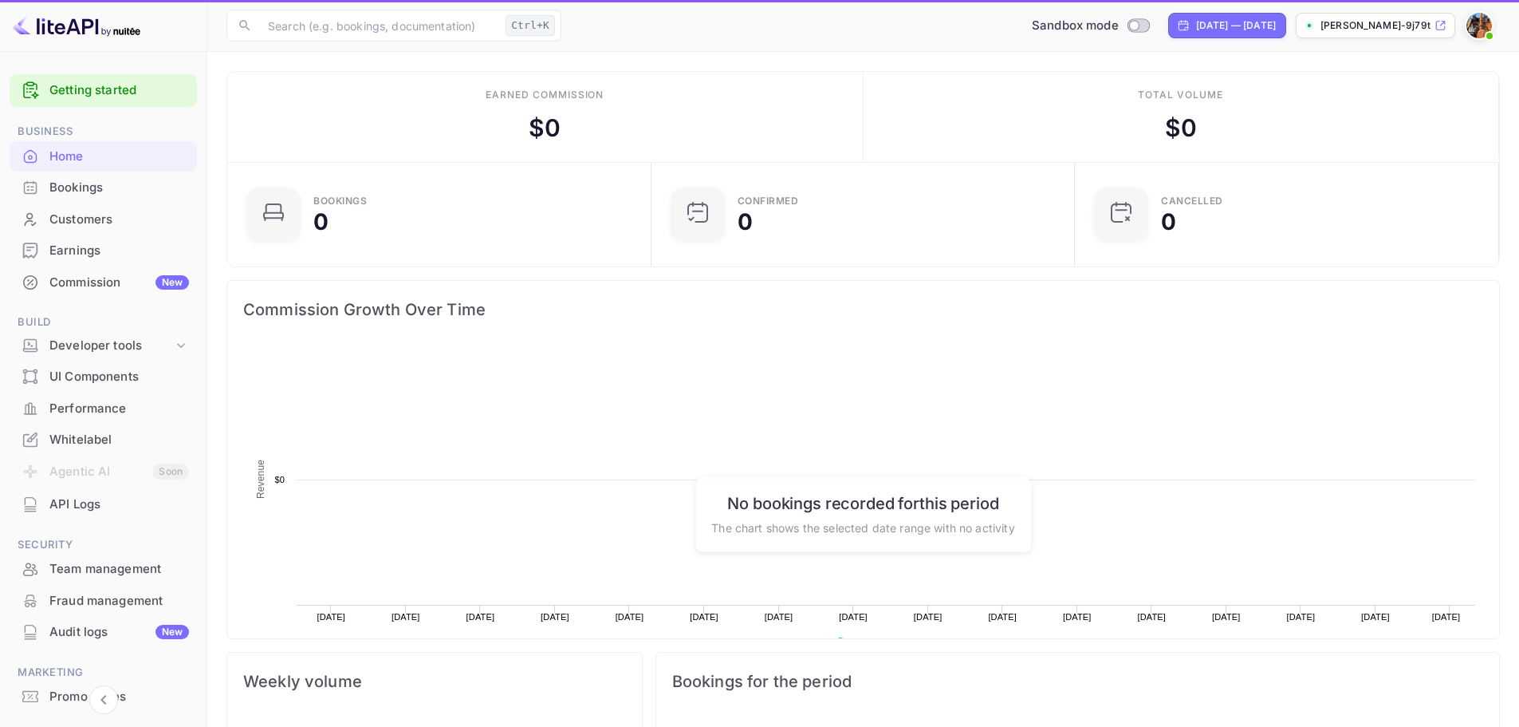
scroll to position [247, 402]
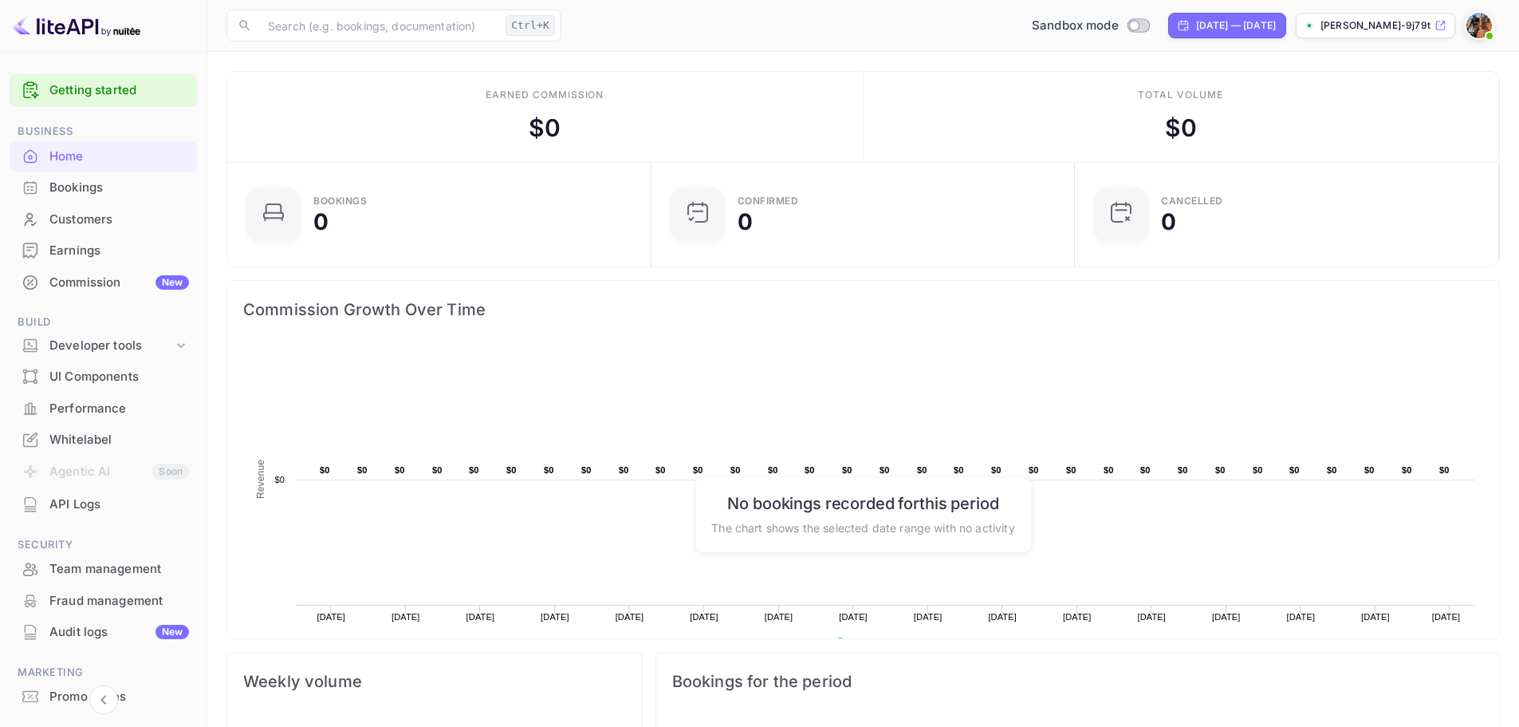
click at [101, 14] on img at bounding box center [77, 26] width 128 height 26
click at [101, 36] on img at bounding box center [77, 26] width 128 height 26
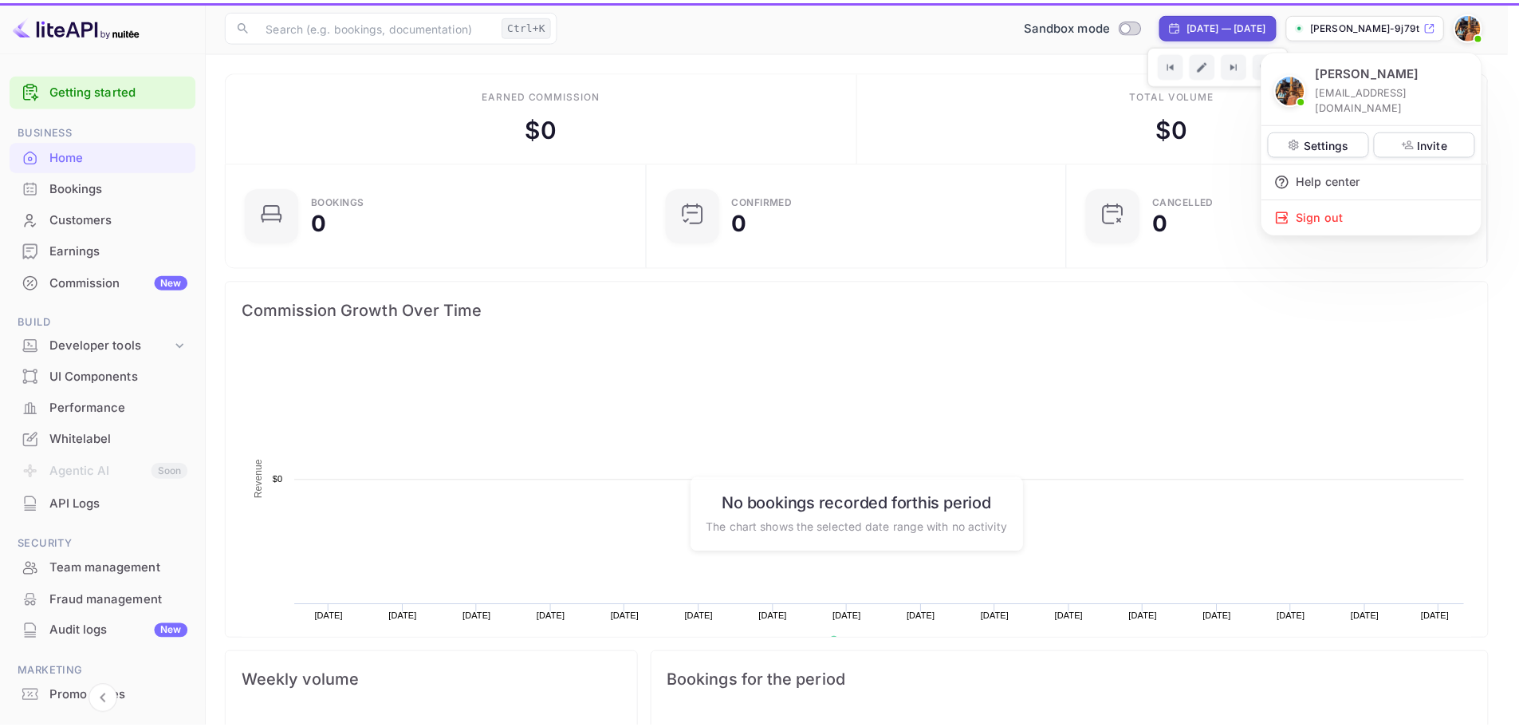
scroll to position [247, 402]
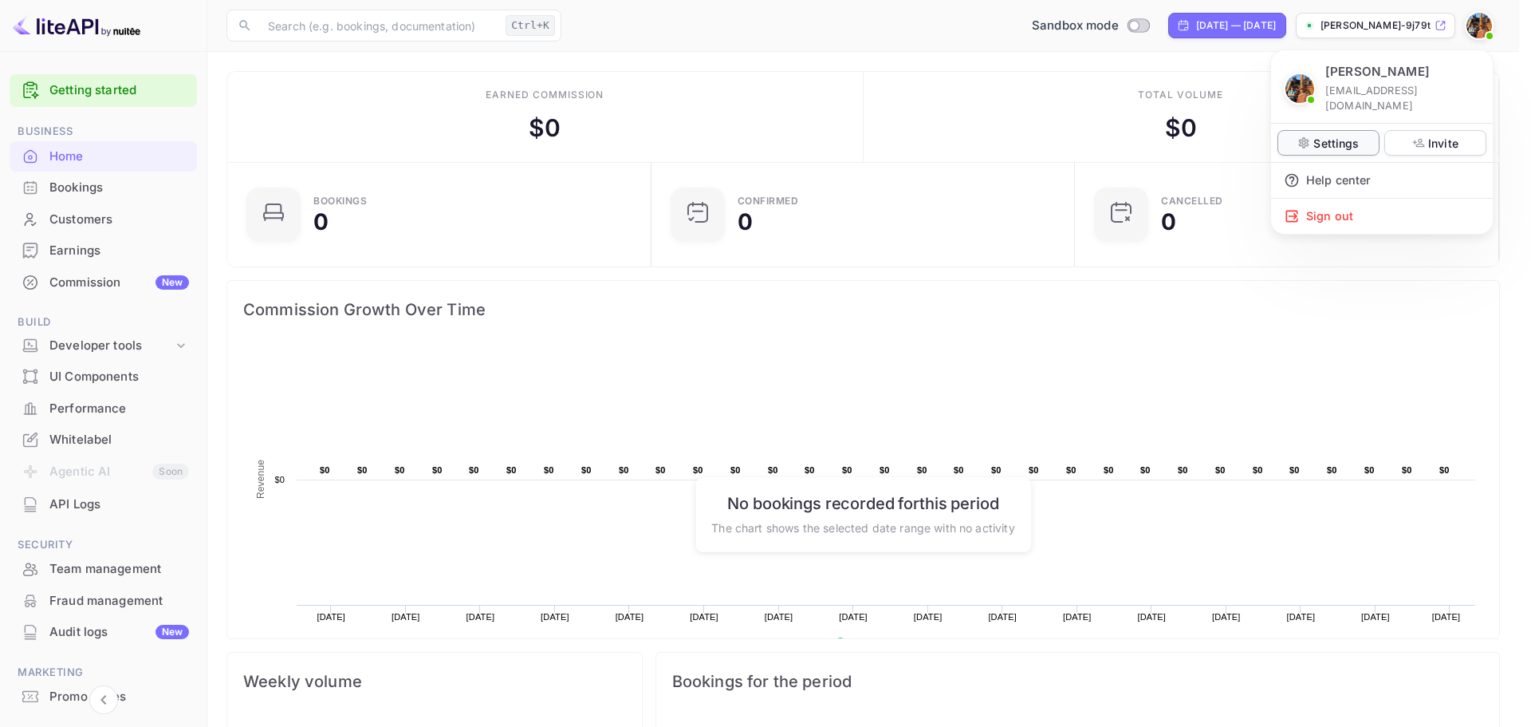
click at [1346, 135] on p "Settings" at bounding box center [1336, 143] width 45 height 17
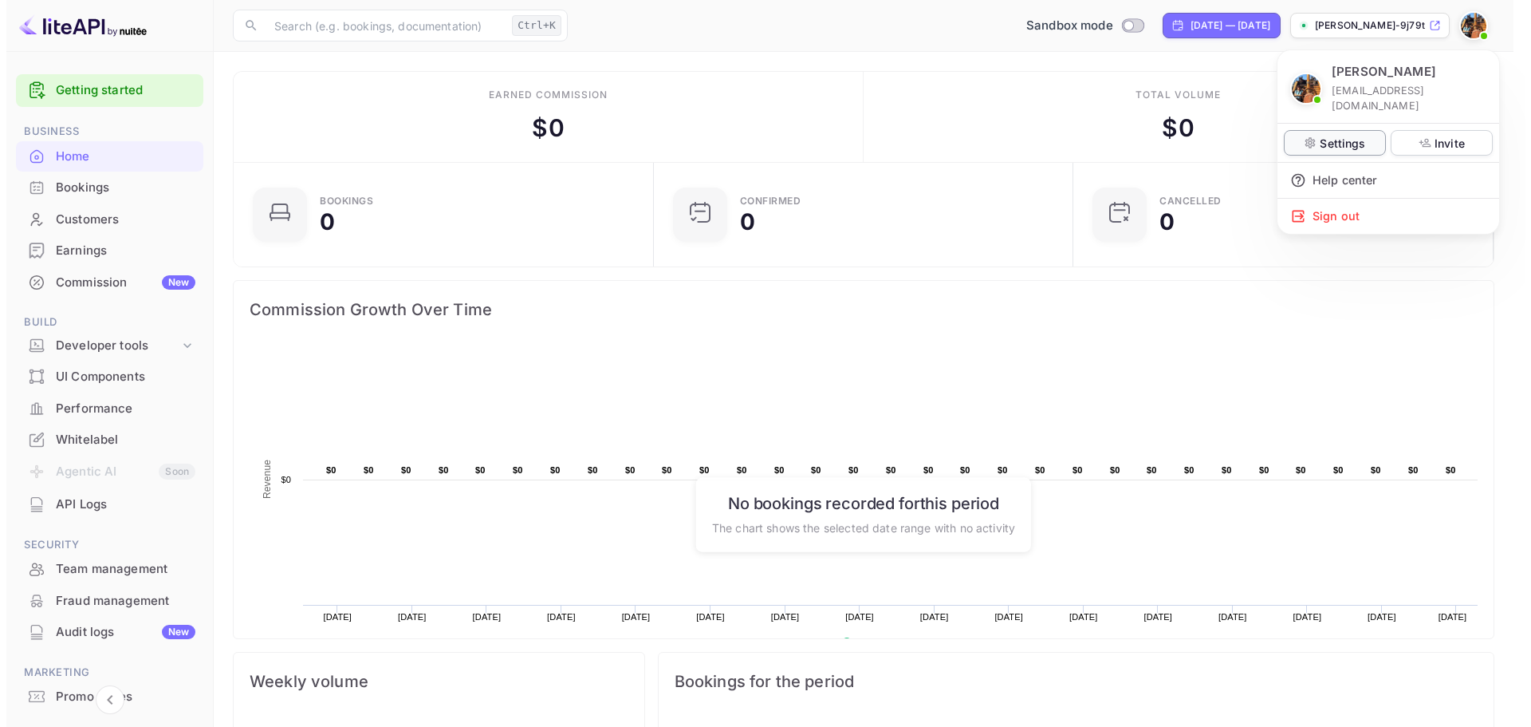
scroll to position [13, 13]
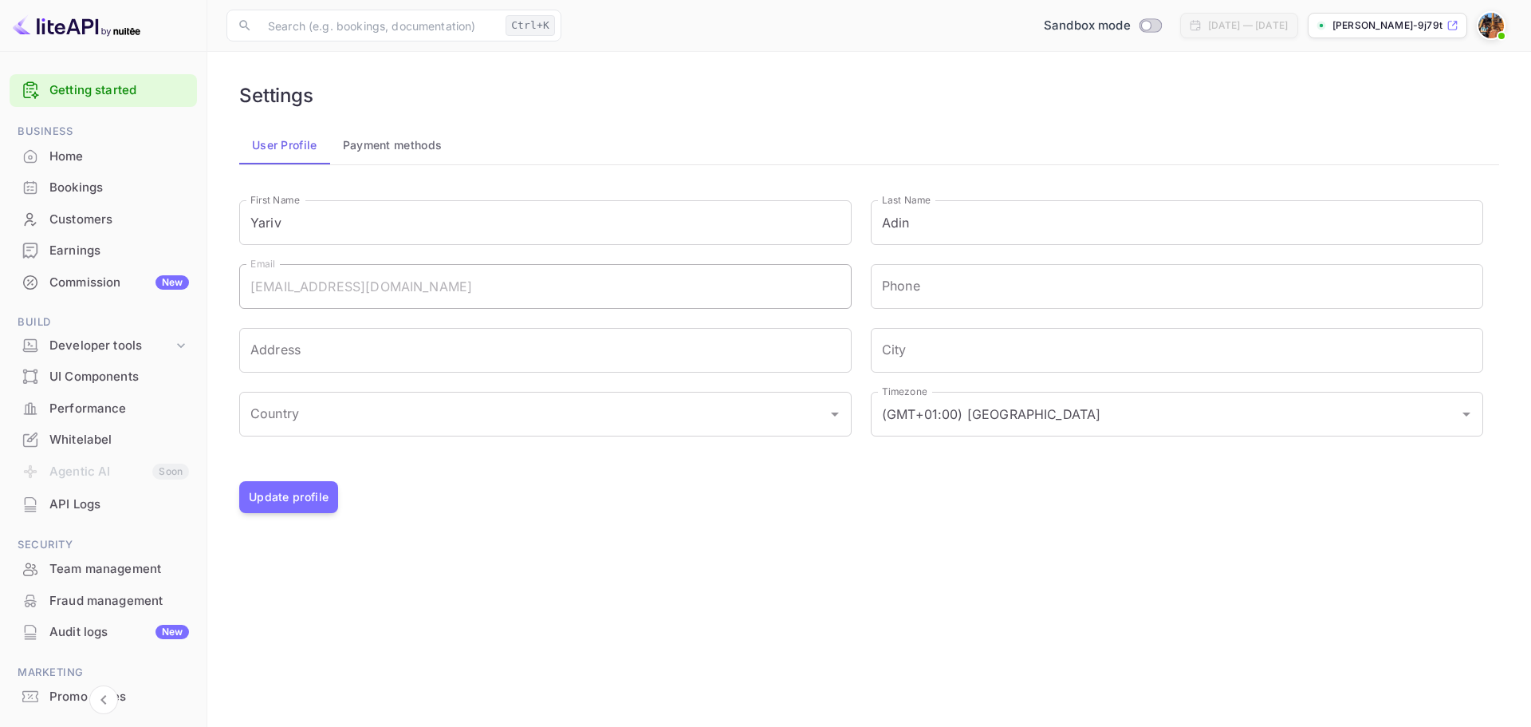
click at [357, 144] on button "Payment methods" at bounding box center [392, 145] width 125 height 38
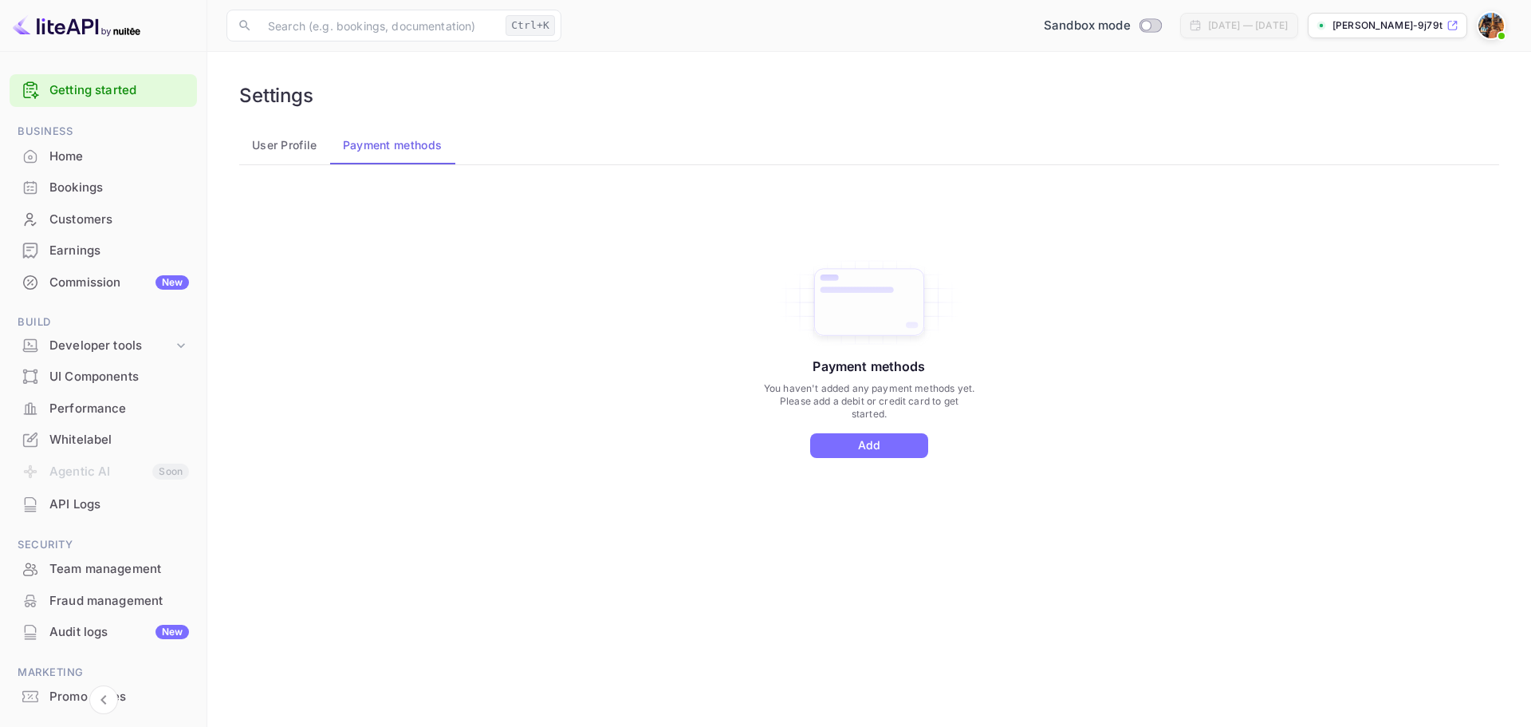
click at [292, 160] on button "User Profile" at bounding box center [284, 145] width 91 height 38
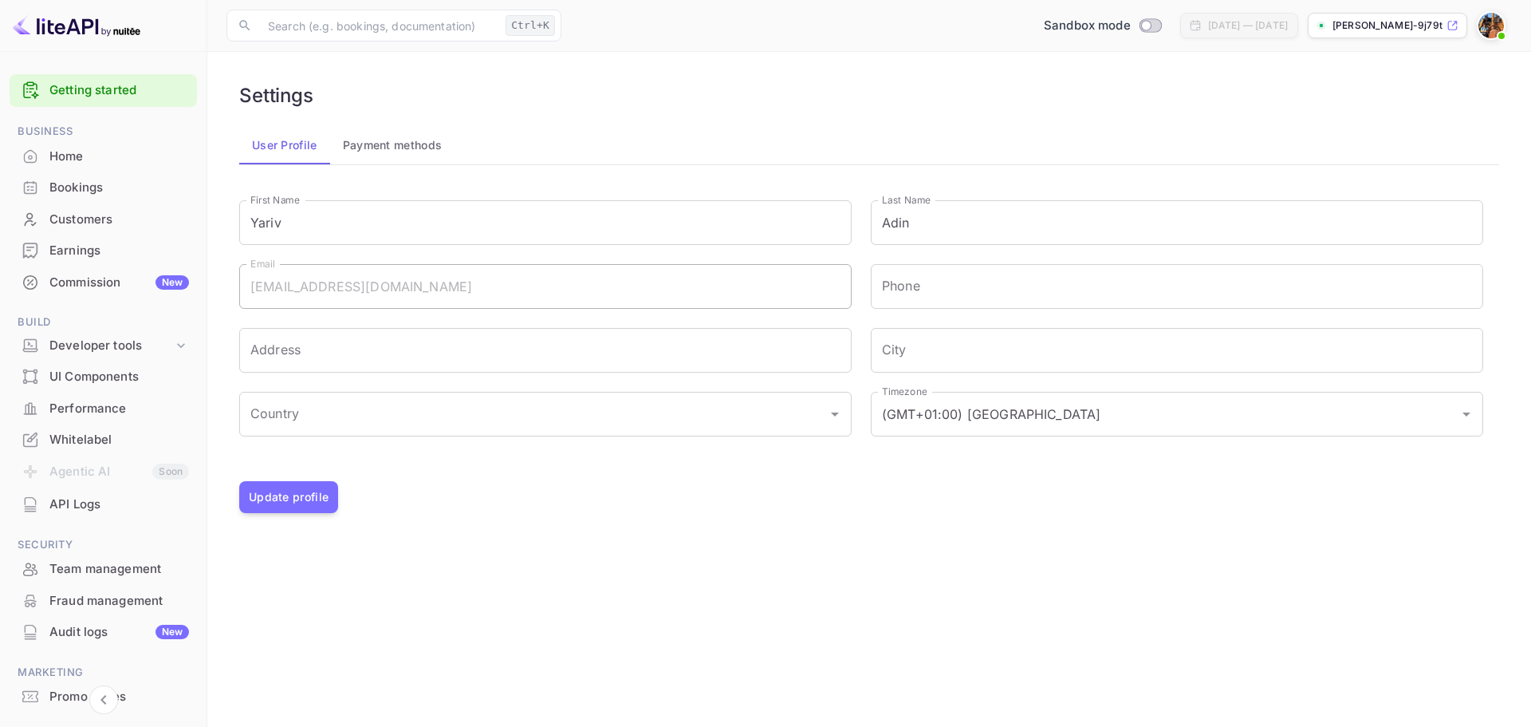
click at [1477, 29] on div at bounding box center [1491, 25] width 29 height 29
click at [92, 437] on div at bounding box center [765, 363] width 1531 height 727
click at [89, 442] on div "Whitelabel" at bounding box center [119, 440] width 140 height 18
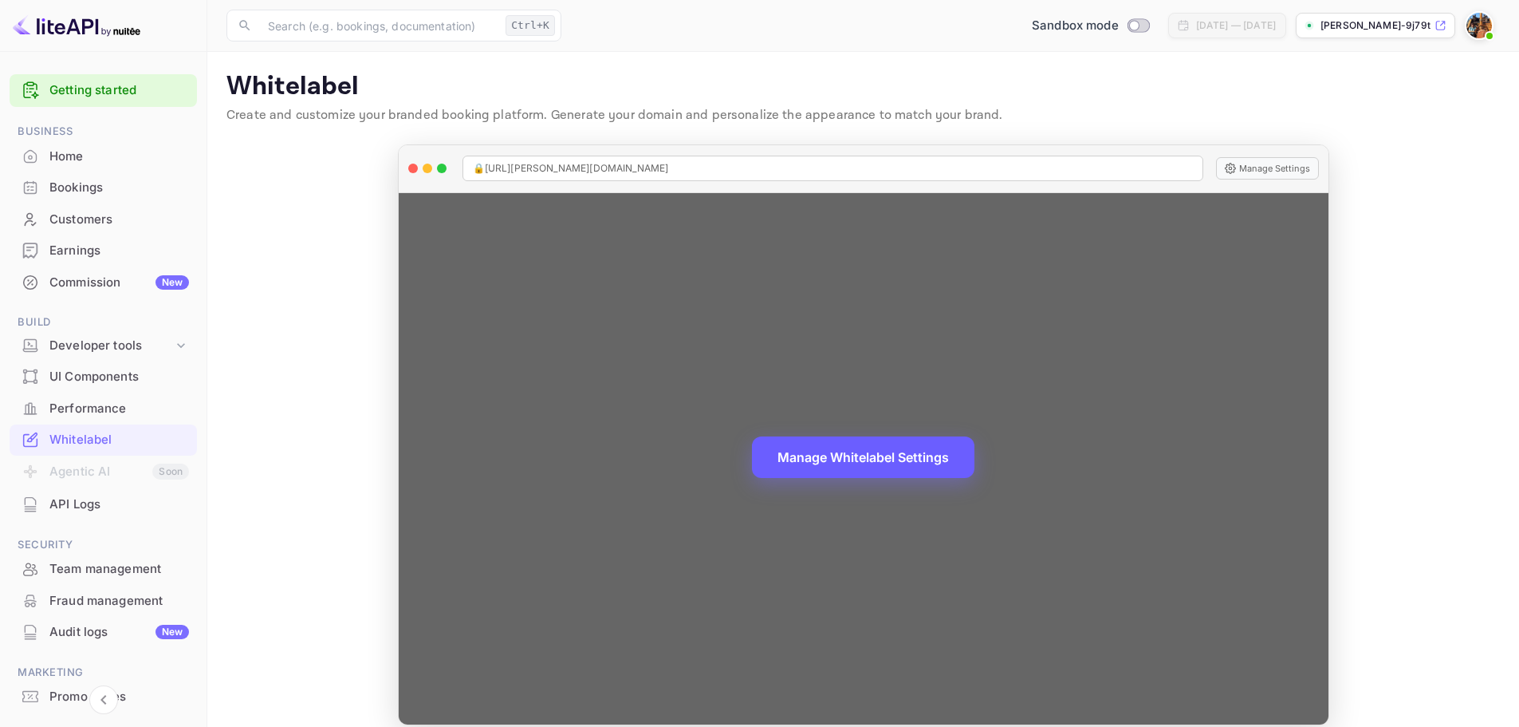
click at [821, 456] on button "Manage Whitelabel Settings" at bounding box center [863, 456] width 223 height 41
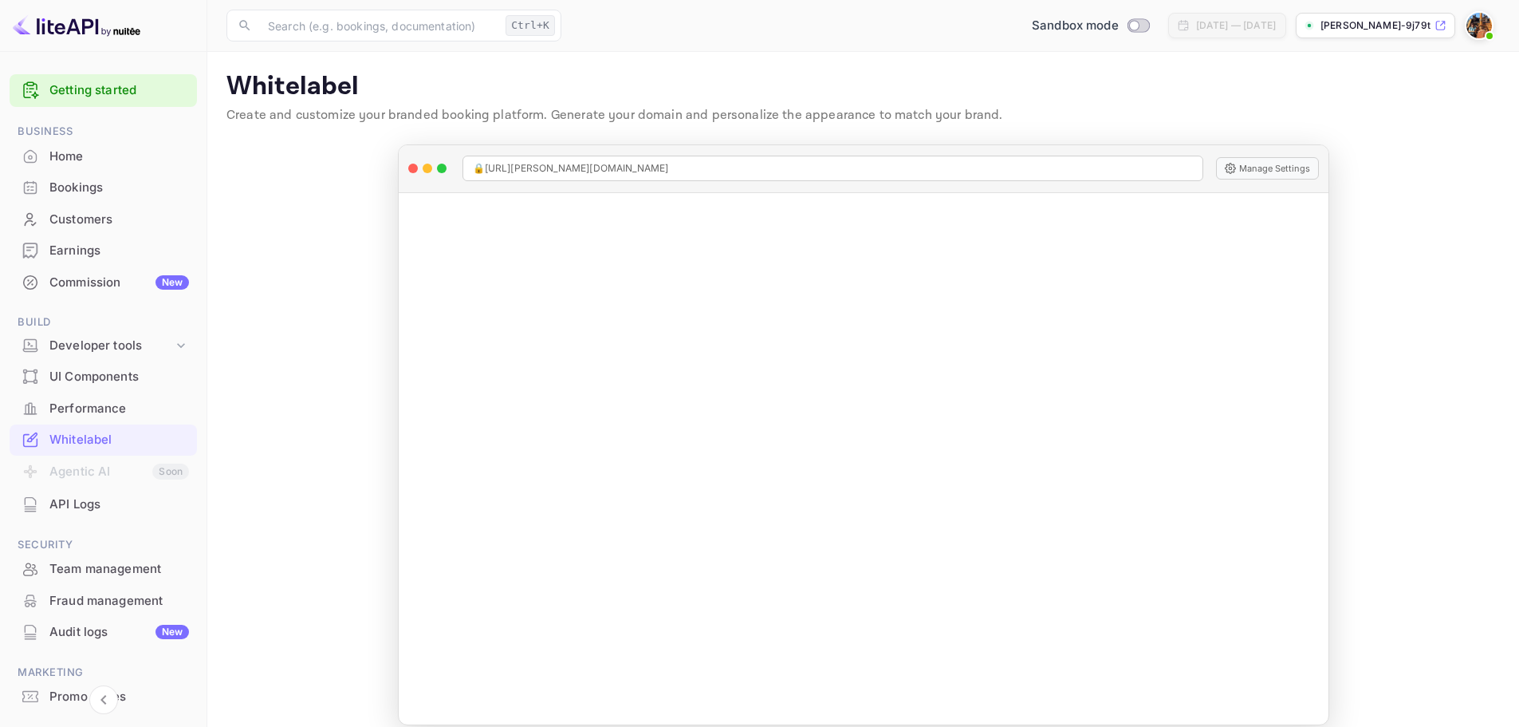
click at [1472, 25] on img at bounding box center [1480, 26] width 26 height 26
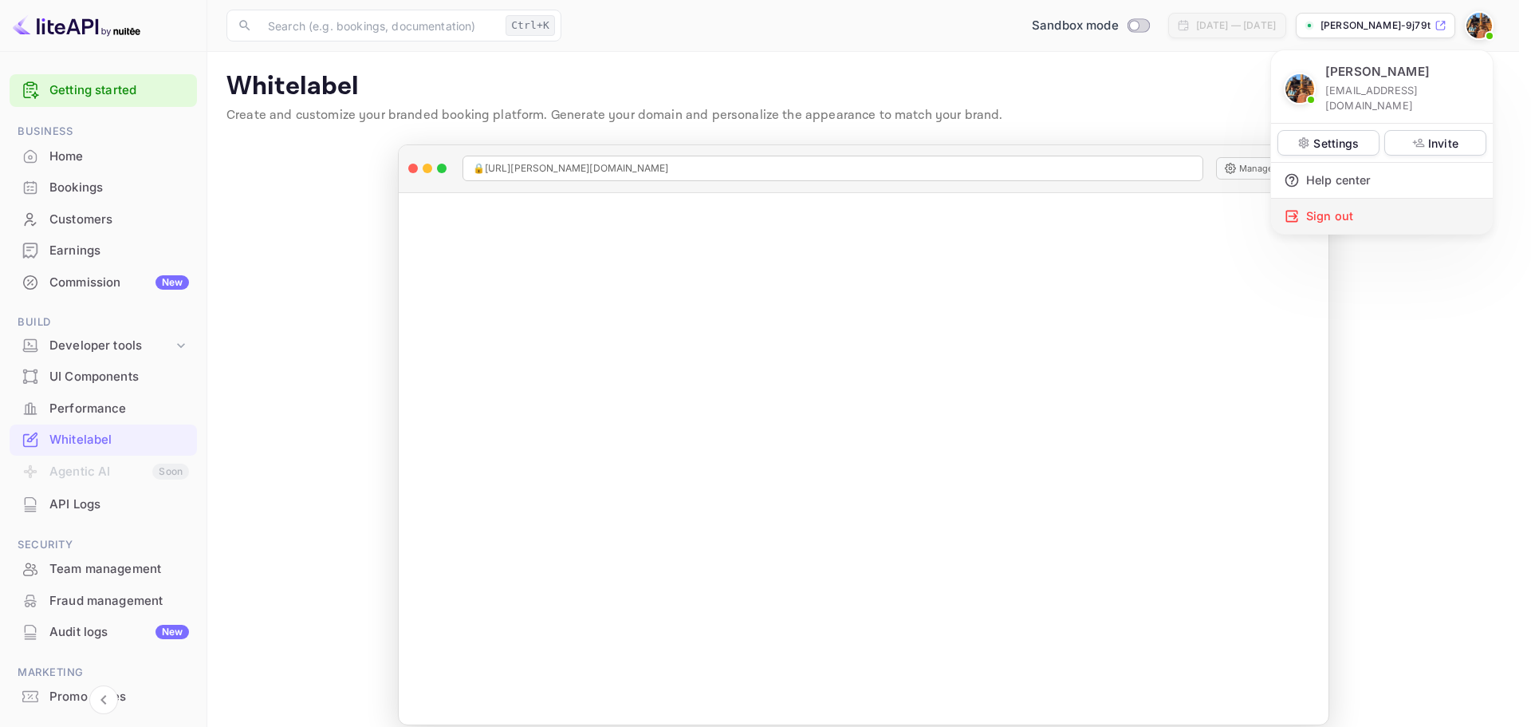
click at [1339, 199] on div "Sign out" at bounding box center [1382, 216] width 222 height 35
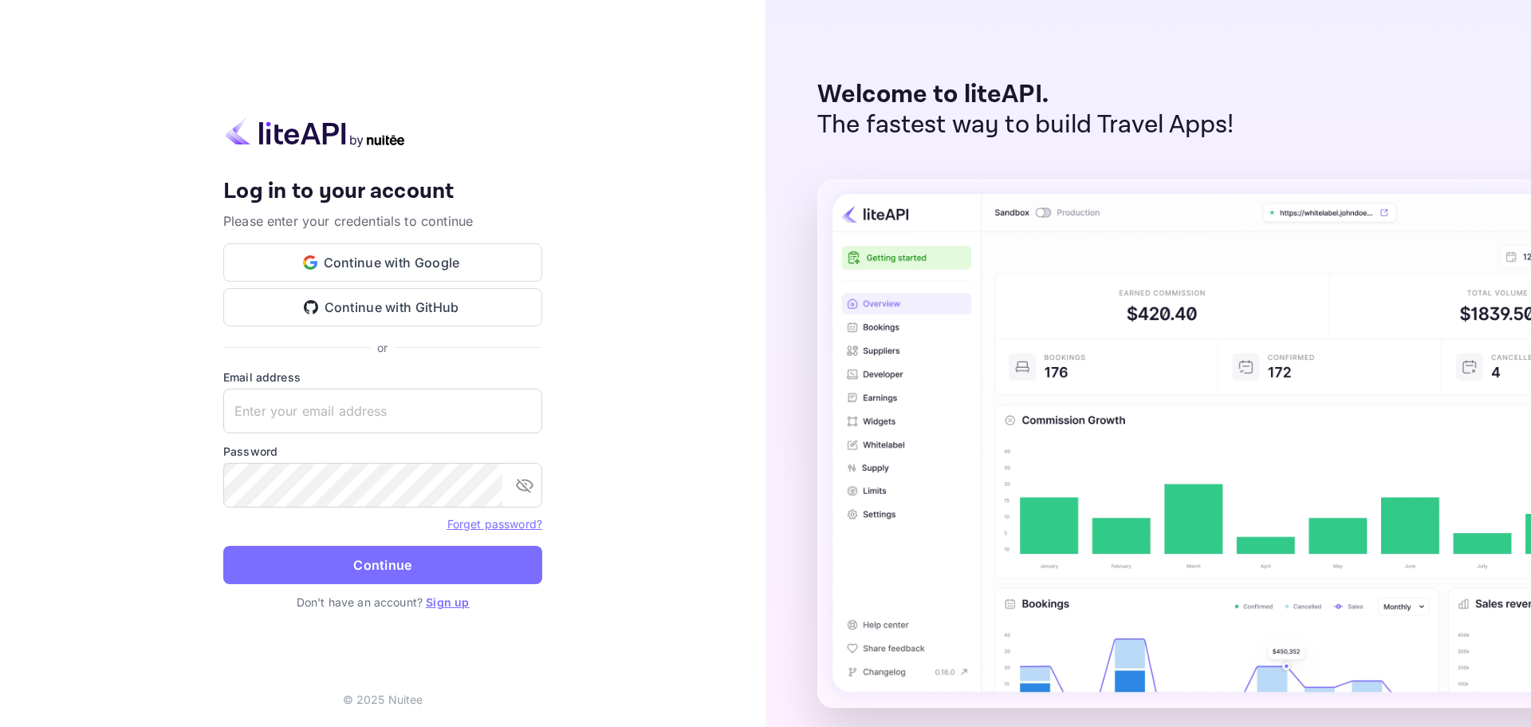
click at [452, 605] on link "Sign up" at bounding box center [447, 602] width 43 height 14
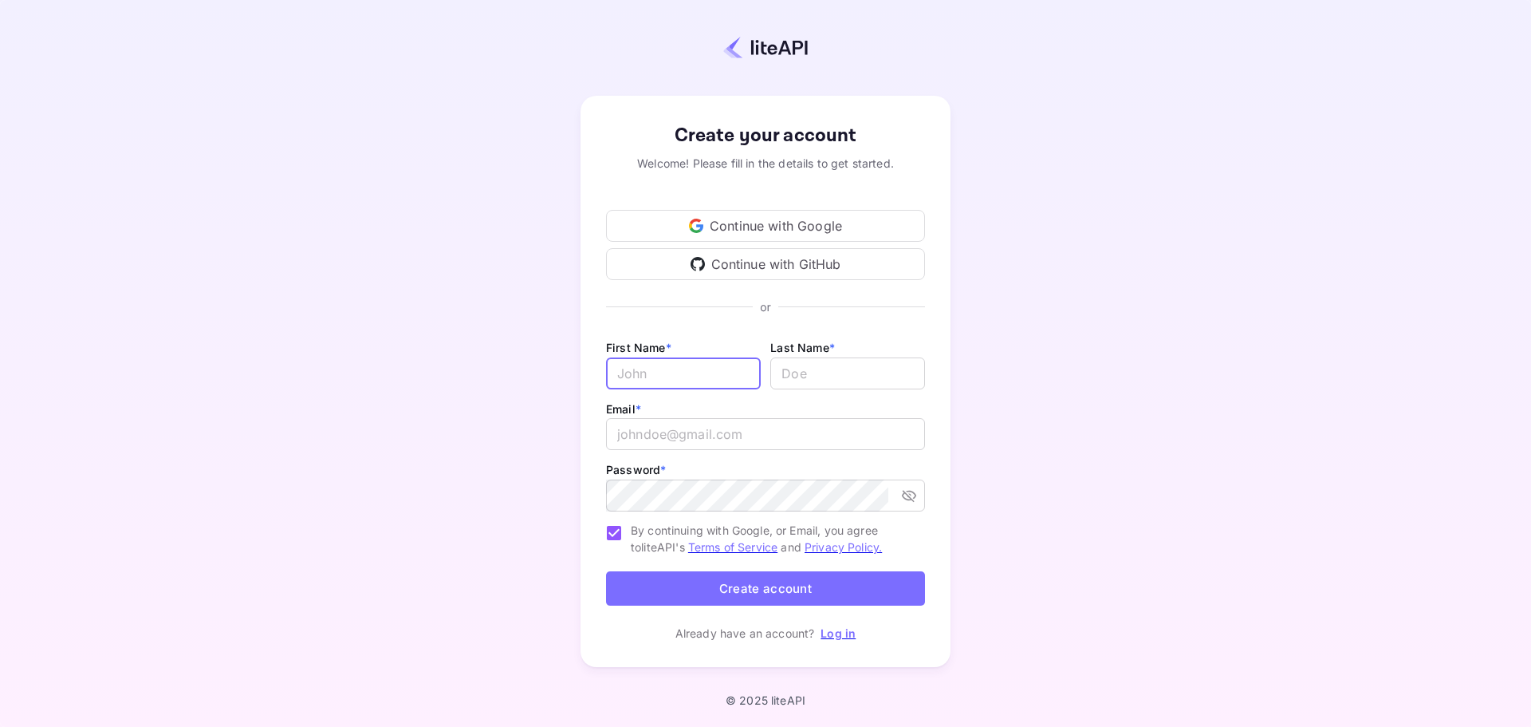
click at [664, 379] on input "Email *" at bounding box center [683, 373] width 155 height 32
type input "Yariv"
type input "Adin"
type input "[EMAIL_ADDRESS][DOMAIN_NAME]"
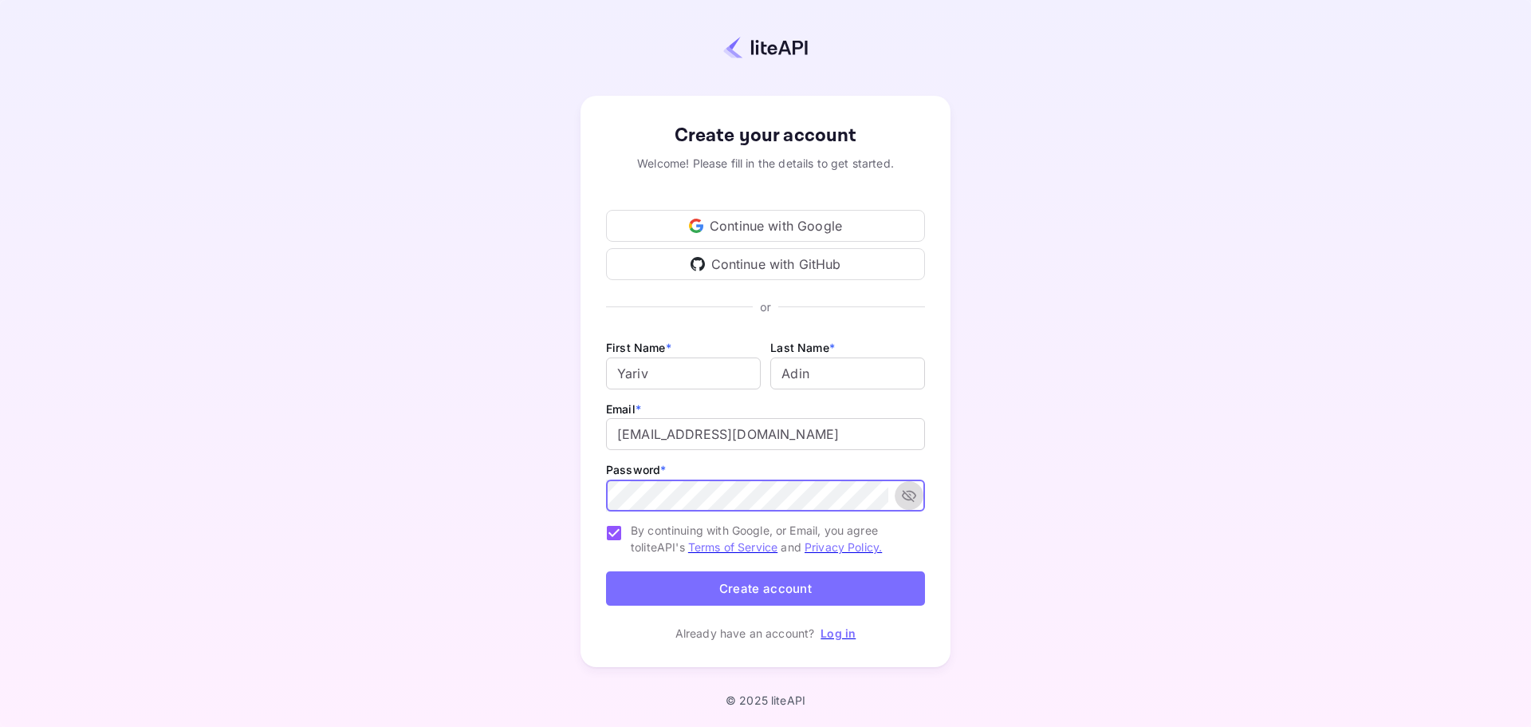
click at [912, 493] on icon "toggle password visibility" at bounding box center [909, 495] width 16 height 16
click at [767, 588] on button "Create account" at bounding box center [765, 588] width 319 height 34
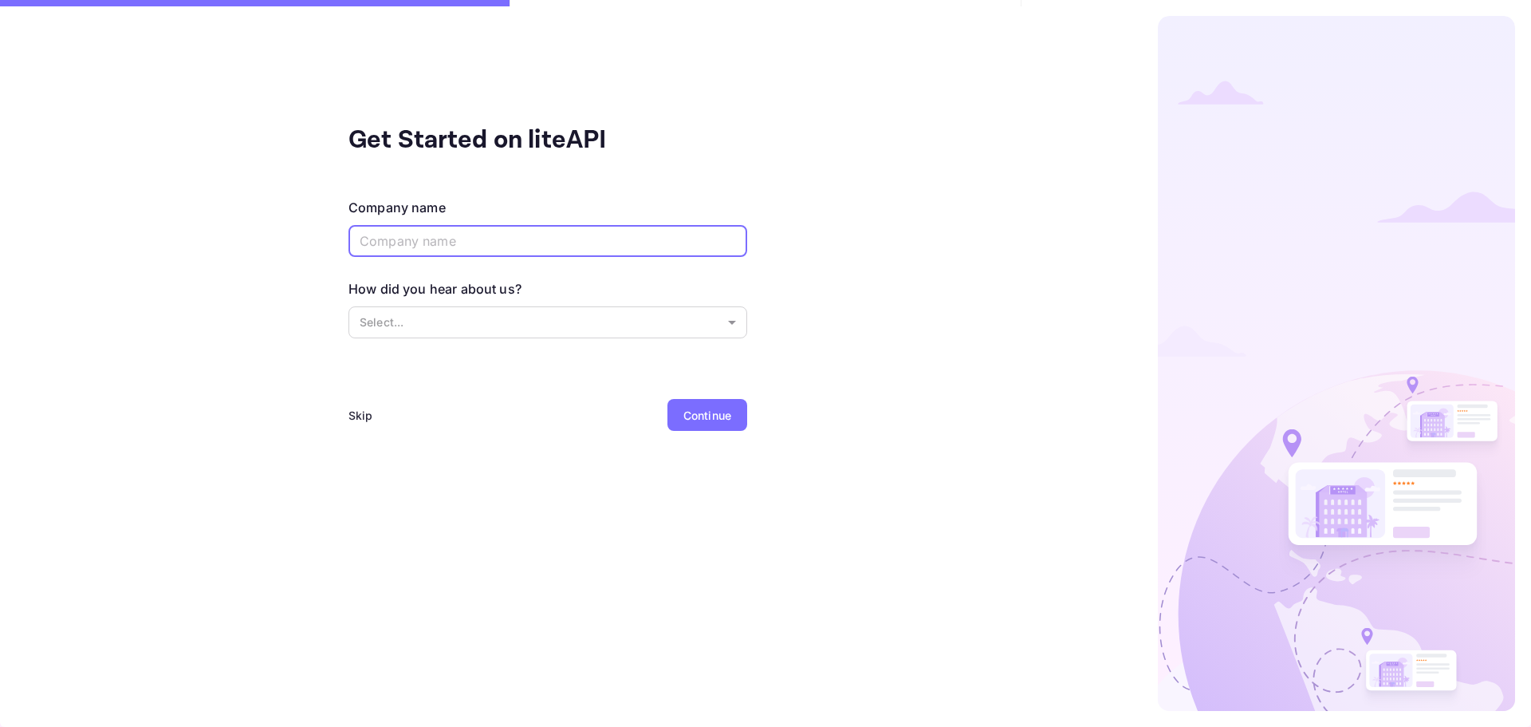
click at [439, 235] on input "text" at bounding box center [548, 241] width 399 height 32
click at [439, 236] on input "text" at bounding box center [548, 241] width 399 height 32
paste input "Babyl0n9@1973"
click at [463, 248] on input "Babyl0n9@1973" at bounding box center [548, 241] width 399 height 32
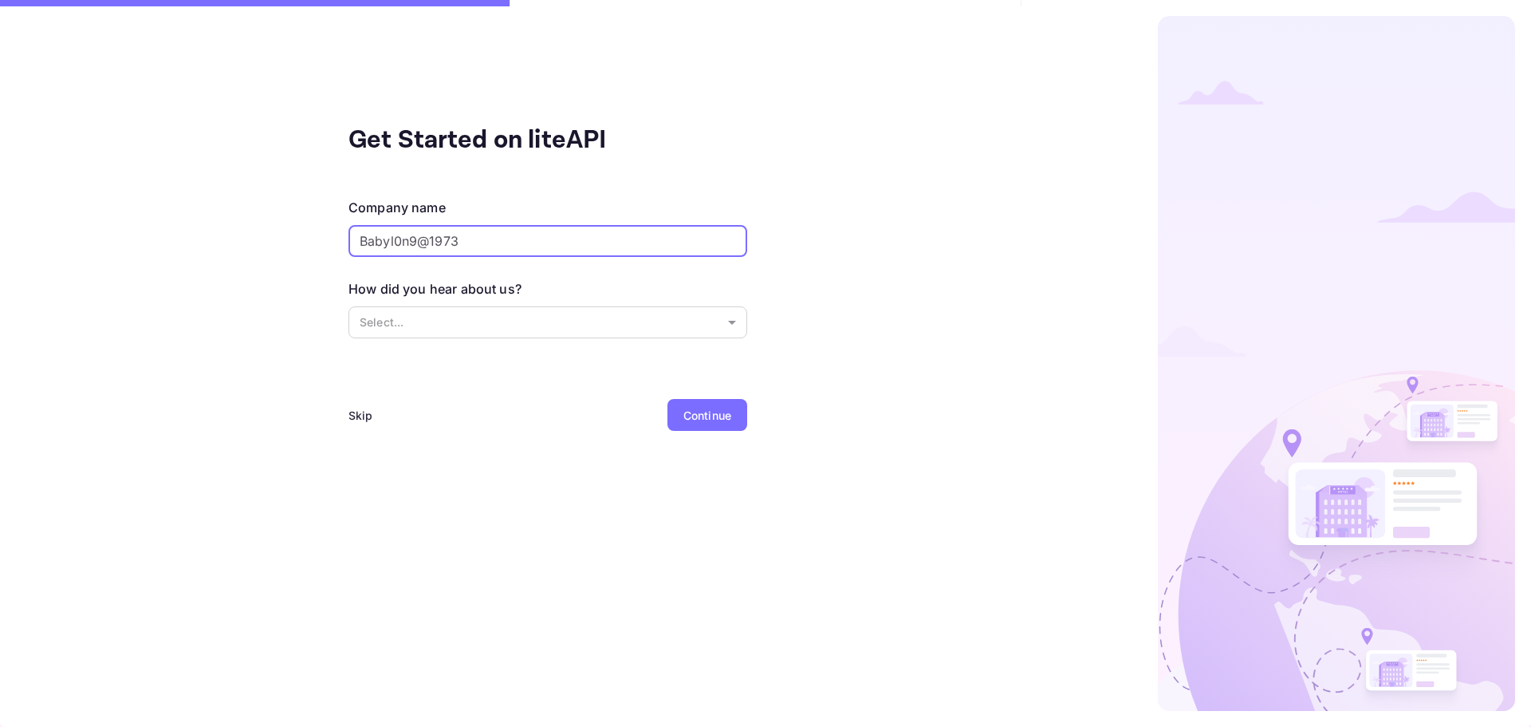
click at [463, 248] on input "Babyl0n9@1973" at bounding box center [548, 241] width 399 height 32
type input "y"
click at [402, 239] on input "Multifunnels" at bounding box center [548, 241] width 399 height 32
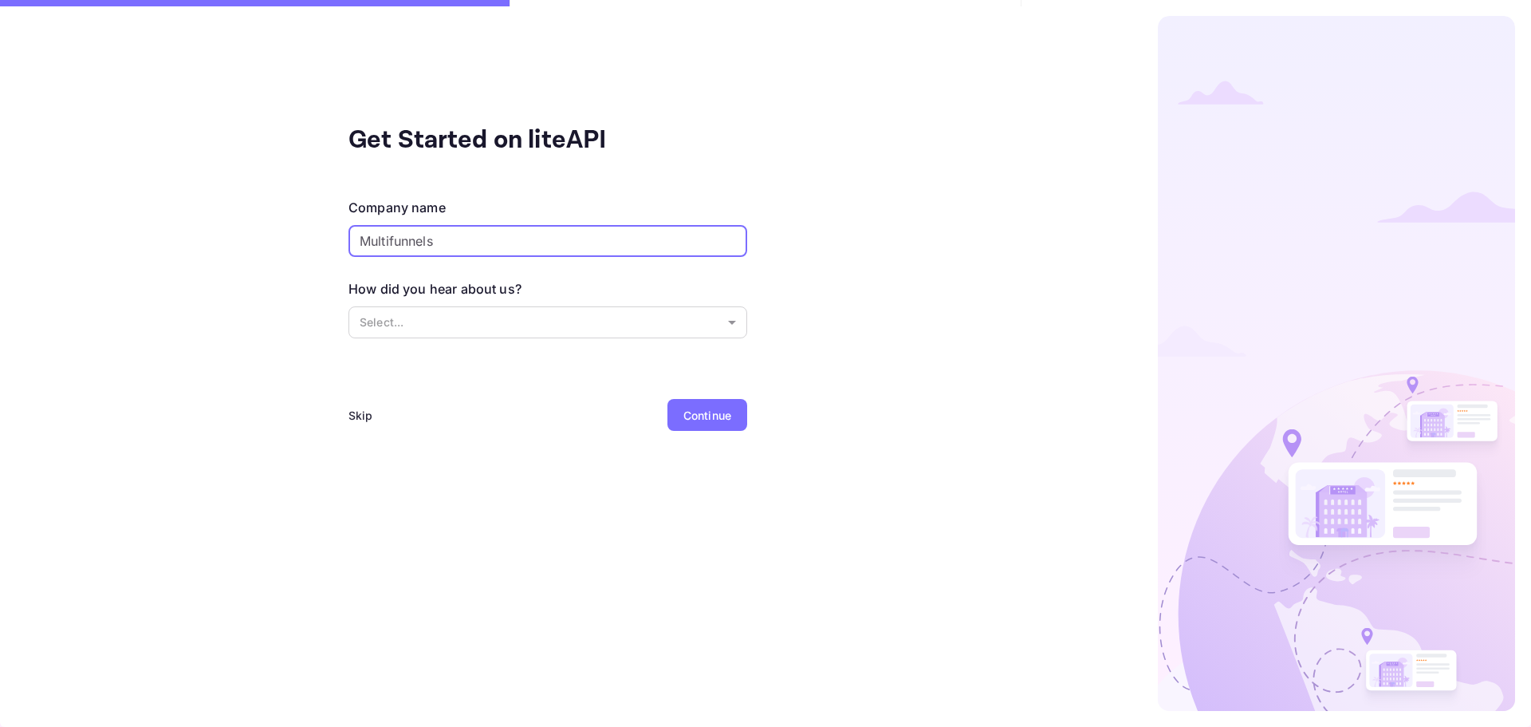
click at [402, 239] on input "Multifunnels" at bounding box center [548, 241] width 399 height 32
click at [436, 247] on input "Multifunnels" at bounding box center [548, 241] width 399 height 32
paste input "F"
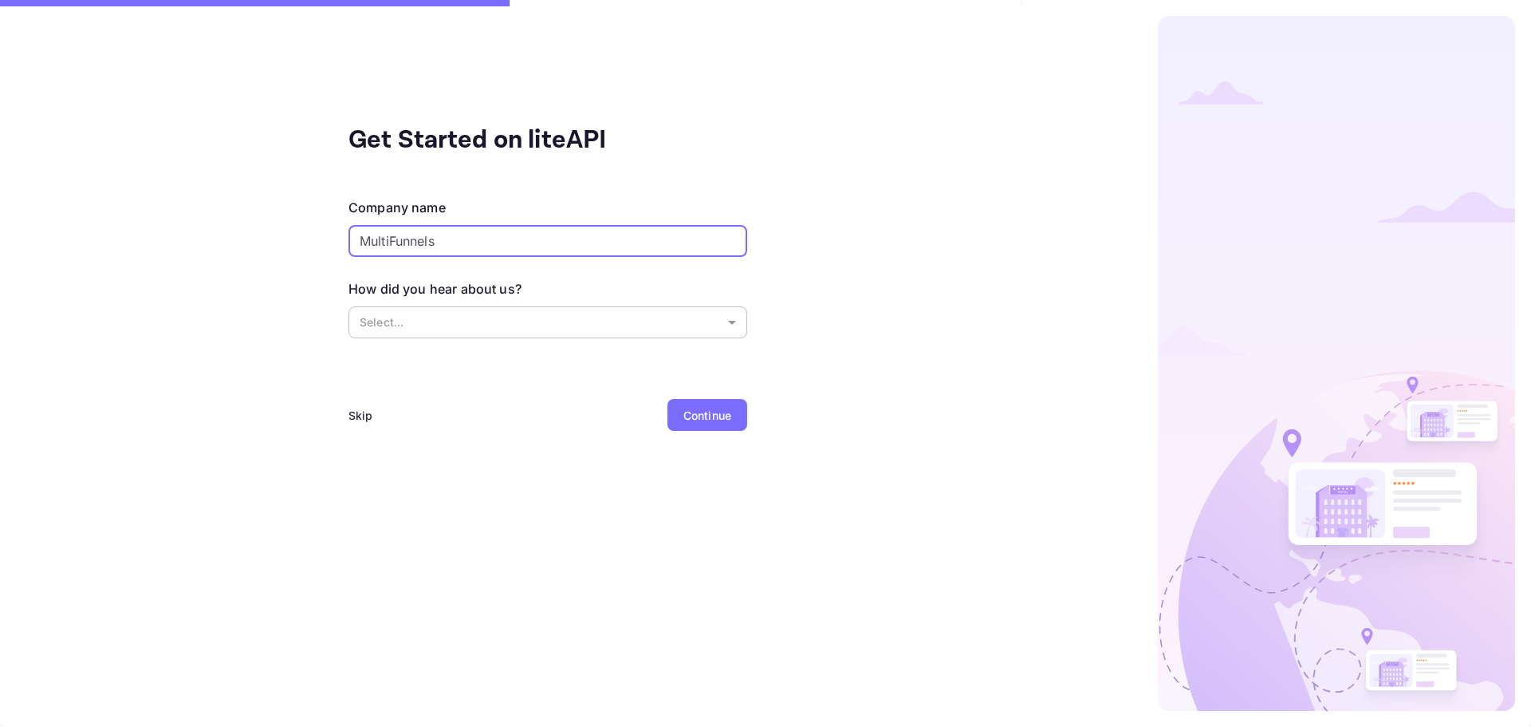
type input "MultiFunnels"
click at [432, 316] on body "Get Started on liteAPI Company name MultiFunnels ​ How did you hear about us? S…" at bounding box center [765, 363] width 1531 height 727
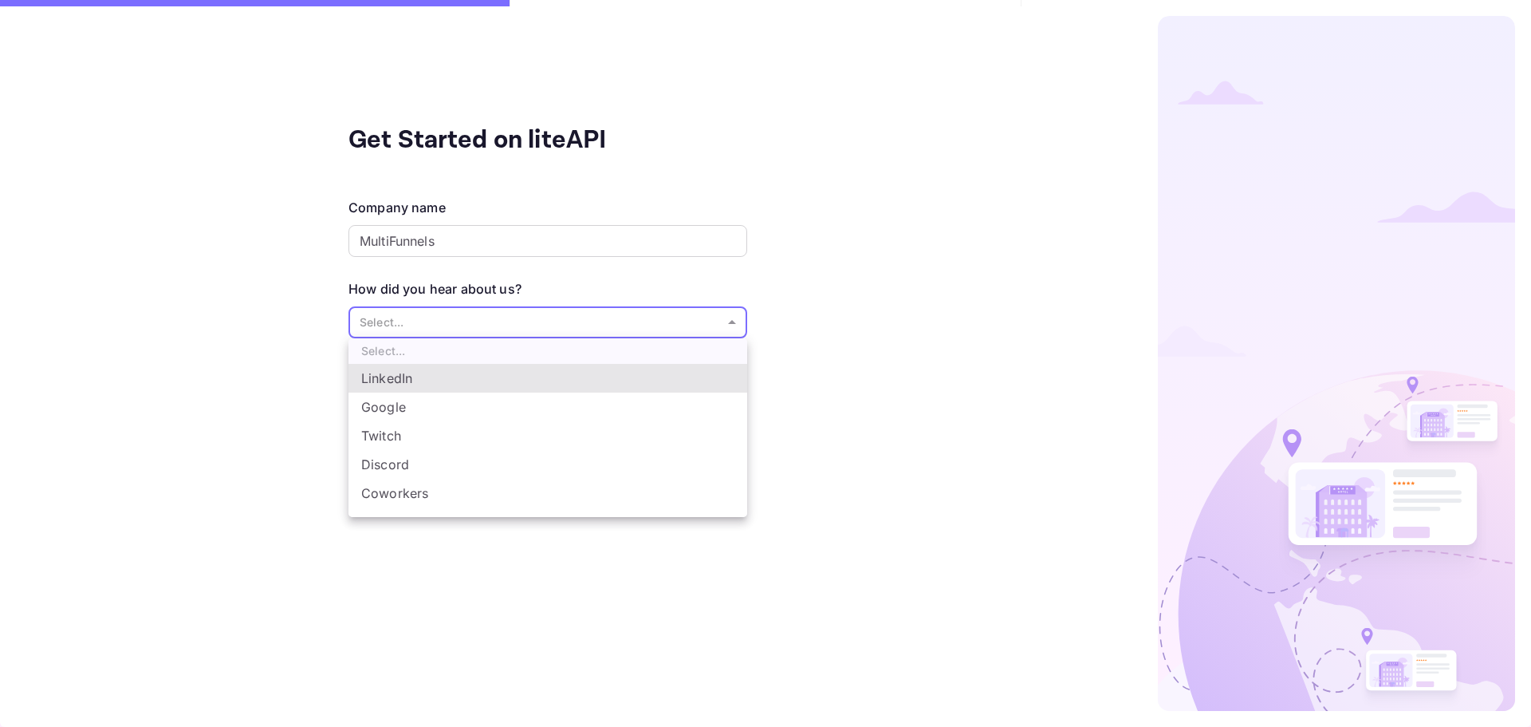
scroll to position [26, 0]
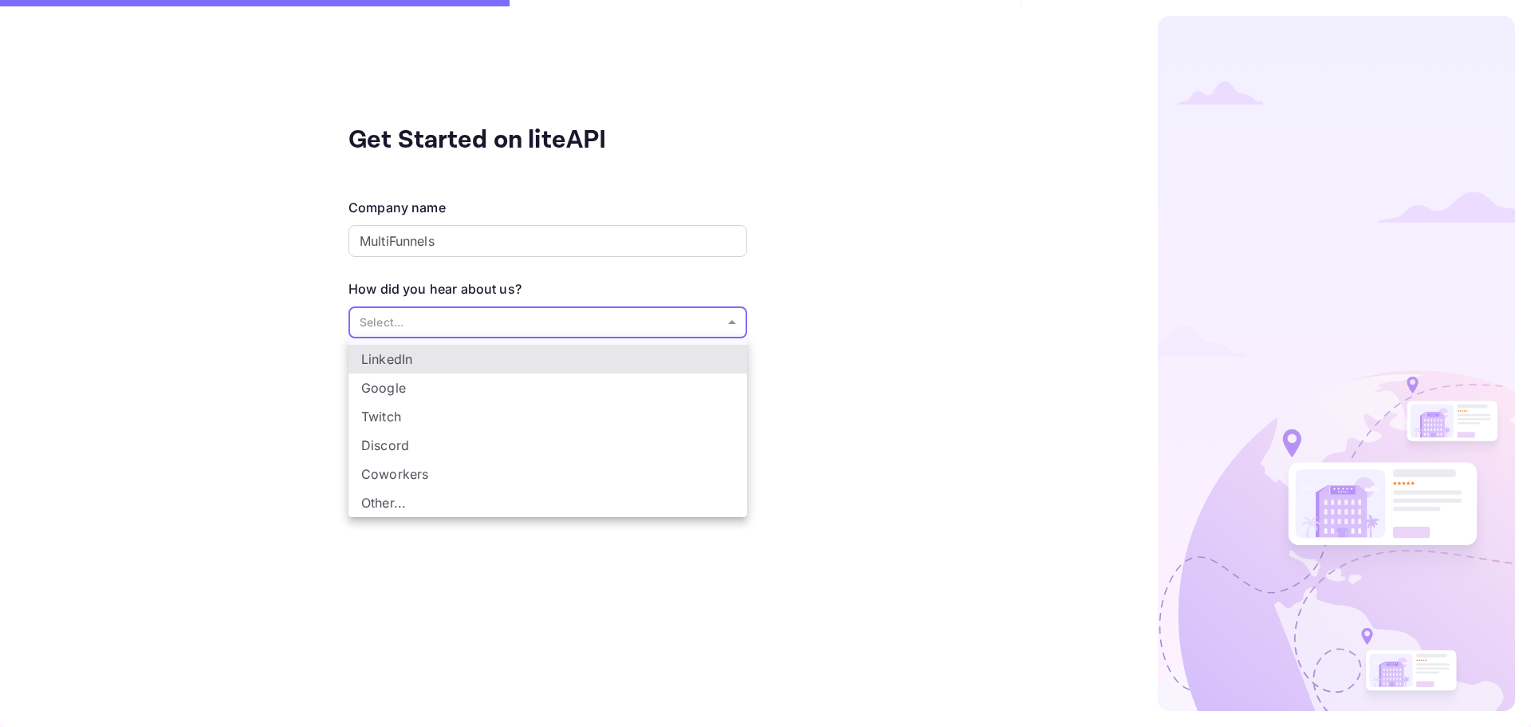
click at [396, 498] on li "Other..." at bounding box center [548, 502] width 399 height 29
type input "Other..."
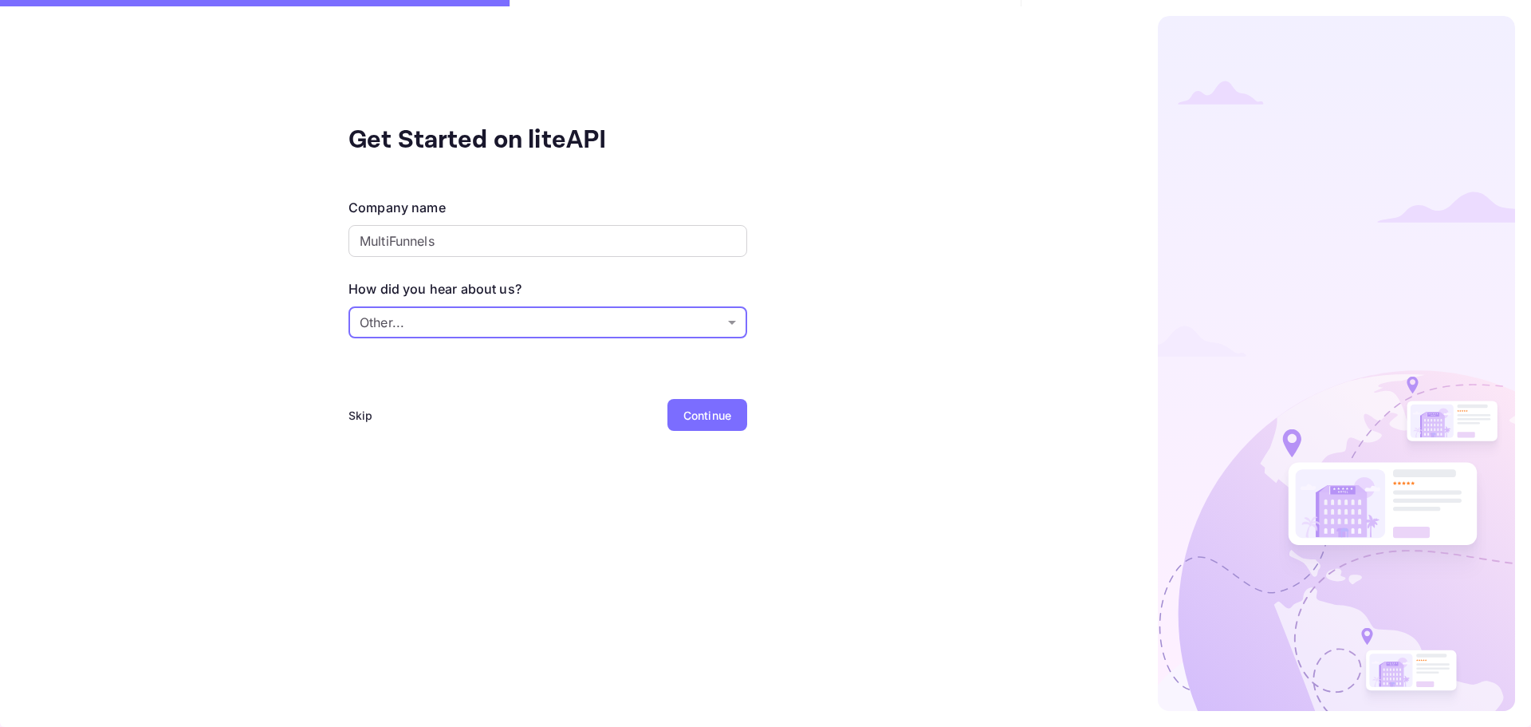
click at [688, 421] on div "Continue" at bounding box center [708, 415] width 48 height 17
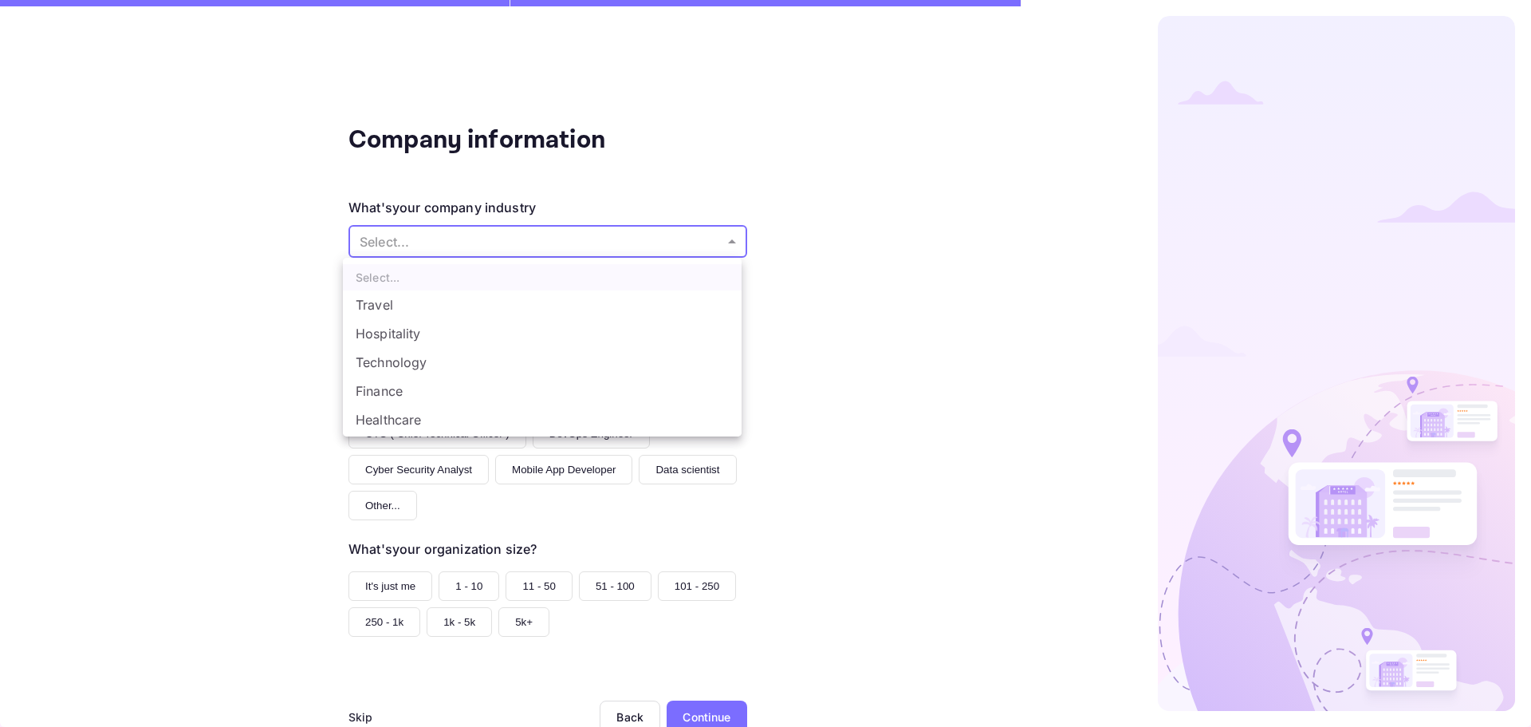
click at [505, 238] on body "Company information What's your company industry Select... ​ What best describe…" at bounding box center [765, 363] width 1531 height 727
click at [450, 363] on li "Technology" at bounding box center [542, 362] width 399 height 29
type input "Technology"
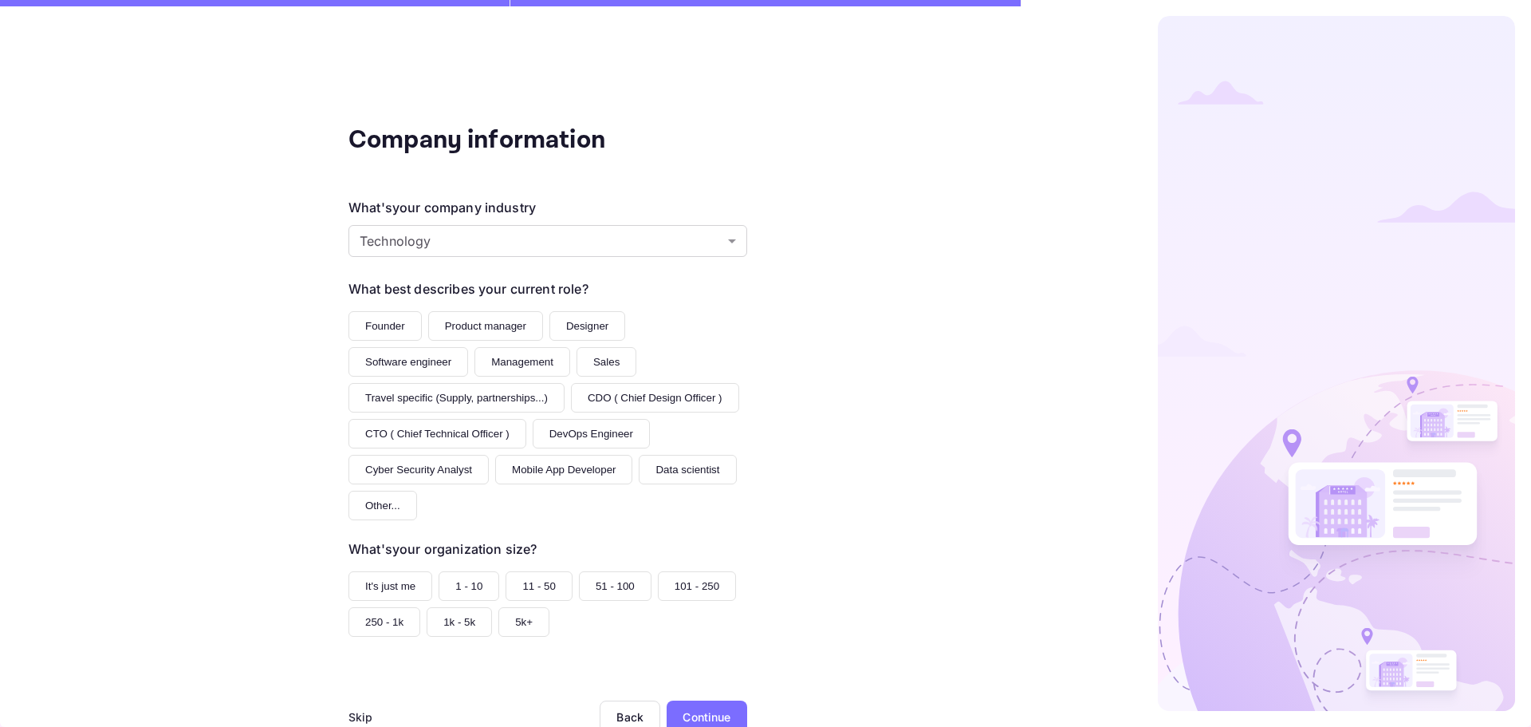
click at [367, 320] on button "Founder" at bounding box center [385, 326] width 73 height 30
click at [467, 325] on button "Product manager" at bounding box center [485, 326] width 115 height 30
click at [391, 325] on button "Founder" at bounding box center [385, 326] width 73 height 30
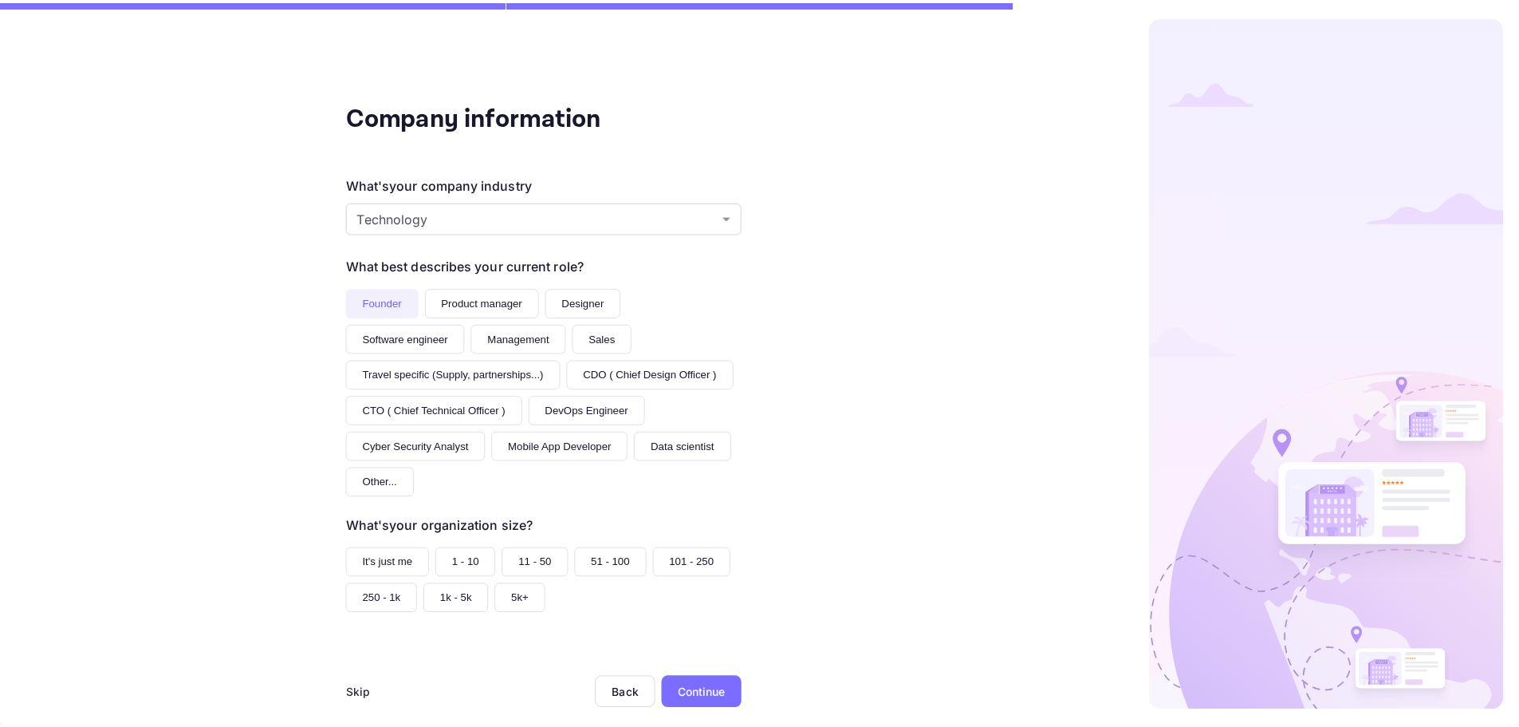
scroll to position [44, 0]
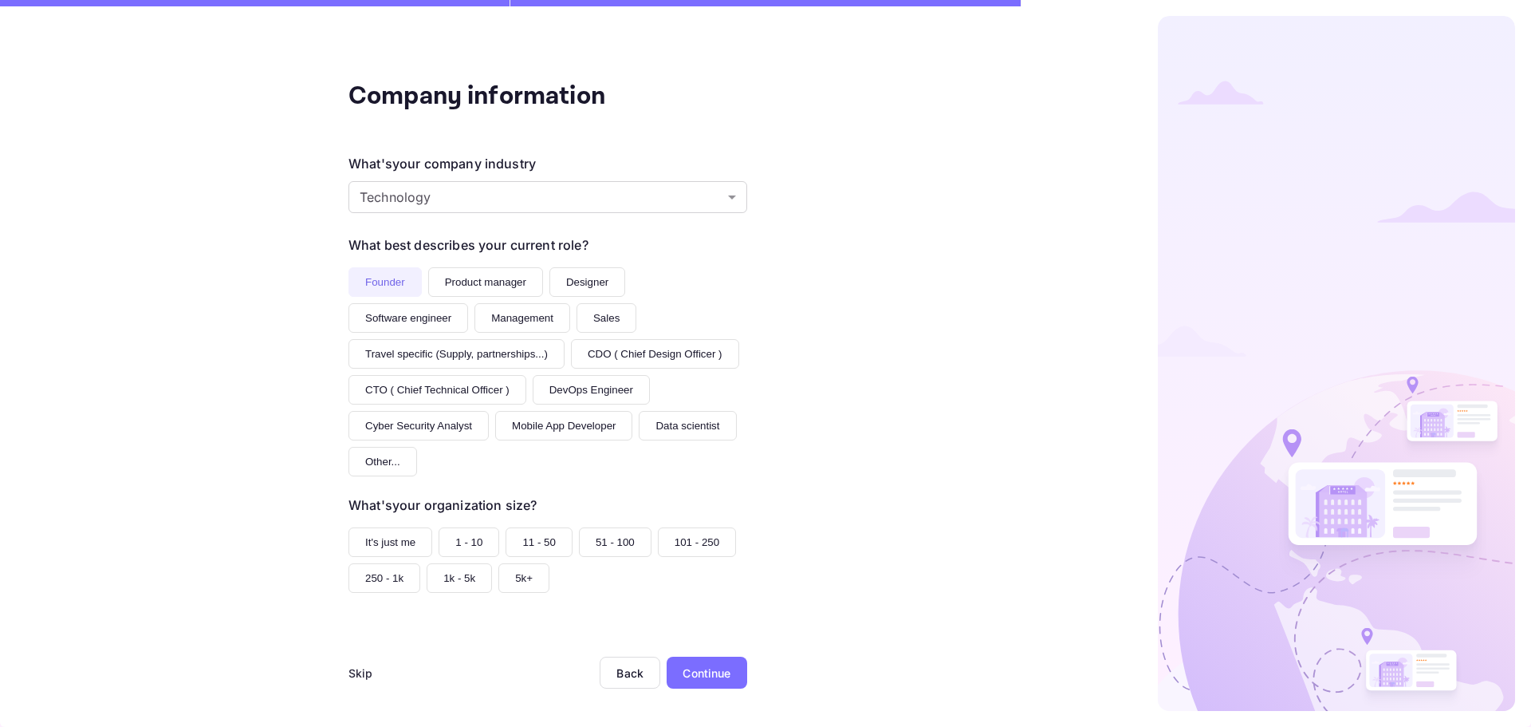
click at [467, 534] on button "1 - 10" at bounding box center [469, 542] width 61 height 30
click at [706, 674] on div "Continue" at bounding box center [707, 672] width 48 height 17
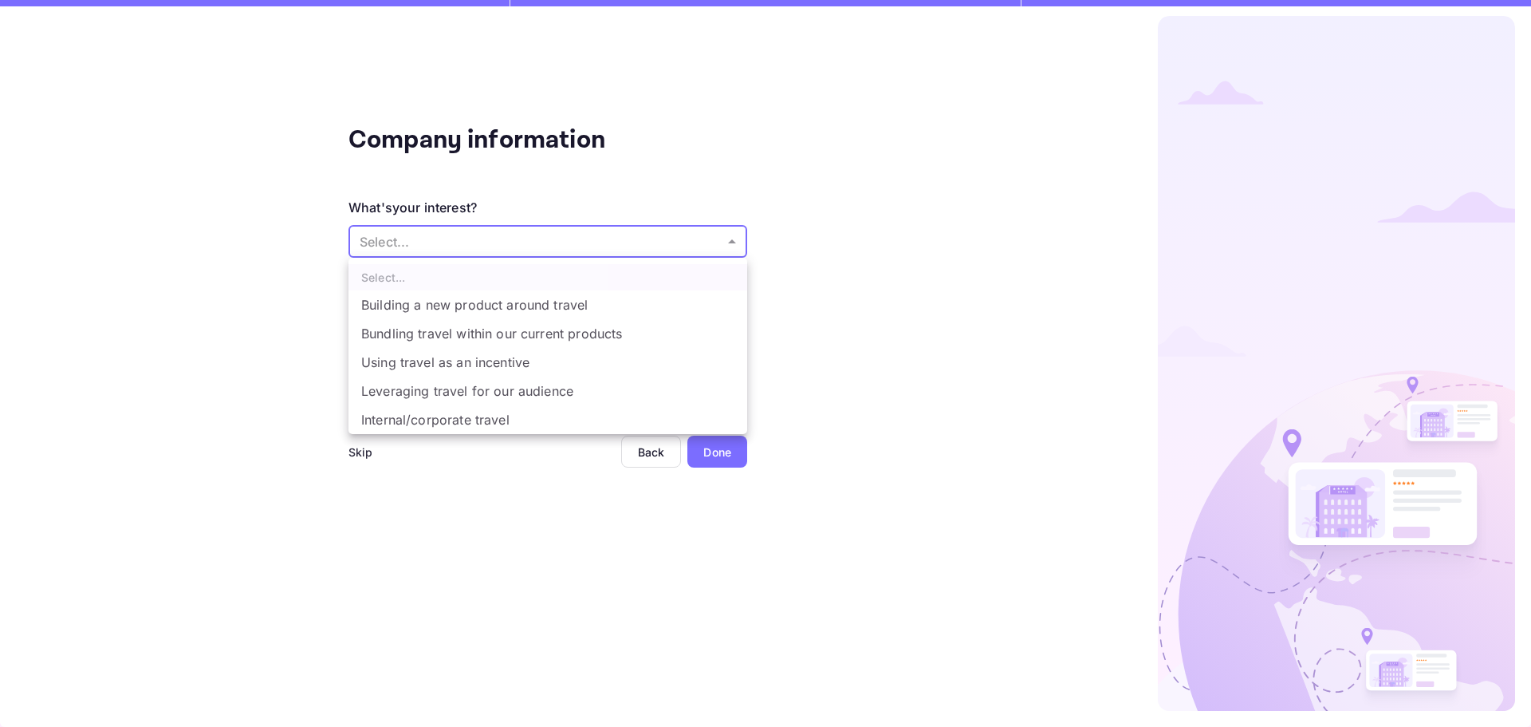
click at [526, 246] on body "Company information What's your interest? Select... ​ Do you have any previous …" at bounding box center [765, 363] width 1531 height 727
click at [519, 309] on li "Building a new product around travel" at bounding box center [548, 304] width 399 height 29
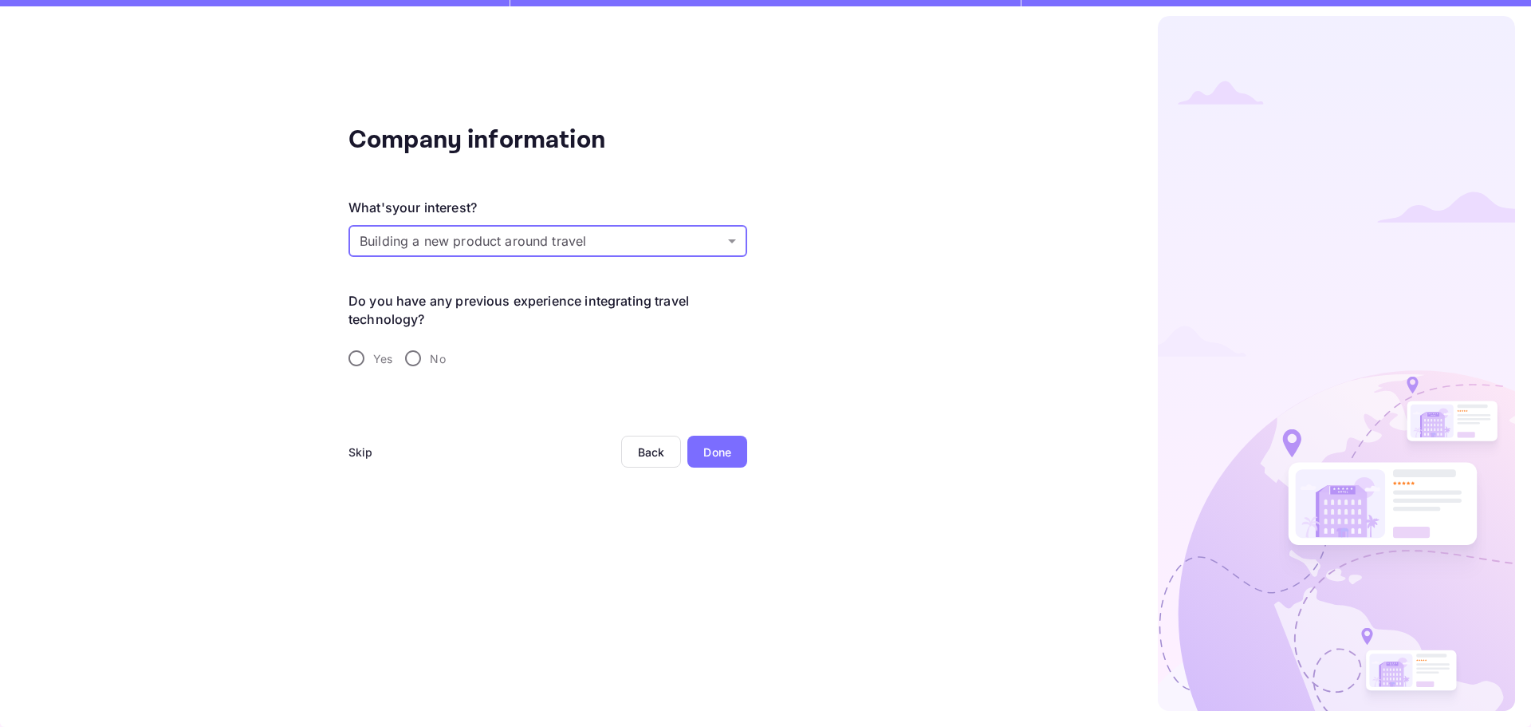
type input "Building a new product around travel"
click at [413, 363] on input "No" at bounding box center [413, 358] width 34 height 34
radio input "true"
click at [719, 453] on div "Done" at bounding box center [718, 451] width 28 height 17
